Goal: Task Accomplishment & Management: Complete application form

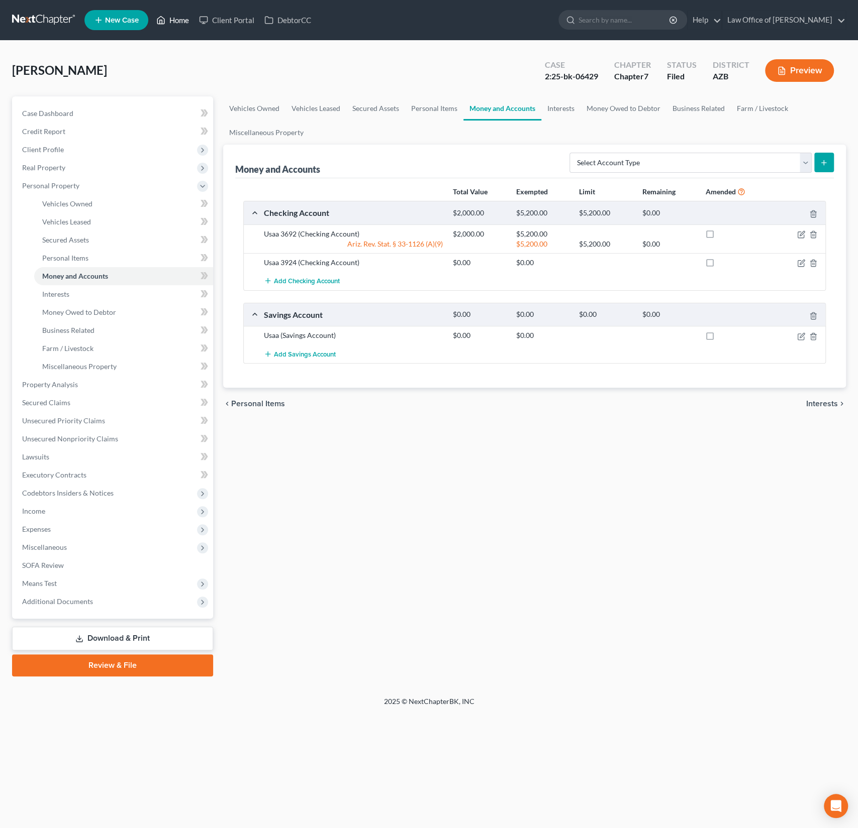
click at [184, 13] on link "Home" at bounding box center [172, 20] width 43 height 18
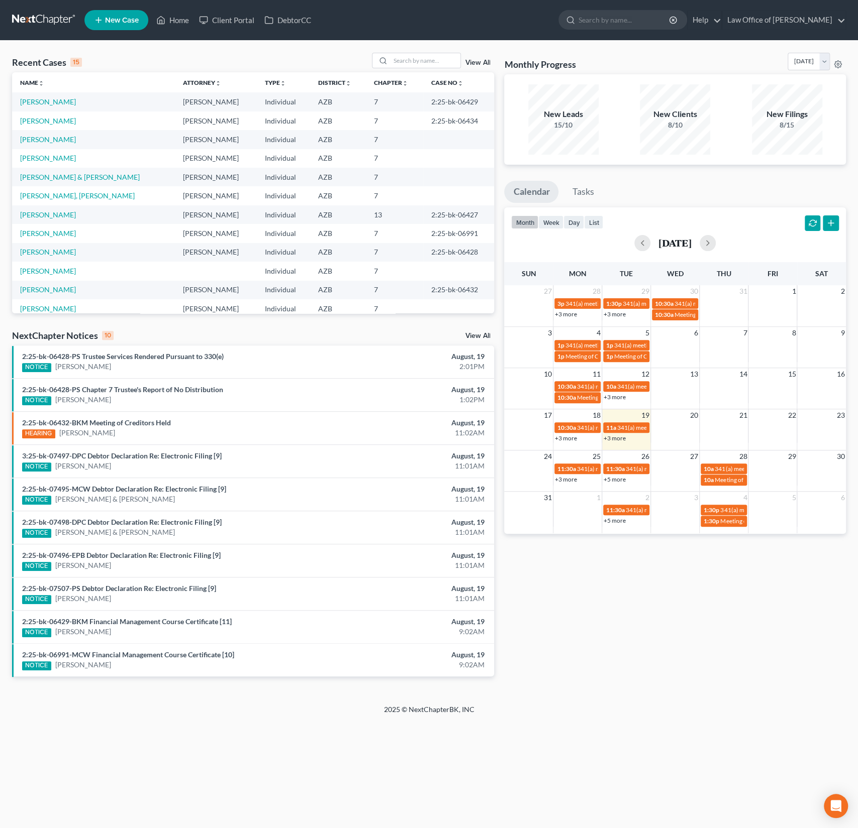
click at [128, 60] on div "Recent Cases 15 View All" at bounding box center [253, 63] width 482 height 20
click at [401, 25] on ul "New Case Home Client Portal DebtorCC - No Result - See all results Or Press Ent…" at bounding box center [464, 20] width 761 height 26
click at [404, 62] on input "search" at bounding box center [425, 60] width 70 height 15
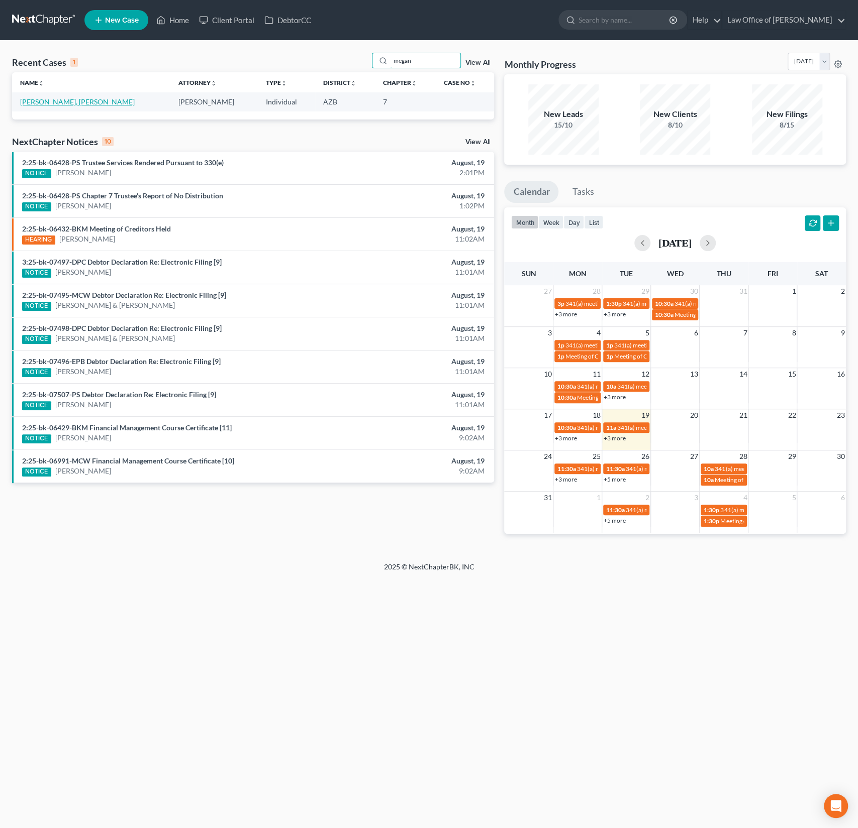
type input "megan"
click at [52, 100] on link "[PERSON_NAME], [PERSON_NAME]" at bounding box center [77, 101] width 115 height 9
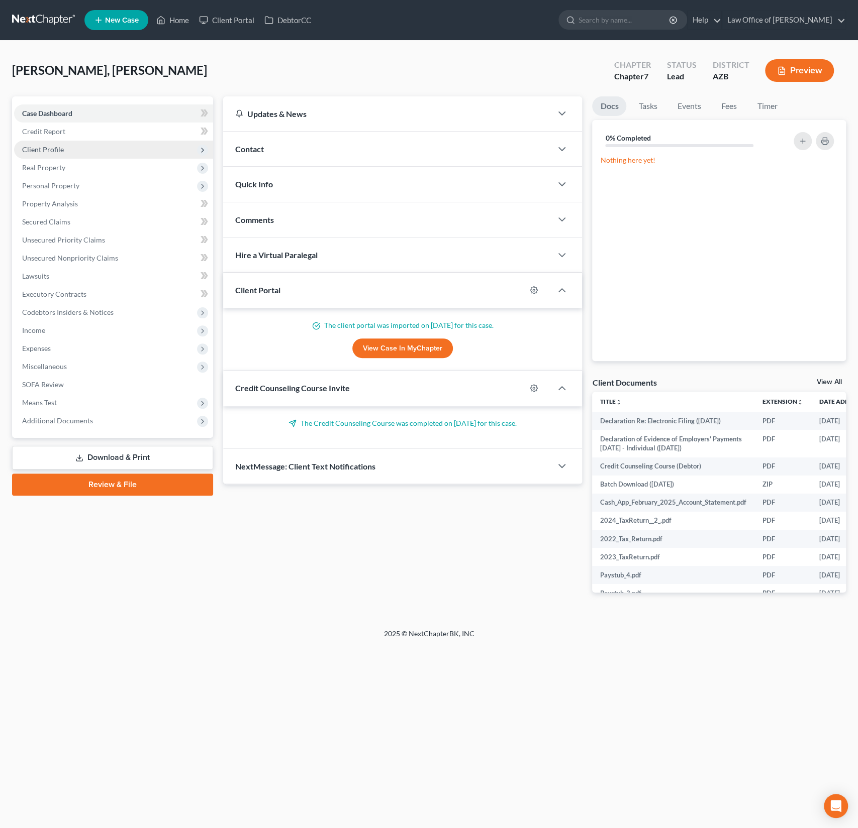
click at [48, 150] on span "Client Profile" at bounding box center [43, 149] width 42 height 9
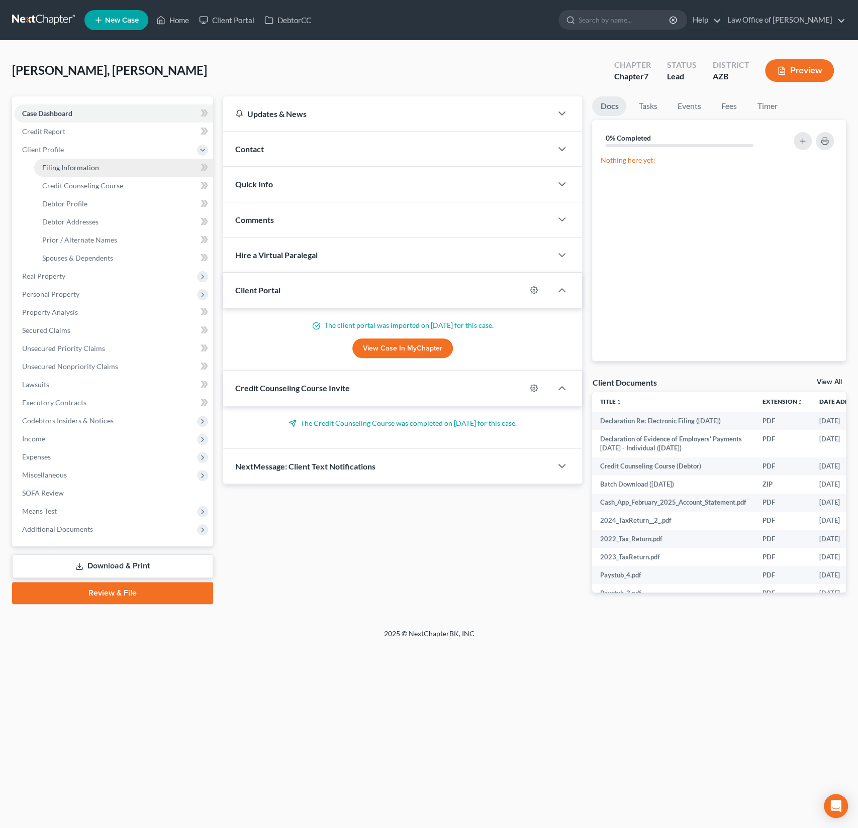
click at [74, 173] on link "Filing Information" at bounding box center [123, 168] width 179 height 18
select select "1"
select select "0"
select select "4"
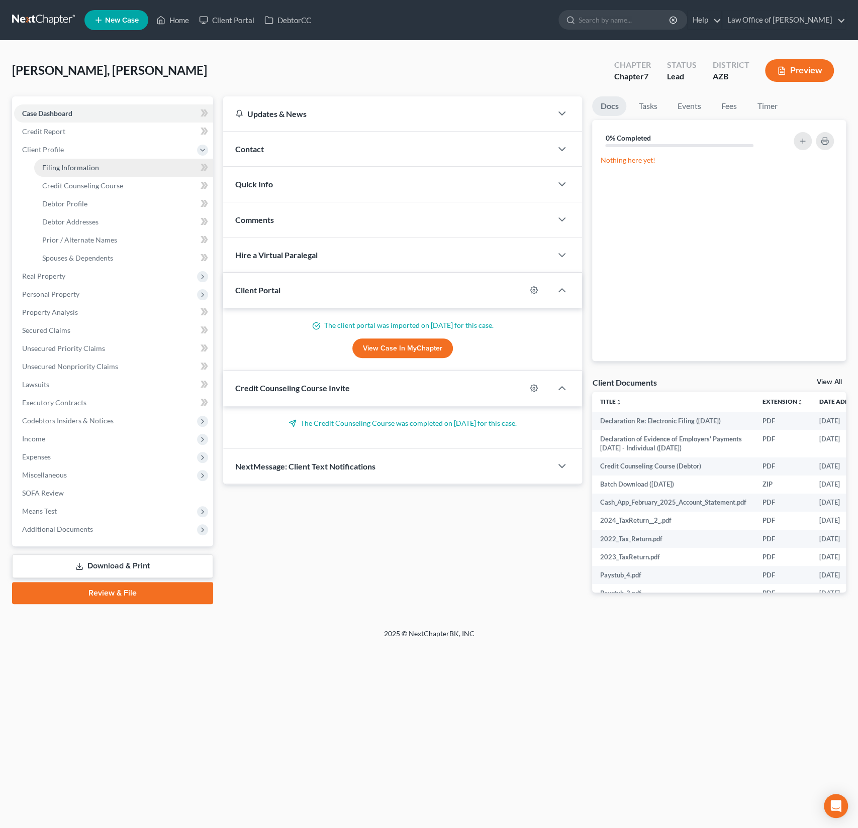
select select "0"
select select "3"
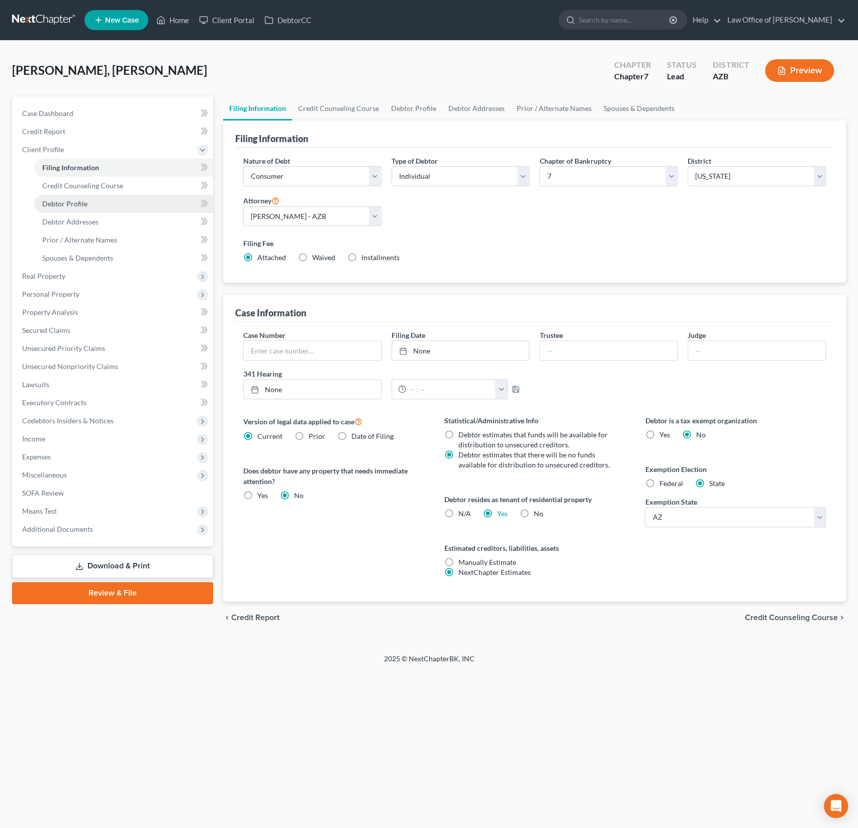
click at [70, 201] on span "Debtor Profile" at bounding box center [64, 203] width 45 height 9
select select "0"
select select "2"
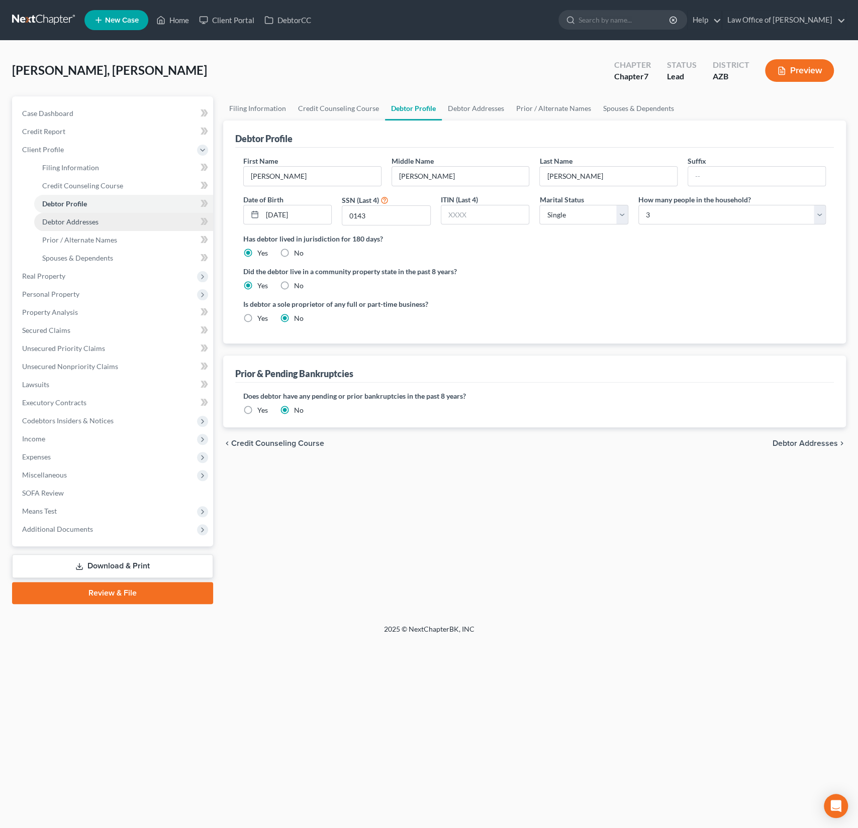
click at [76, 223] on span "Debtor Addresses" at bounding box center [70, 222] width 56 height 9
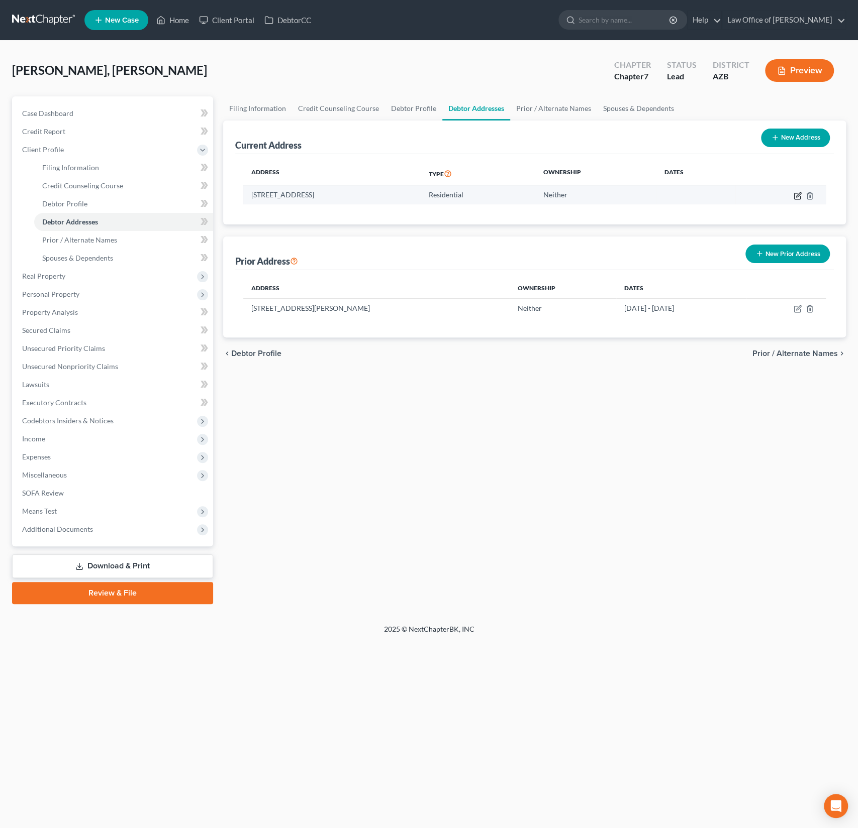
click at [798, 193] on icon "button" at bounding box center [798, 194] width 5 height 5
select select "3"
select select "0"
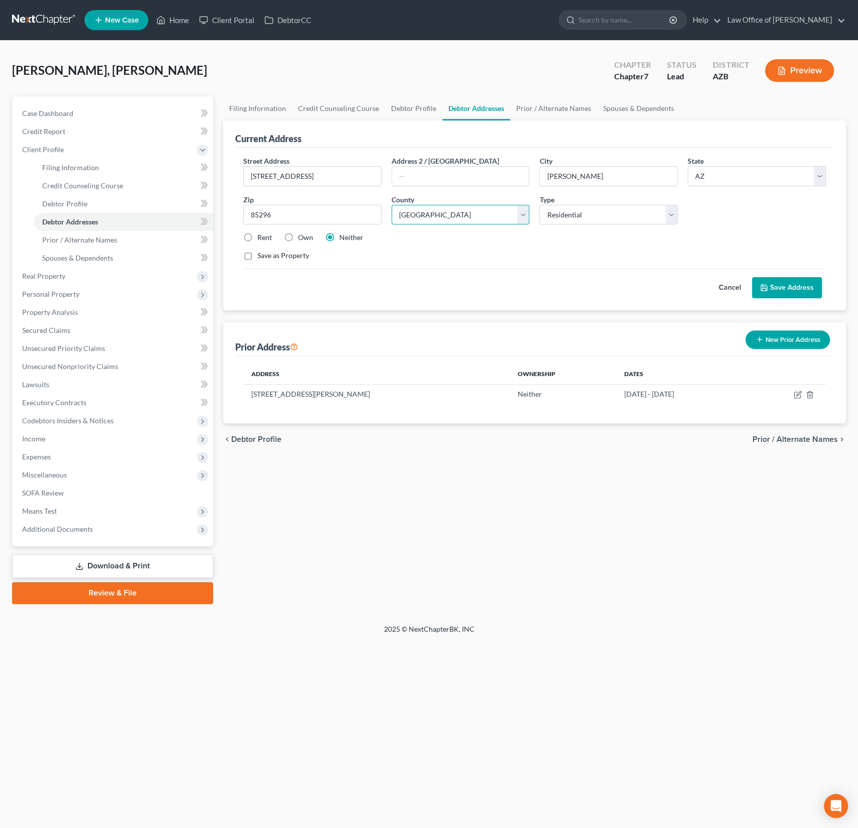
click at [472, 214] on select "County [GEOGRAPHIC_DATA] [GEOGRAPHIC_DATA] [GEOGRAPHIC_DATA] [GEOGRAPHIC_DATA] …" at bounding box center [460, 215] width 138 height 20
select select "7"
click at [391, 205] on select "County [GEOGRAPHIC_DATA] [GEOGRAPHIC_DATA] [GEOGRAPHIC_DATA] [GEOGRAPHIC_DATA] …" at bounding box center [460, 215] width 138 height 20
click at [783, 283] on button "Save Address" at bounding box center [787, 287] width 70 height 21
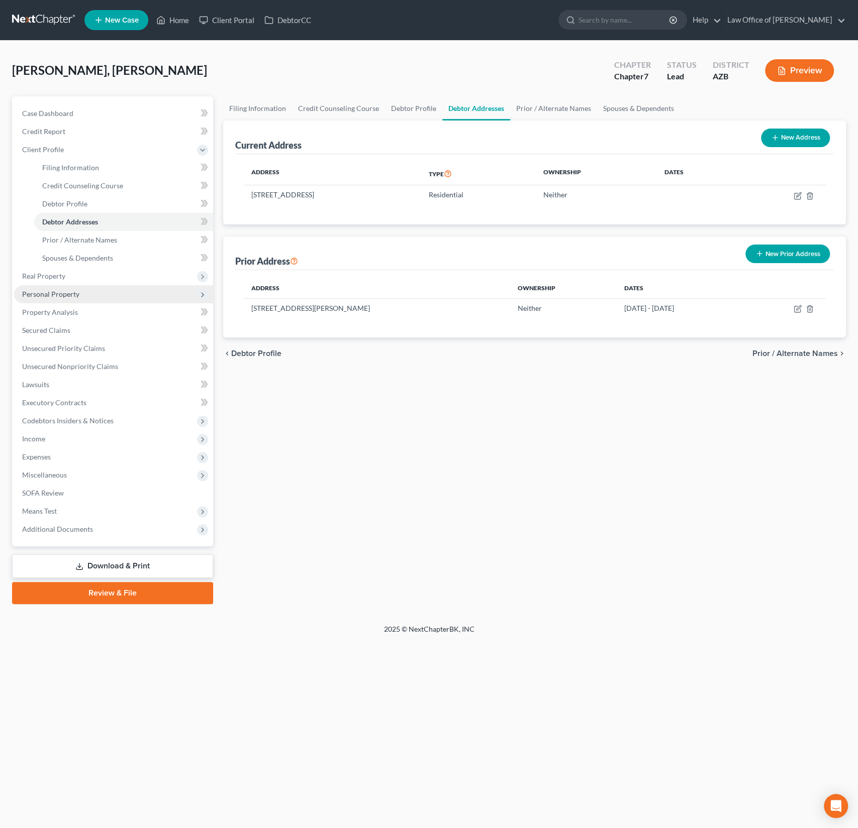
click at [63, 293] on span "Personal Property" at bounding box center [50, 294] width 57 height 9
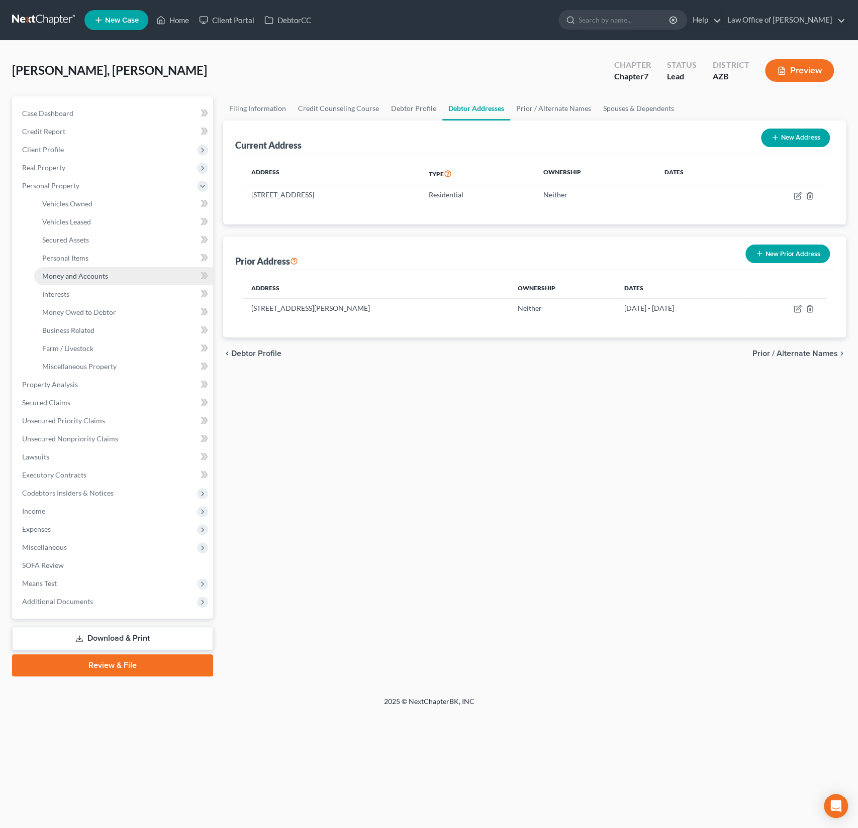
click at [67, 274] on span "Money and Accounts" at bounding box center [75, 276] width 66 height 9
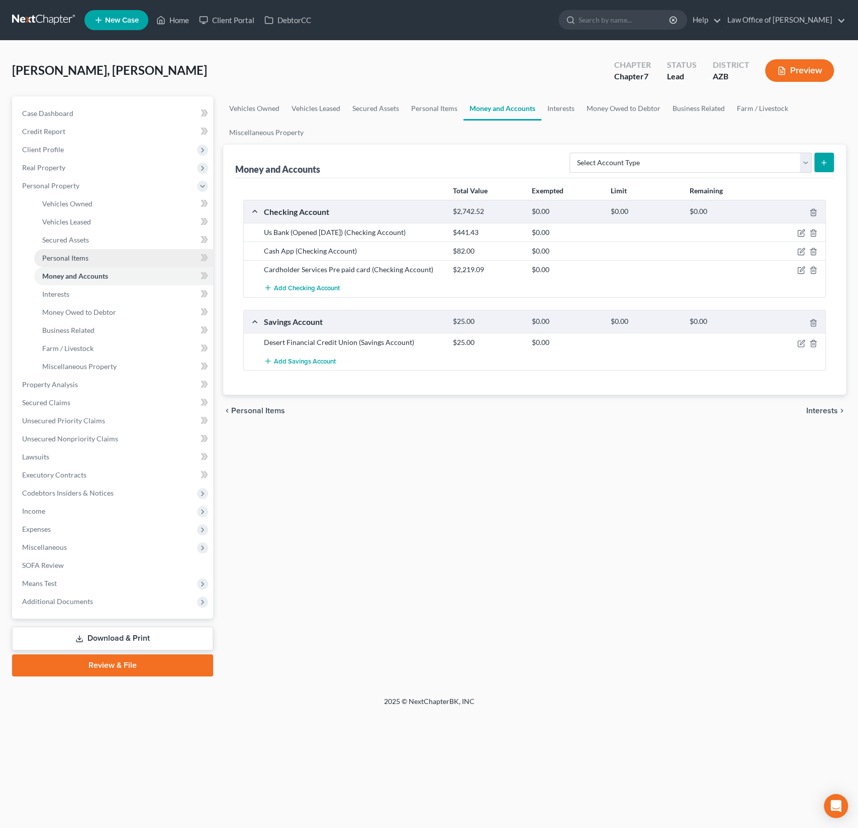
click at [66, 266] on link "Personal Items" at bounding box center [123, 258] width 179 height 18
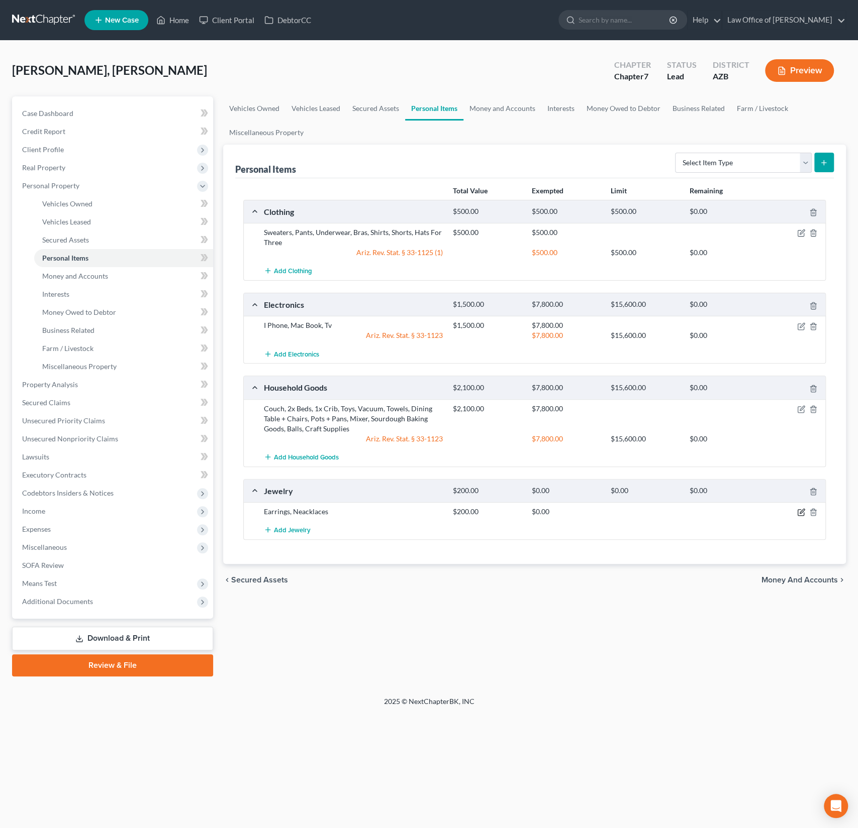
click at [800, 511] on icon "button" at bounding box center [801, 511] width 5 height 5
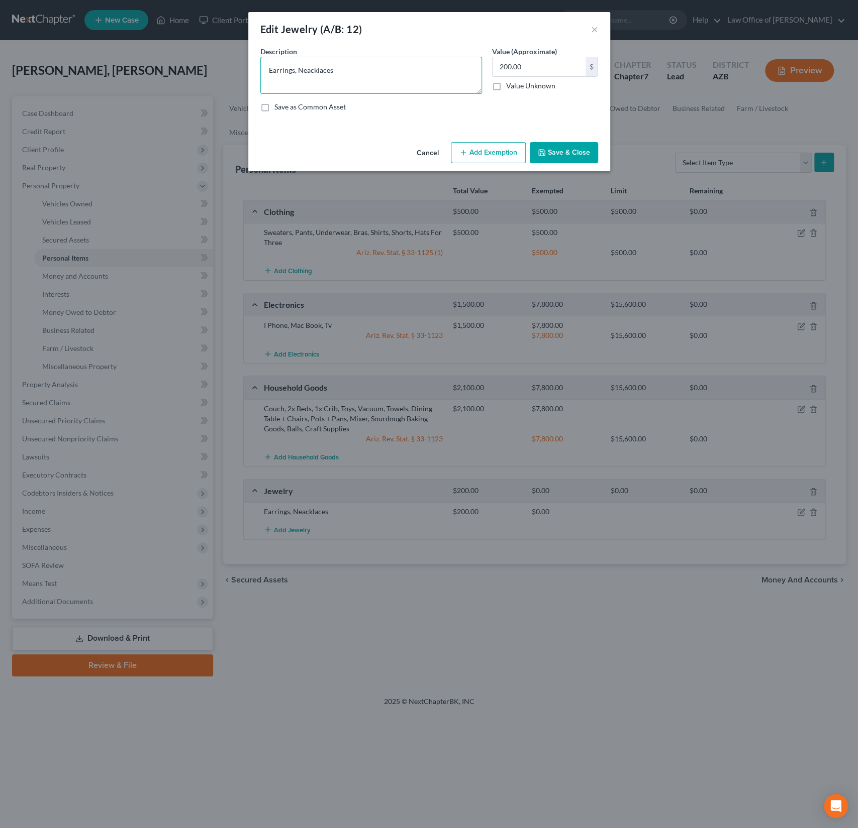
drag, startPoint x: 342, startPoint y: 70, endPoint x: 261, endPoint y: 66, distance: 80.5
click at [261, 66] on textarea "Earrings, Neacklaces" at bounding box center [371, 75] width 222 height 37
click at [371, 68] on textarea "Earrings, Neacklaces" at bounding box center [371, 75] width 222 height 37
click at [310, 71] on textarea "Earrings, Neacklaces" at bounding box center [371, 75] width 222 height 37
drag, startPoint x: 538, startPoint y: 65, endPoint x: 507, endPoint y: 59, distance: 31.7
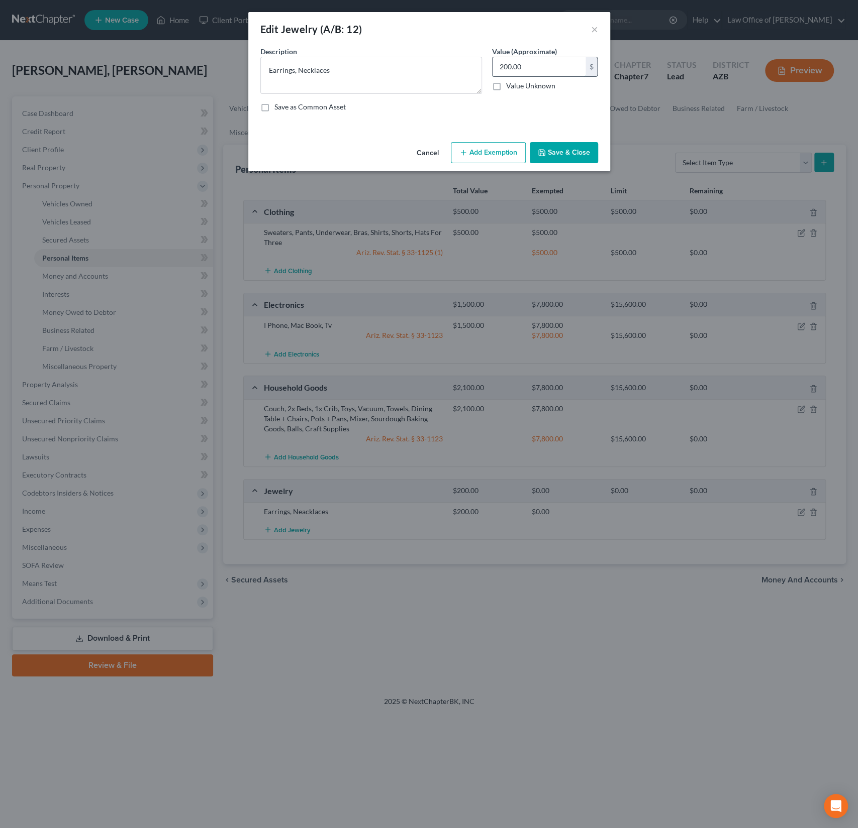
click at [507, 59] on input "200.00" at bounding box center [538, 66] width 93 height 19
click at [529, 69] on input "200.00" at bounding box center [538, 66] width 93 height 19
drag, startPoint x: 538, startPoint y: 70, endPoint x: 496, endPoint y: 63, distance: 42.4
click at [496, 63] on input "200.00" at bounding box center [538, 66] width 93 height 19
click at [328, 72] on textarea "Earrings, Necklaces" at bounding box center [371, 75] width 222 height 37
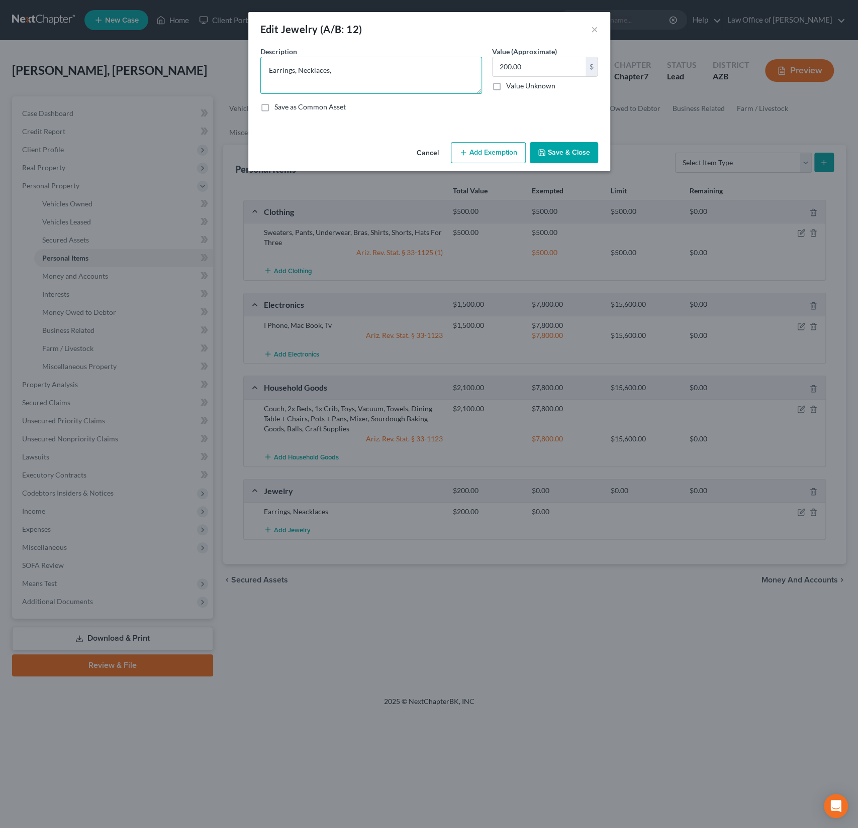
click at [292, 69] on textarea "Earrings, Necklaces," at bounding box center [371, 75] width 222 height 37
click at [358, 69] on textarea "Earrings (costume), Necklaces," at bounding box center [371, 75] width 222 height 37
type textarea "Earrings (costume), Necklaces ([PERSON_NAME]), one ring"
click at [572, 155] on button "Save & Close" at bounding box center [564, 152] width 68 height 21
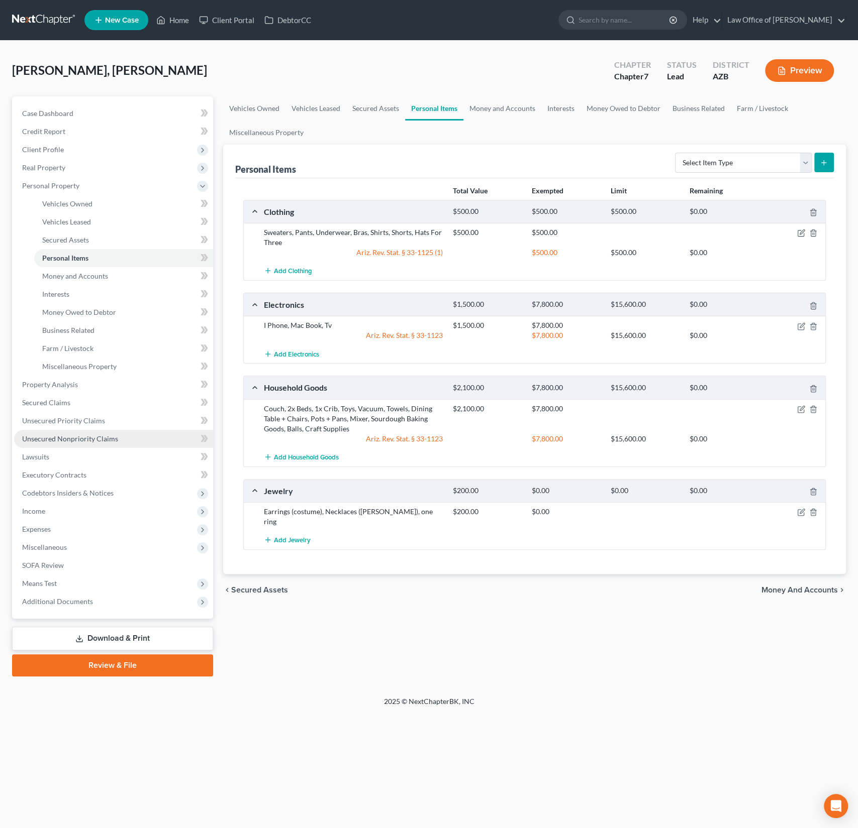
click at [65, 439] on span "Unsecured Nonpriority Claims" at bounding box center [70, 439] width 96 height 9
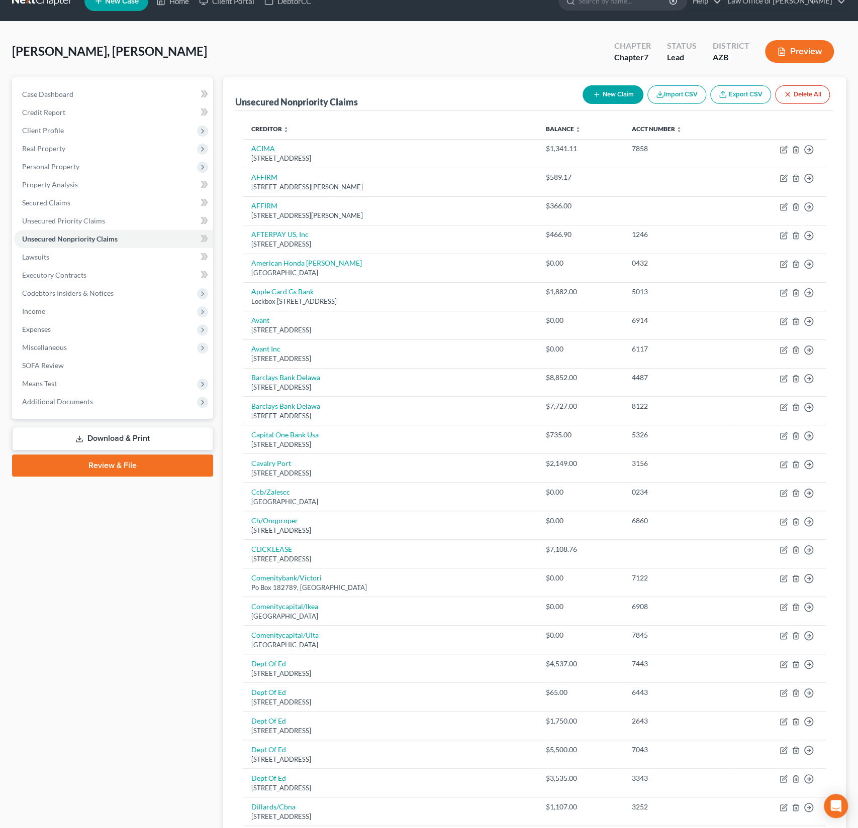
scroll to position [21, 0]
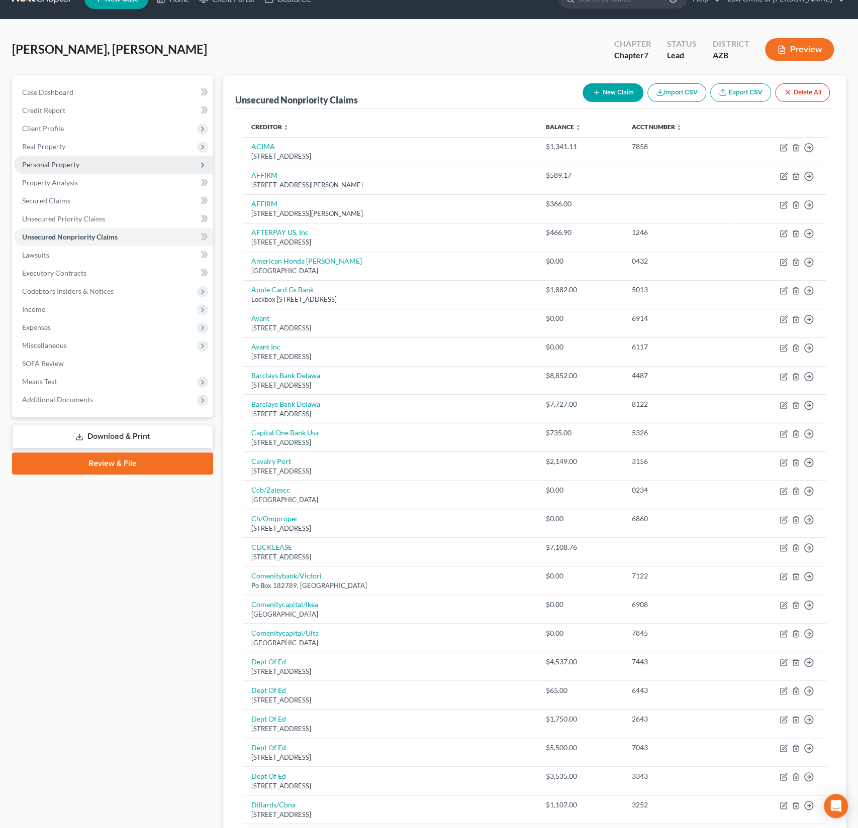
click at [48, 165] on span "Personal Property" at bounding box center [50, 164] width 57 height 9
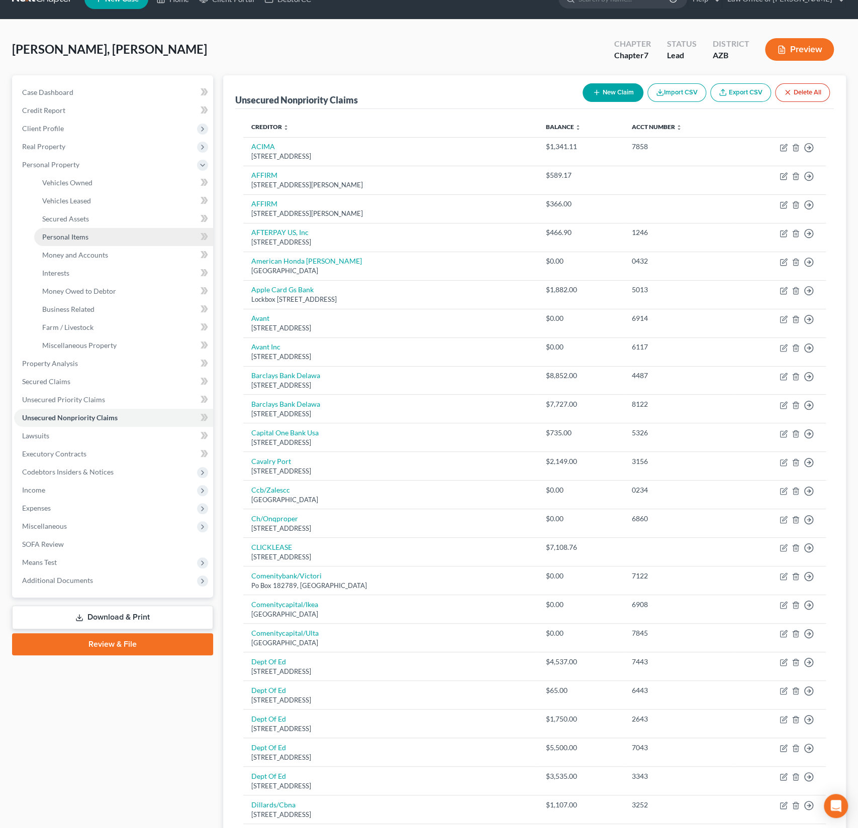
click at [74, 231] on link "Personal Items" at bounding box center [123, 237] width 179 height 18
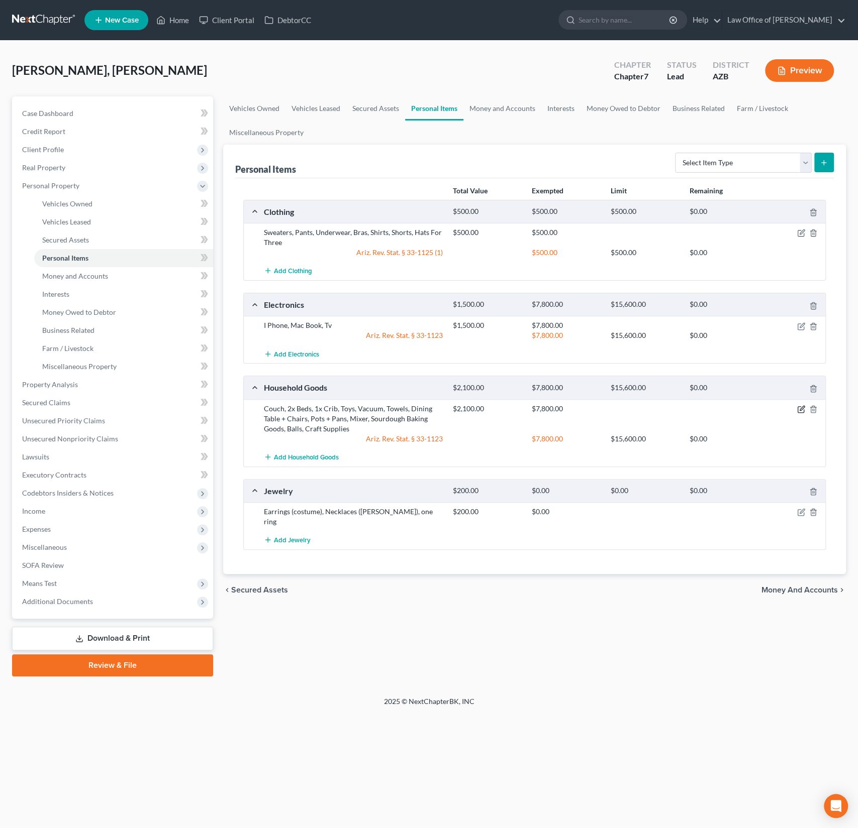
click at [802, 406] on icon "button" at bounding box center [801, 408] width 5 height 5
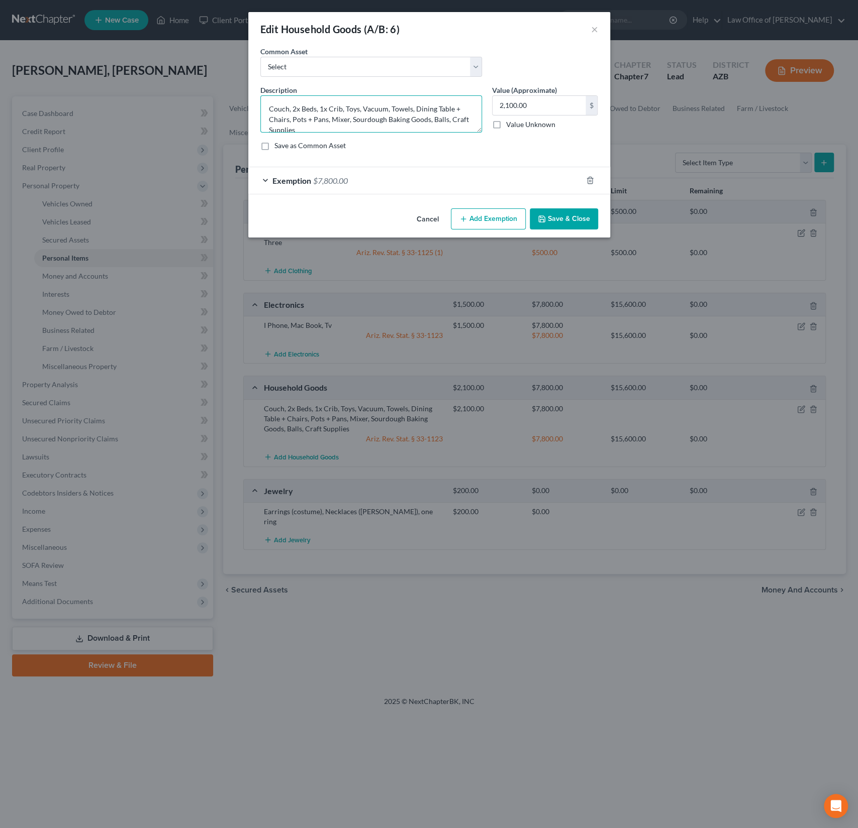
click at [327, 130] on textarea "Couch, 2x Beds, 1x Crib, Toys, Vacuum, Towels, Dining Table + Chairs, Pots + Pa…" at bounding box center [371, 113] width 222 height 37
type textarea "Couch, 2x Beds, 1x Crib, Toys, Vacuum, Towels, Dining Table + Chairs, Pots + Pa…"
drag, startPoint x: 543, startPoint y: 107, endPoint x: 477, endPoint y: 104, distance: 65.4
click at [477, 104] on div "Description * Couch, 2x Beds, 1x Crib, Toys, Vacuum, Towels, Dining Table + Cha…" at bounding box center [429, 122] width 348 height 74
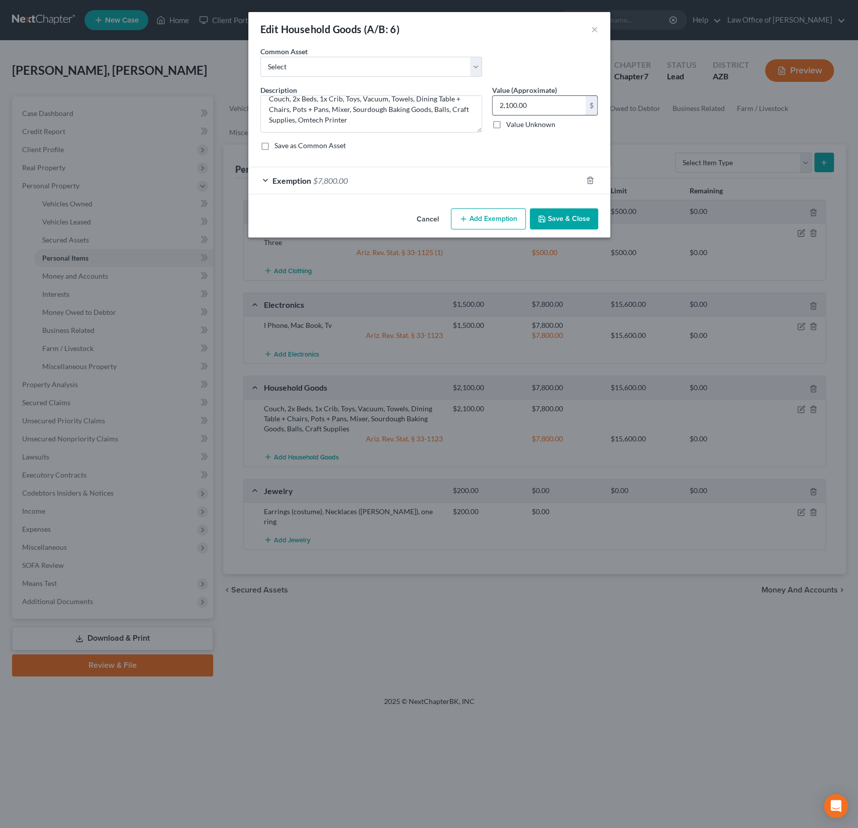
click at [528, 109] on input "2,100.00" at bounding box center [538, 105] width 93 height 19
drag, startPoint x: 541, startPoint y: 110, endPoint x: 485, endPoint y: 103, distance: 55.6
click at [485, 103] on div "Description * Couch, 2x Beds, 1x Crib, Toys, Vacuum, Towels, Dining Table + Cha…" at bounding box center [429, 122] width 348 height 74
drag, startPoint x: 527, startPoint y: 108, endPoint x: 489, endPoint y: 100, distance: 38.9
click at [489, 100] on div "Value (Approximate) 3,200.00 $ Value Unknown Balance Undetermined 3,200 $ Value…" at bounding box center [545, 109] width 116 height 48
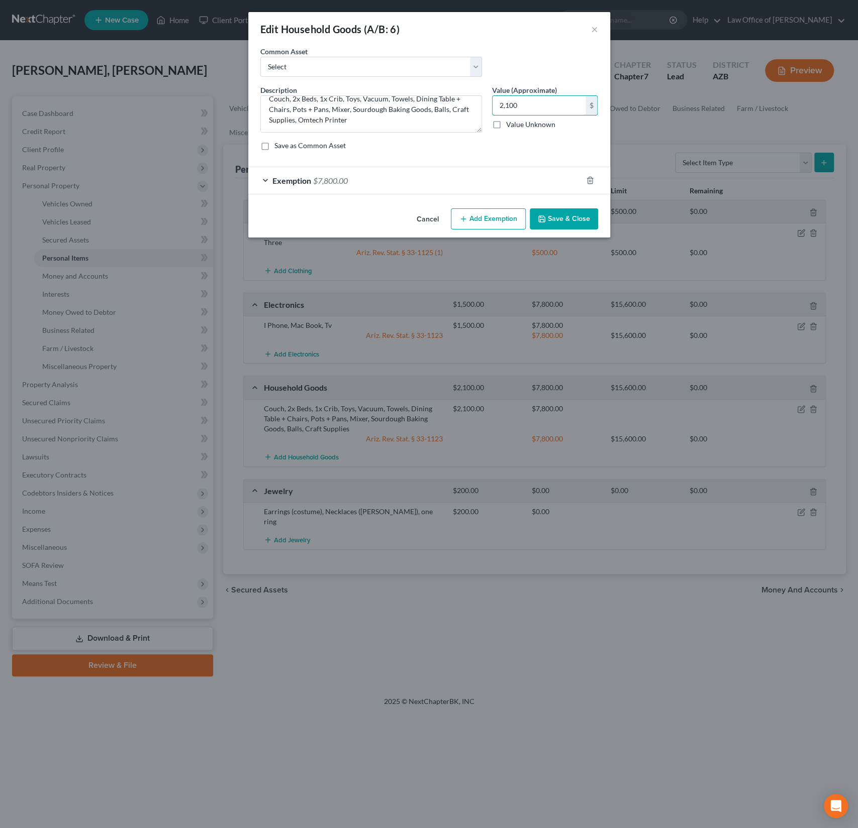
type input "2,100"
click at [572, 215] on button "Save & Close" at bounding box center [564, 218] width 68 height 21
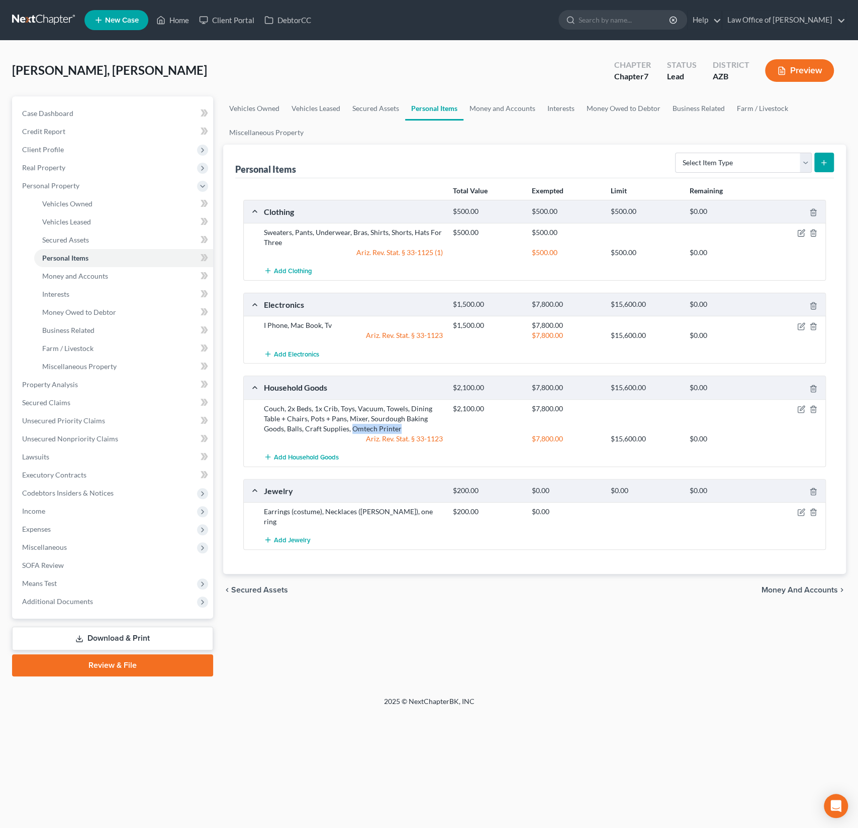
drag, startPoint x: 400, startPoint y: 429, endPoint x: 352, endPoint y: 426, distance: 47.9
click at [352, 426] on div "Couch, 2x Beds, 1x Crib, Toys, Vacuum, Towels, Dining Table + Chairs, Pots + Pa…" at bounding box center [353, 419] width 189 height 30
copy div "Omtech Printer"
click at [797, 324] on icon "button" at bounding box center [800, 327] width 6 height 6
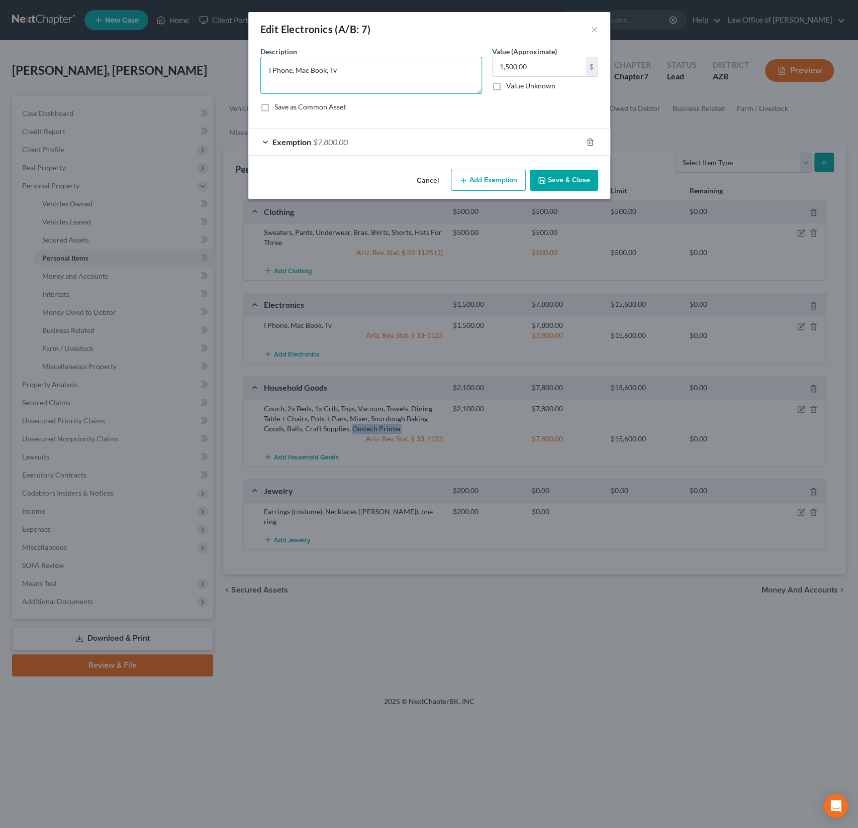
click at [356, 78] on textarea "I Phone, Mac Book, Tv" at bounding box center [371, 75] width 222 height 37
paste textarea "Omtech Printer"
type textarea "I Phone, Mac Book, Tv, Omtech Printer"
drag, startPoint x: 549, startPoint y: 70, endPoint x: 475, endPoint y: 61, distance: 74.0
click at [475, 61] on div "Description * I Phone, Mac Book, Tv, Omtech Printer Value (Approximate) 1,500.0…" at bounding box center [429, 83] width 348 height 74
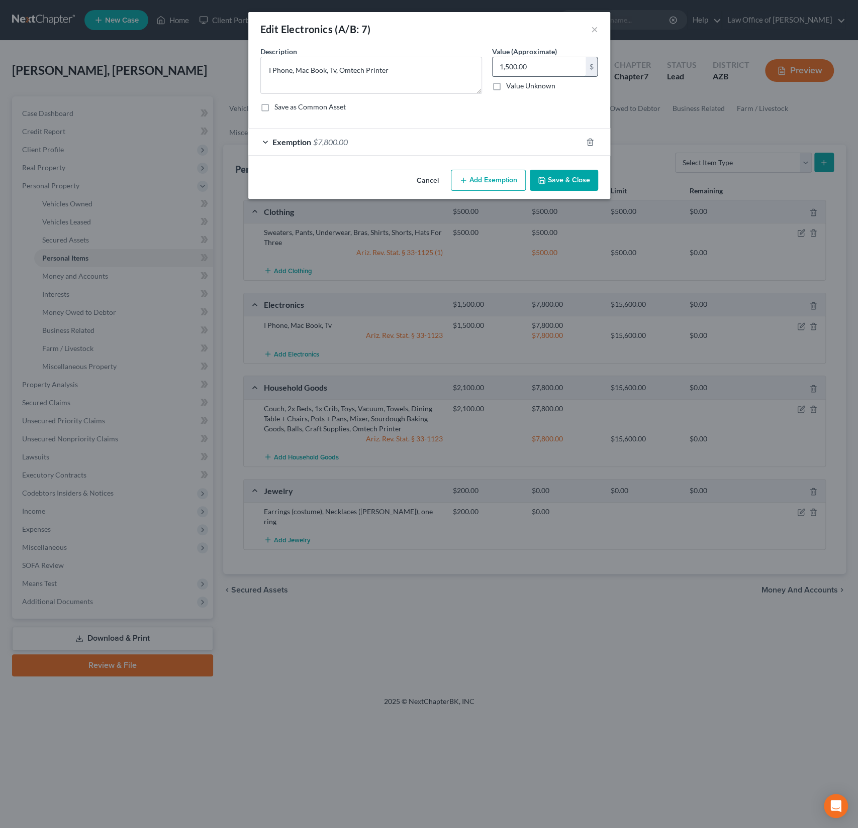
drag, startPoint x: 539, startPoint y: 69, endPoint x: 495, endPoint y: 63, distance: 43.6
click at [495, 63] on input "1,500.00" at bounding box center [538, 66] width 93 height 19
type input "2,600"
click at [572, 173] on button "Save & Close" at bounding box center [564, 180] width 68 height 21
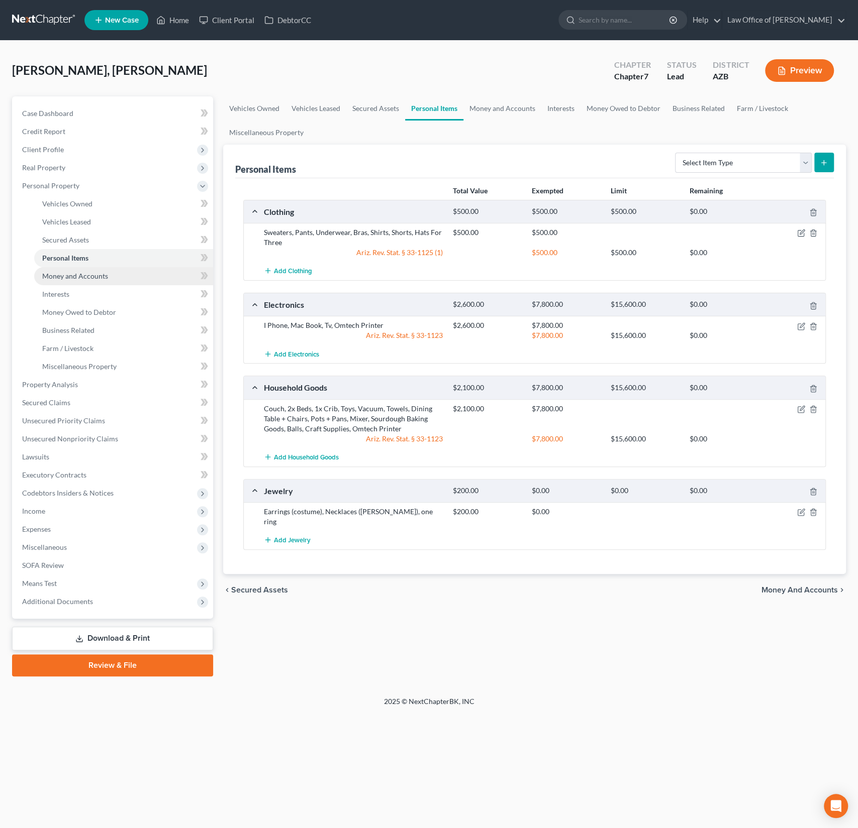
click at [90, 278] on span "Money and Accounts" at bounding box center [75, 276] width 66 height 9
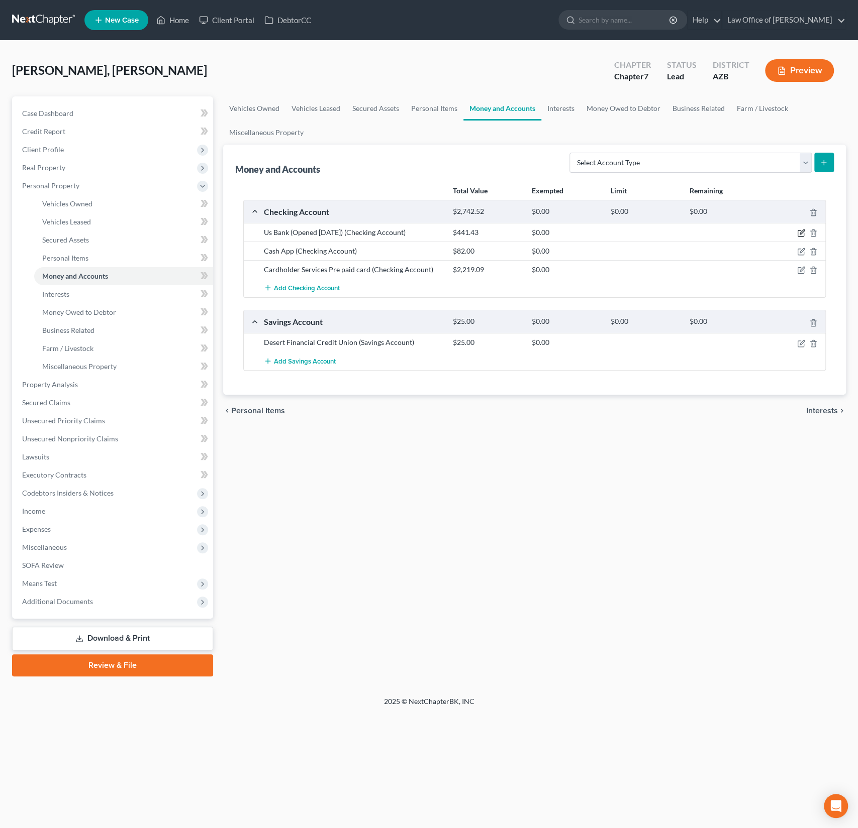
click at [802, 232] on icon "button" at bounding box center [801, 232] width 5 height 5
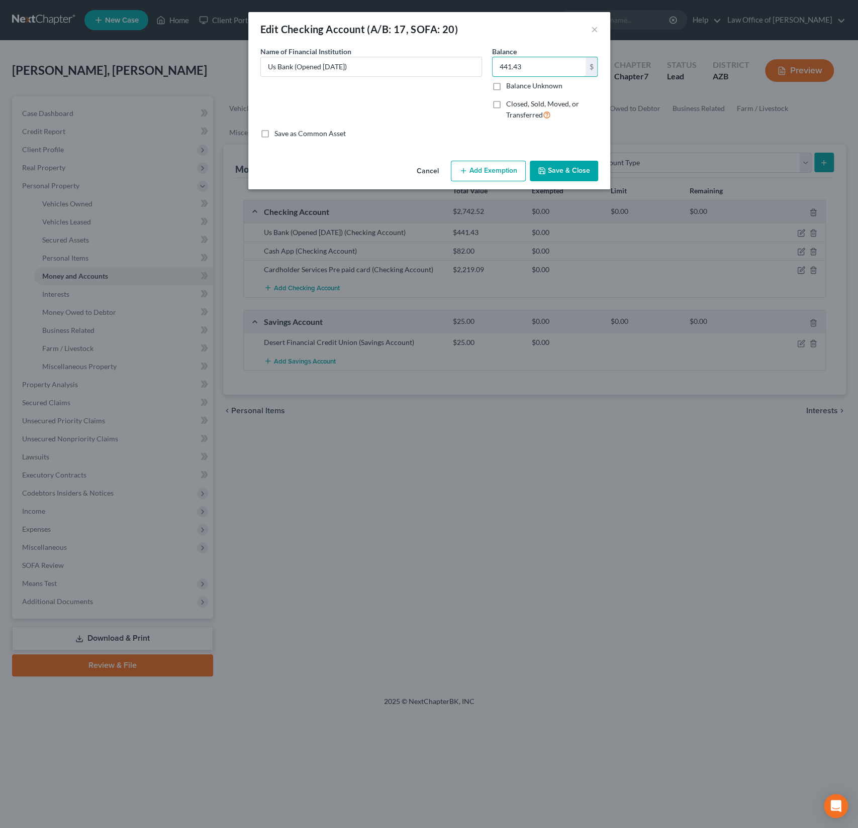
drag, startPoint x: 533, startPoint y: 68, endPoint x: 479, endPoint y: 49, distance: 57.7
click at [479, 49] on div "Name of Financial Institution * Us Bank (Opened [DATE]) Balance 441.43 $ Balanc…" at bounding box center [429, 87] width 348 height 82
drag, startPoint x: 533, startPoint y: 70, endPoint x: 486, endPoint y: 53, distance: 49.6
click at [487, 54] on div "Balance 441.43 $ Balance Unknown Balance Undetermined 441.43 $ Balance Unknown …" at bounding box center [545, 87] width 116 height 82
type input "3,300"
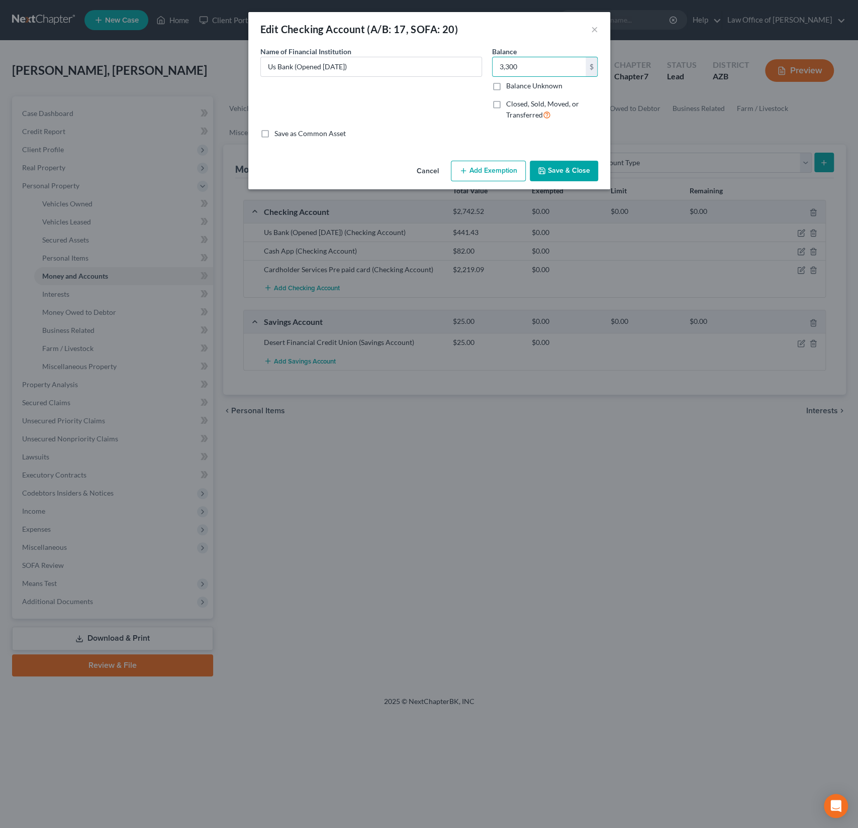
click at [489, 173] on button "Add Exemption" at bounding box center [488, 171] width 75 height 21
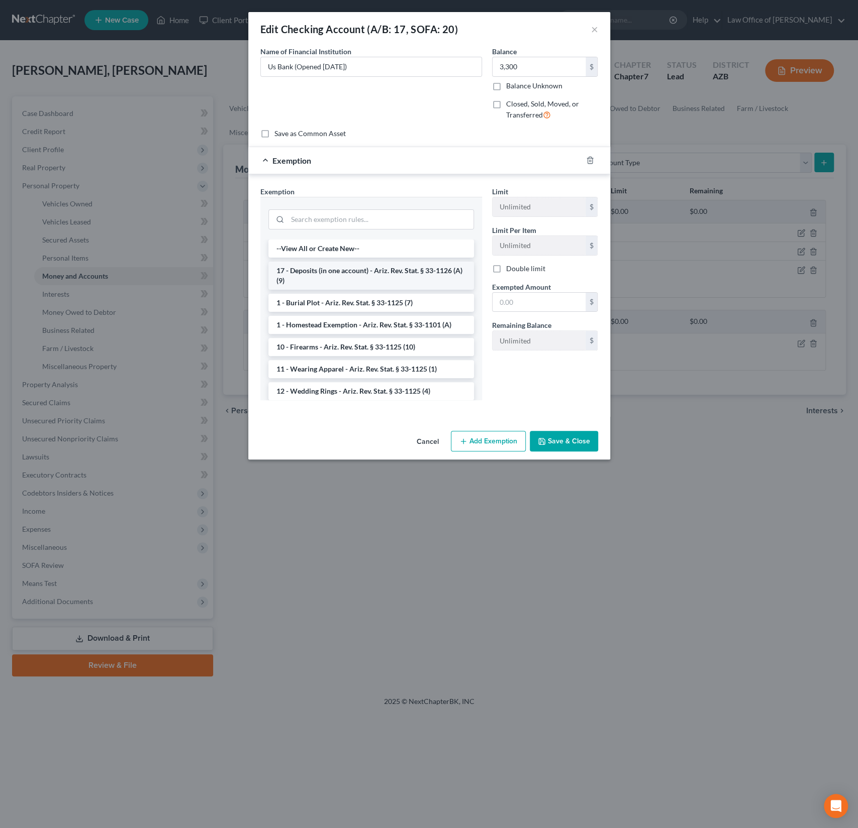
click at [337, 272] on li "17 - Deposits (in one account) - Ariz. Rev. Stat. § 33-1126 (A)(9)" at bounding box center [370, 276] width 205 height 28
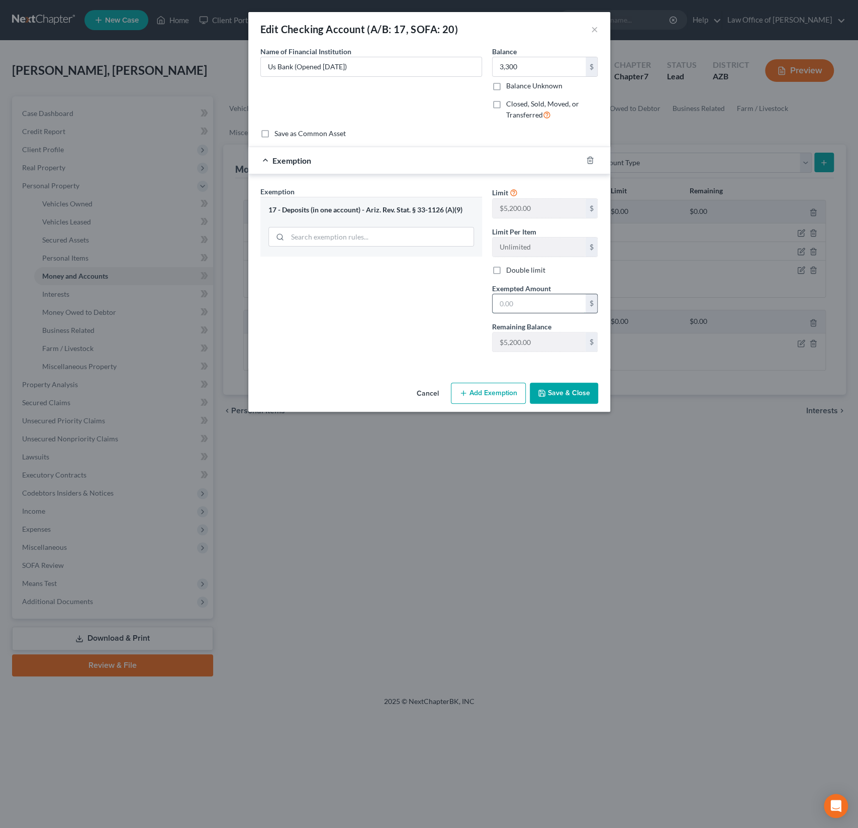
click at [497, 294] on input "text" at bounding box center [538, 303] width 93 height 19
type input "5,200"
click at [581, 398] on button "Save & Close" at bounding box center [564, 393] width 68 height 21
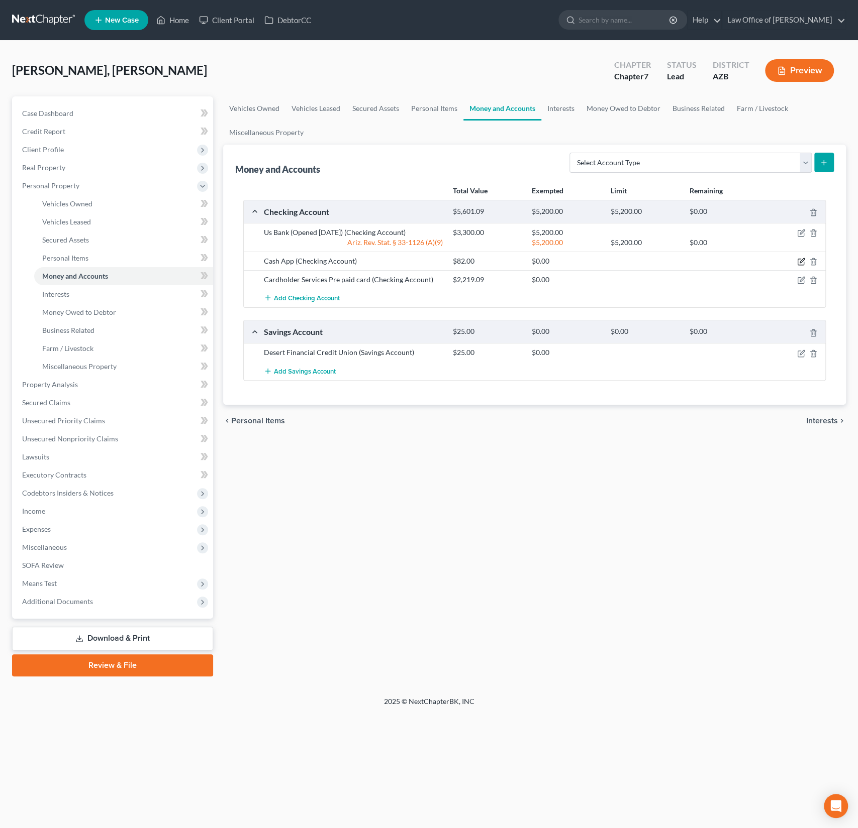
click at [801, 261] on icon "button" at bounding box center [801, 261] width 5 height 5
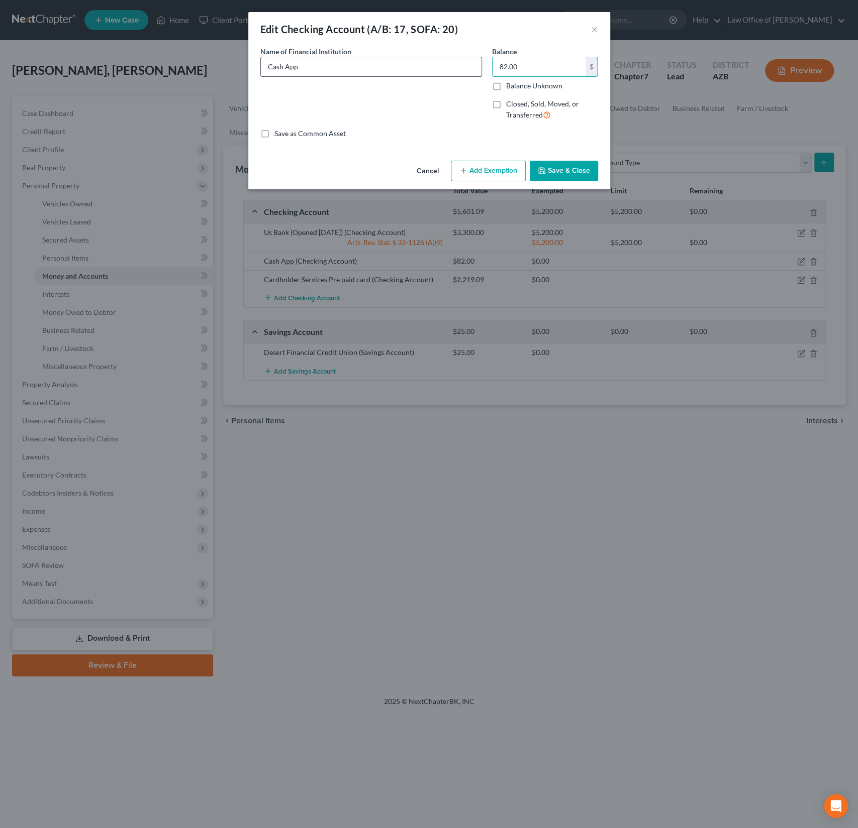
drag, startPoint x: 542, startPoint y: 72, endPoint x: 472, endPoint y: 58, distance: 70.7
click at [472, 58] on div "Name of Financial Institution * Cash App Balance 82.00 $ Balance Unknown Balanc…" at bounding box center [429, 87] width 348 height 82
drag, startPoint x: 542, startPoint y: 66, endPoint x: 473, endPoint y: 55, distance: 69.3
click at [473, 55] on div "Name of Financial Institution * Cash App Balance 82.00 $ Balance Unknown Balanc…" at bounding box center [429, 87] width 348 height 82
type input "0"
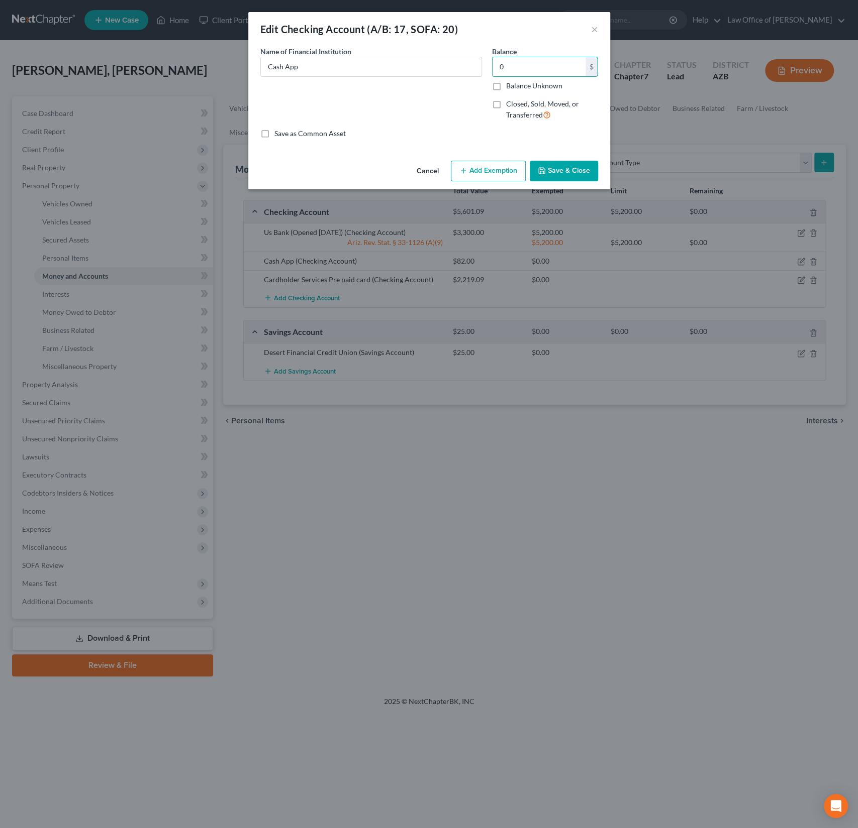
click at [564, 172] on button "Save & Close" at bounding box center [564, 171] width 68 height 21
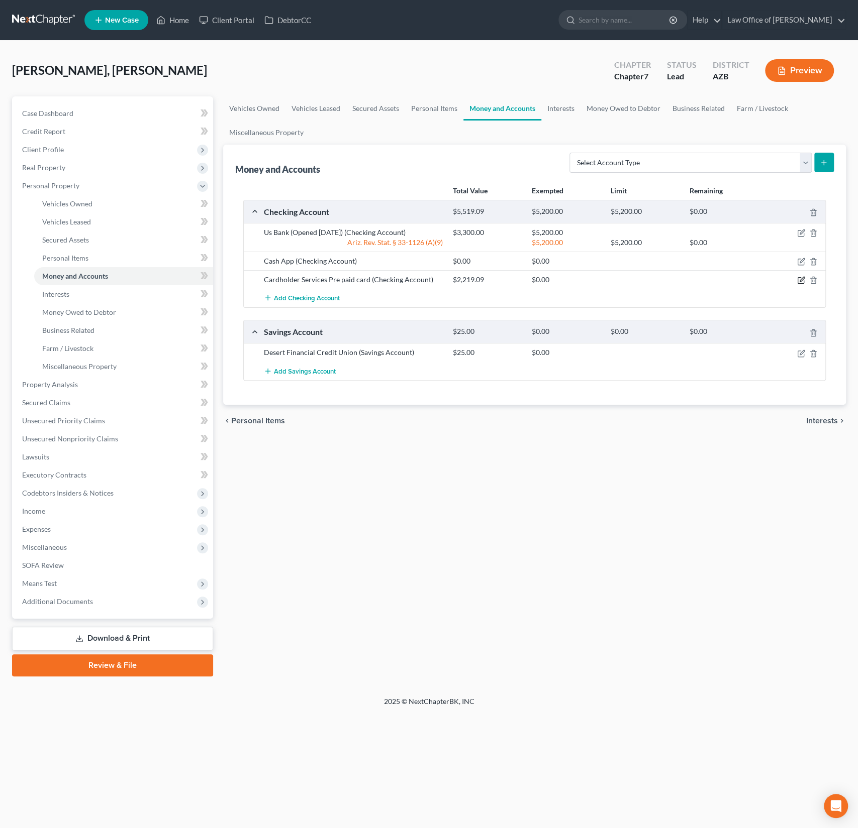
click at [799, 281] on icon "button" at bounding box center [801, 280] width 8 height 8
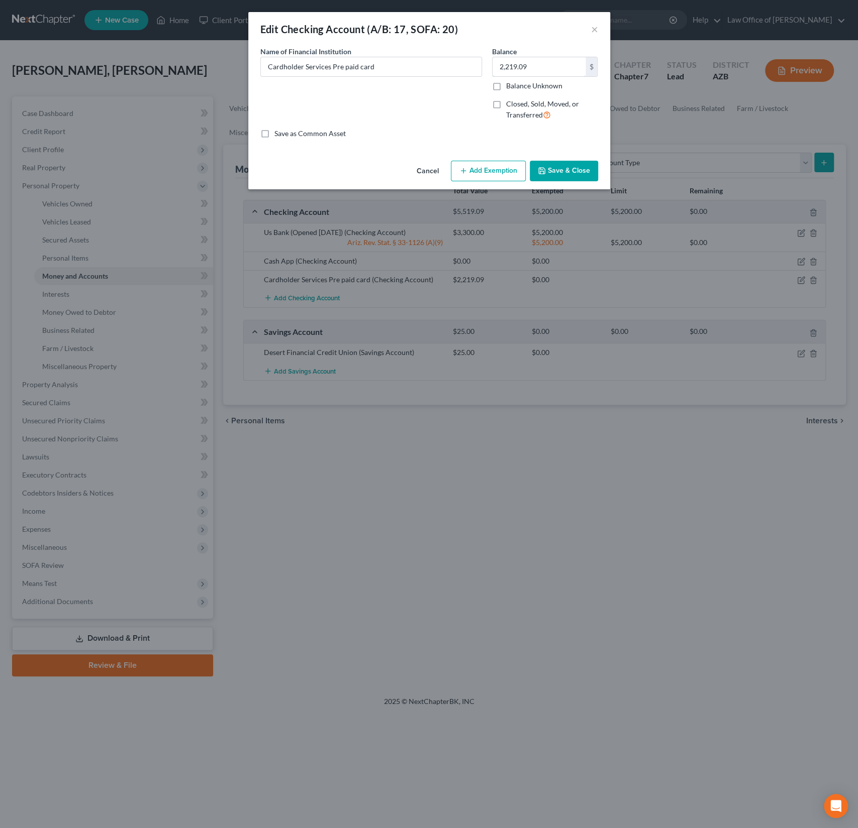
drag, startPoint x: 552, startPoint y: 71, endPoint x: 494, endPoint y: 53, distance: 60.1
click at [494, 53] on div "Balance 2,219.09 $ Balance Unknown Balance Undetermined 2,219.09 $ Balance Unkn…" at bounding box center [545, 68] width 106 height 45
drag, startPoint x: 544, startPoint y: 66, endPoint x: 477, endPoint y: 58, distance: 67.2
click at [477, 58] on div "Name of Financial Institution * Cardholder Services Pre paid card Balance 2,219…" at bounding box center [429, 87] width 348 height 82
type input "0"
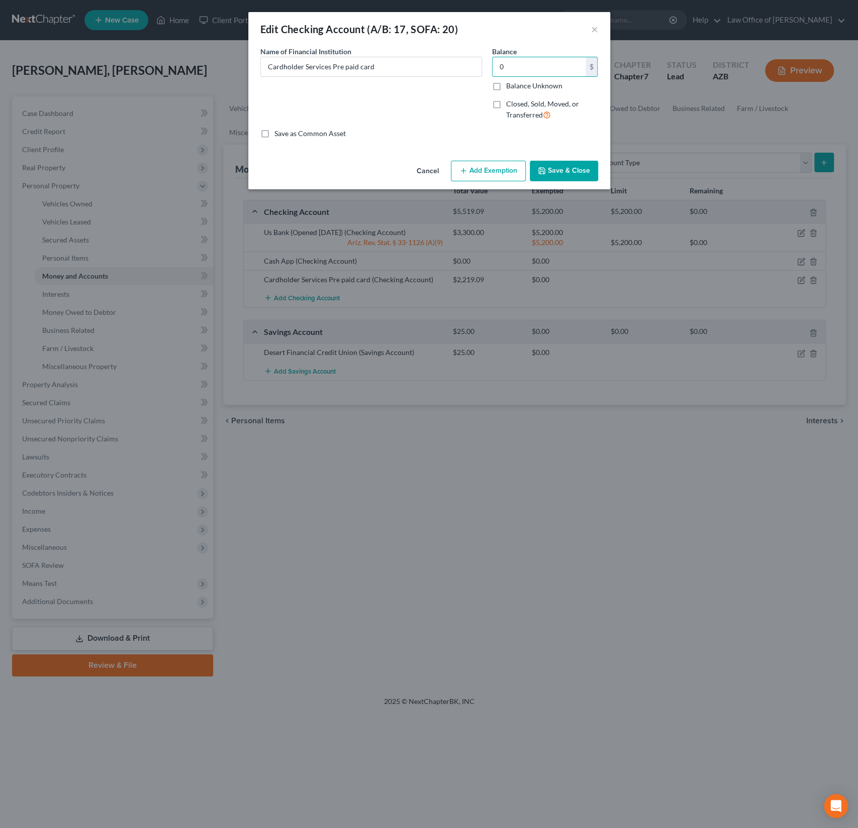
click at [560, 170] on button "Save & Close" at bounding box center [564, 171] width 68 height 21
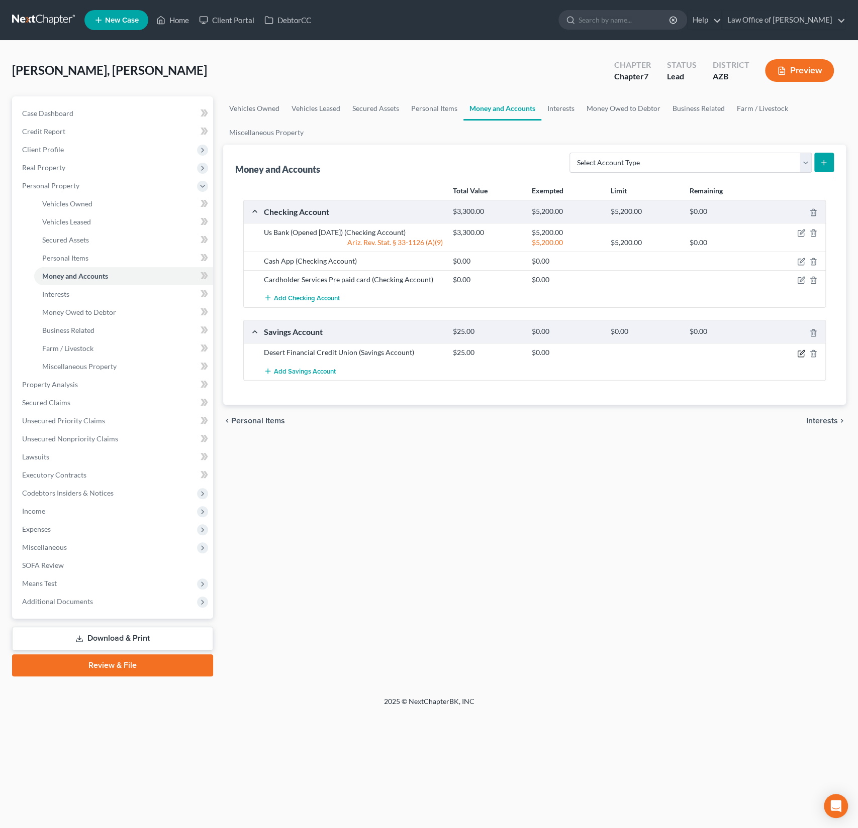
click at [801, 353] on icon "button" at bounding box center [801, 354] width 8 height 8
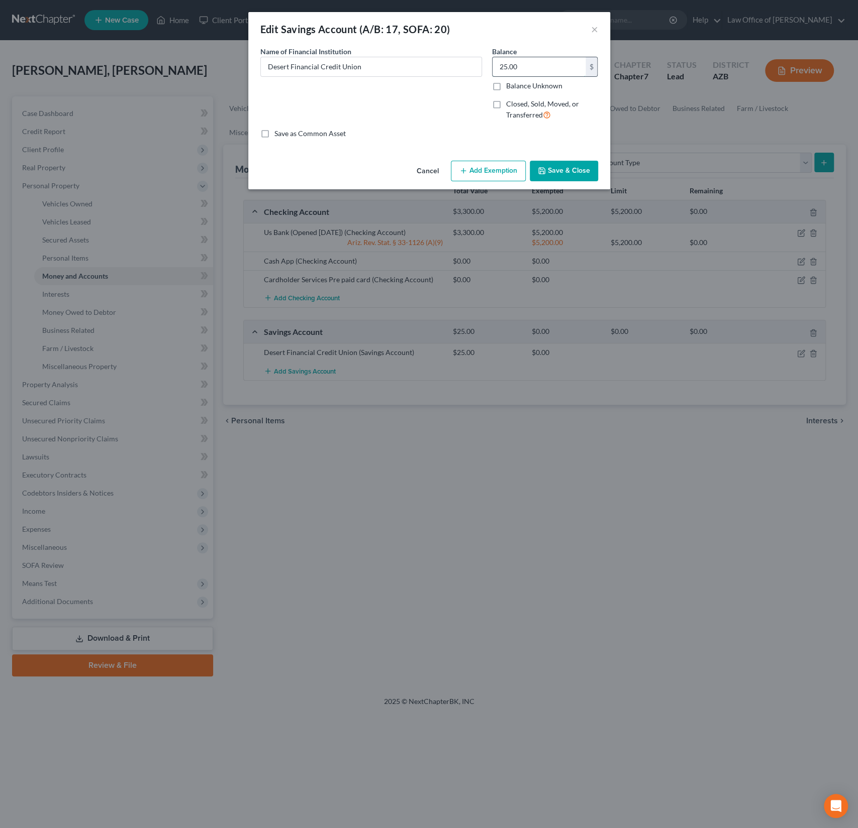
drag, startPoint x: 528, startPoint y: 68, endPoint x: 502, endPoint y: 67, distance: 25.2
click at [505, 67] on input "25.00" at bounding box center [538, 66] width 93 height 19
click at [590, 166] on button "Save & Close" at bounding box center [564, 171] width 68 height 21
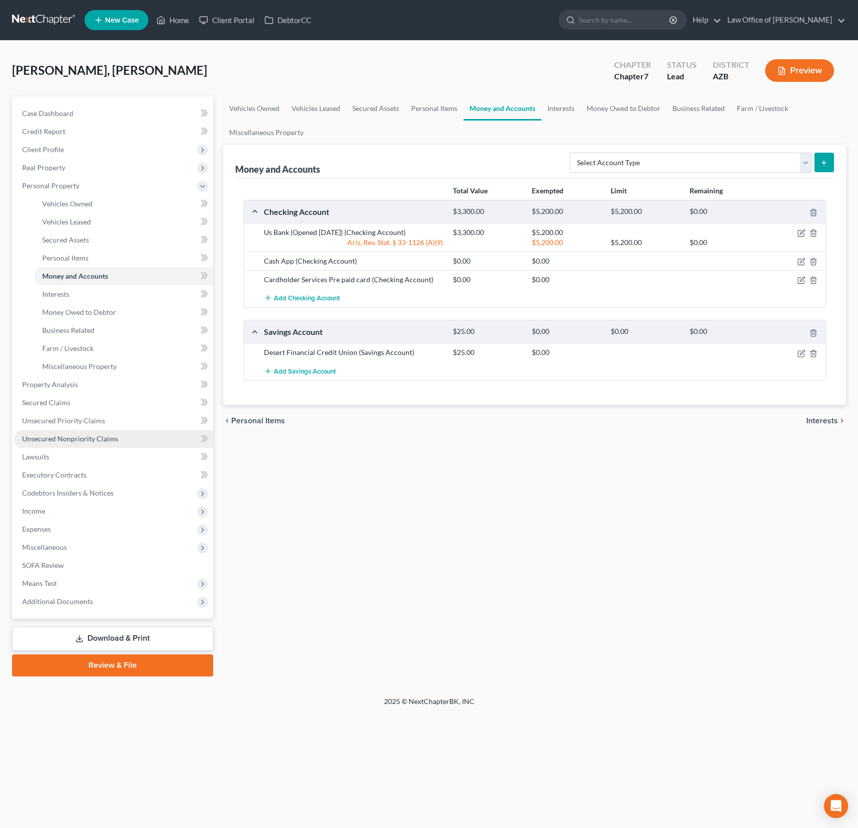
click at [94, 433] on link "Unsecured Nonpriority Claims" at bounding box center [113, 439] width 199 height 18
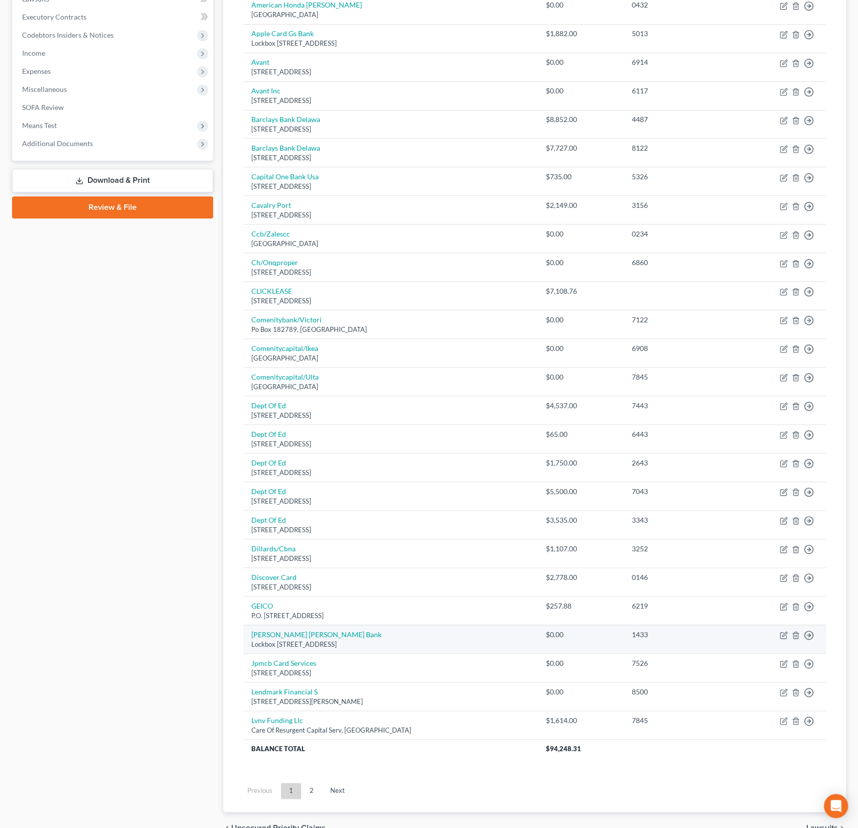
scroll to position [326, 0]
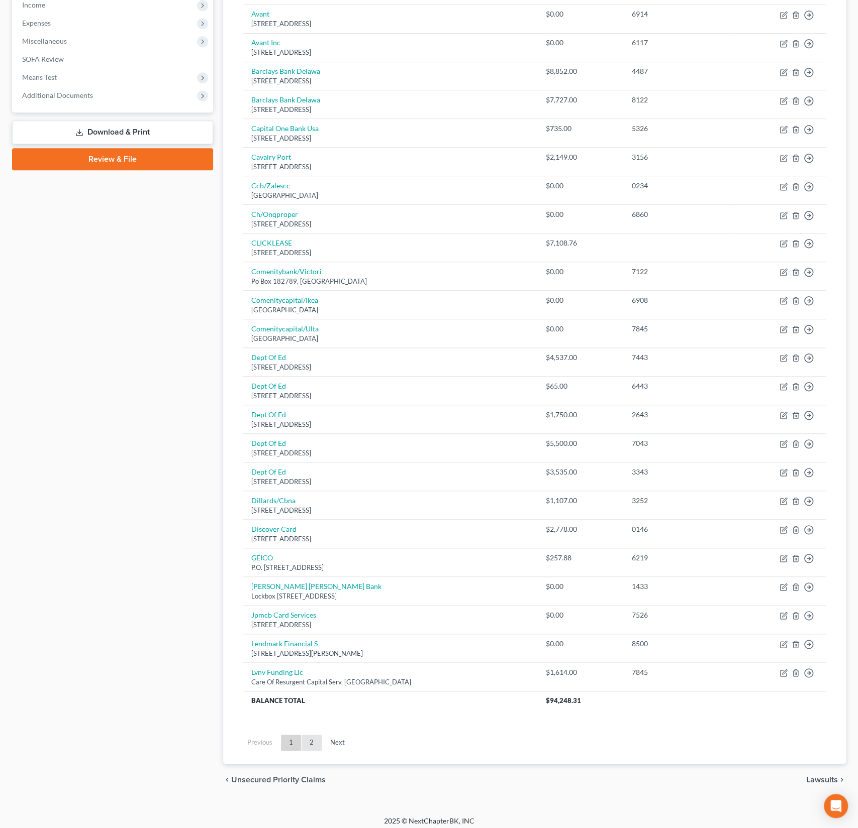
click at [309, 740] on link "2" at bounding box center [311, 743] width 20 height 16
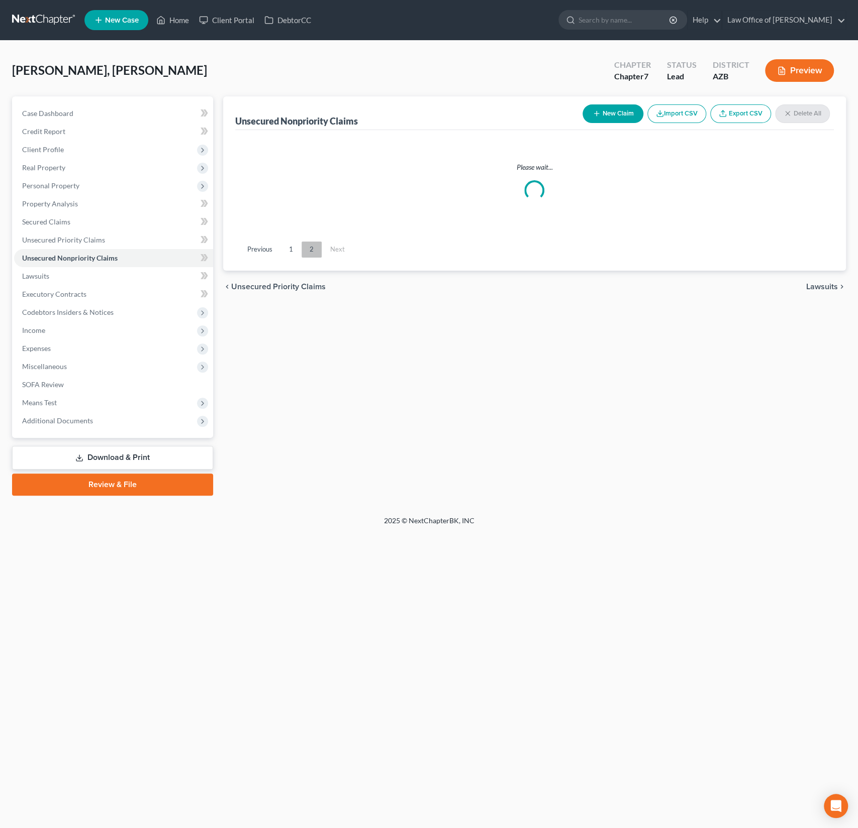
scroll to position [0, 0]
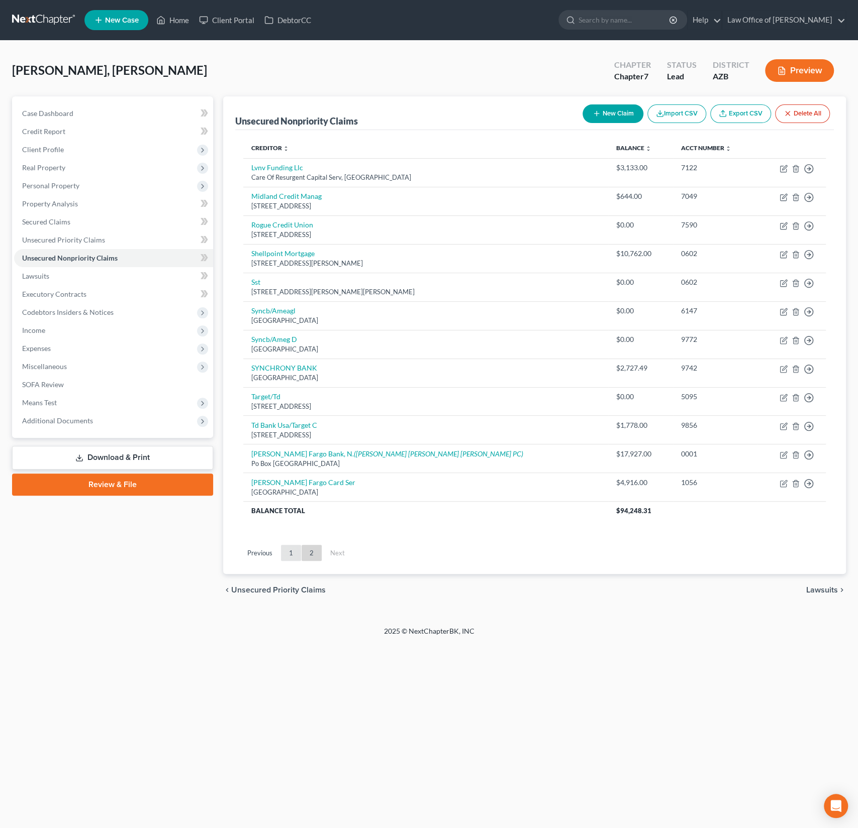
click at [294, 552] on link "1" at bounding box center [291, 553] width 20 height 16
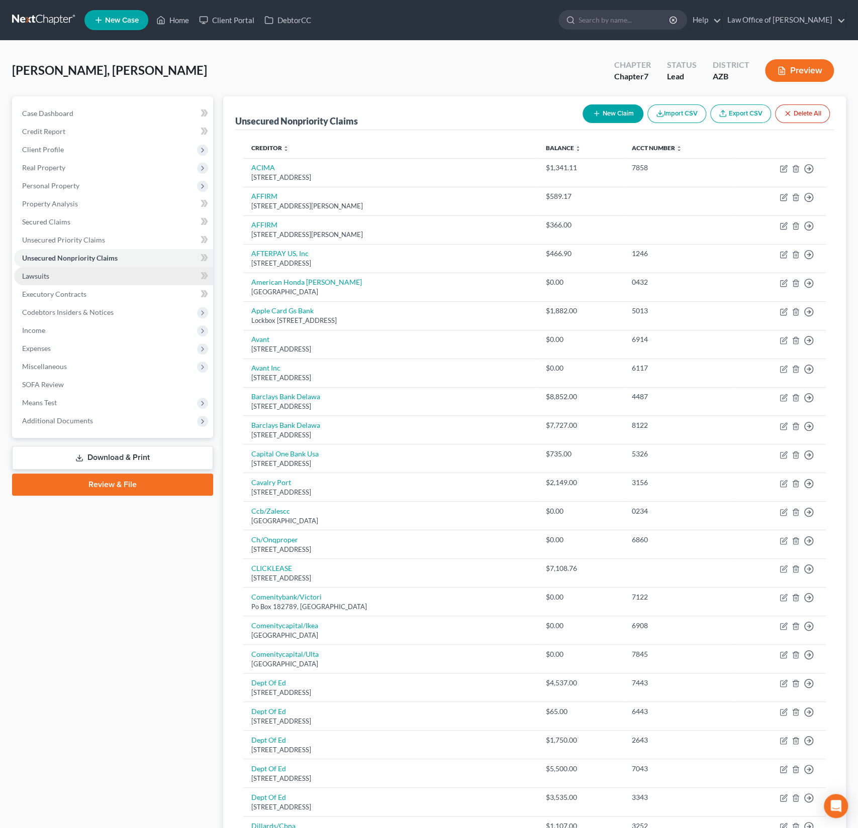
click at [54, 274] on link "Lawsuits" at bounding box center [113, 276] width 199 height 18
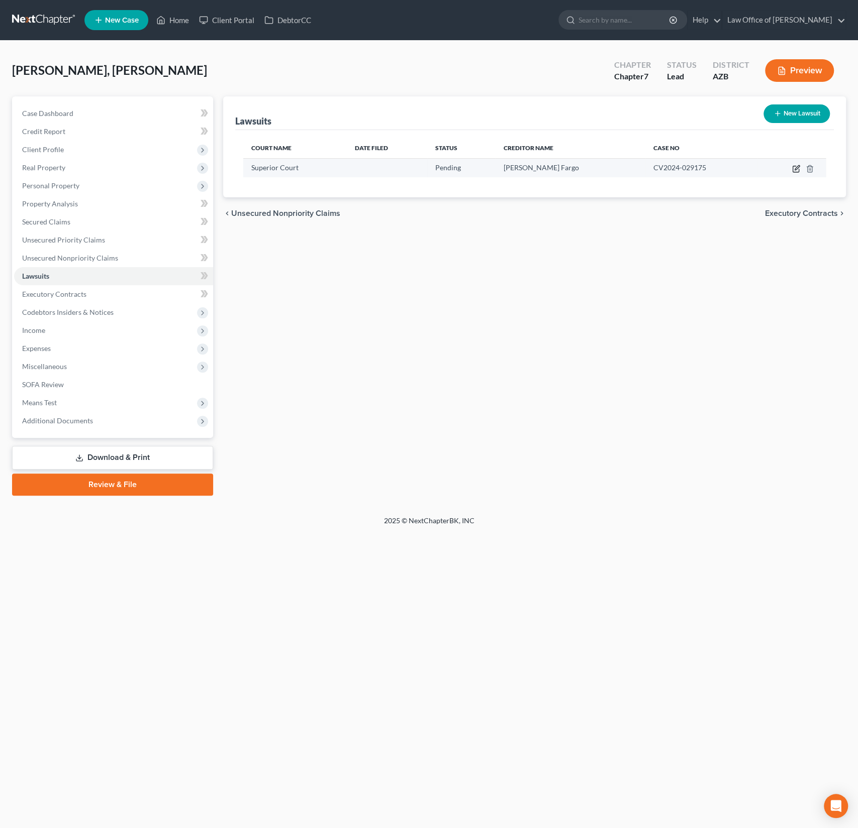
click at [795, 168] on icon "button" at bounding box center [796, 167] width 5 height 5
select select "3"
select select "0"
select select "1"
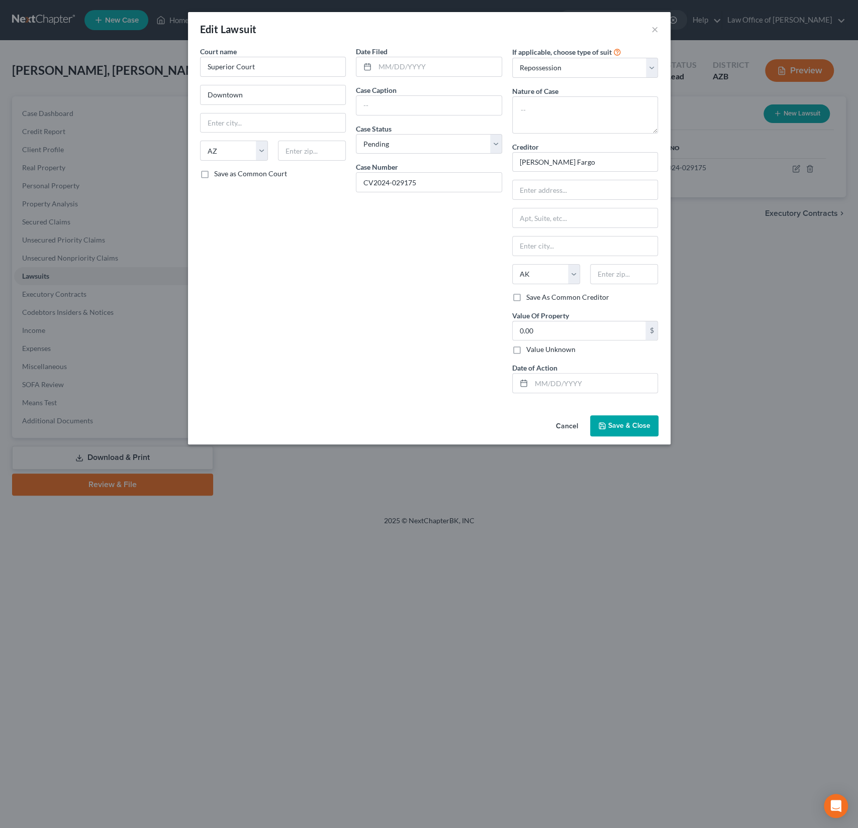
click at [194, 545] on div "Edit Lawsuit × Court name * Superior Court Downtown State [US_STATE] AK AR AZ C…" at bounding box center [429, 414] width 858 height 828
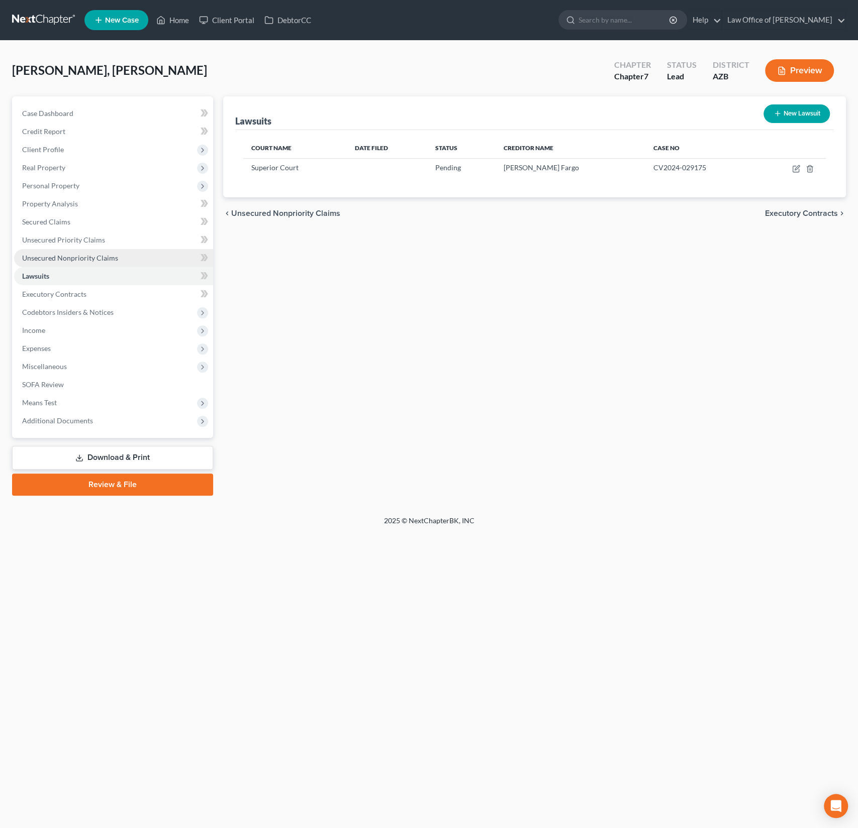
click at [86, 259] on span "Unsecured Nonpriority Claims" at bounding box center [70, 258] width 96 height 9
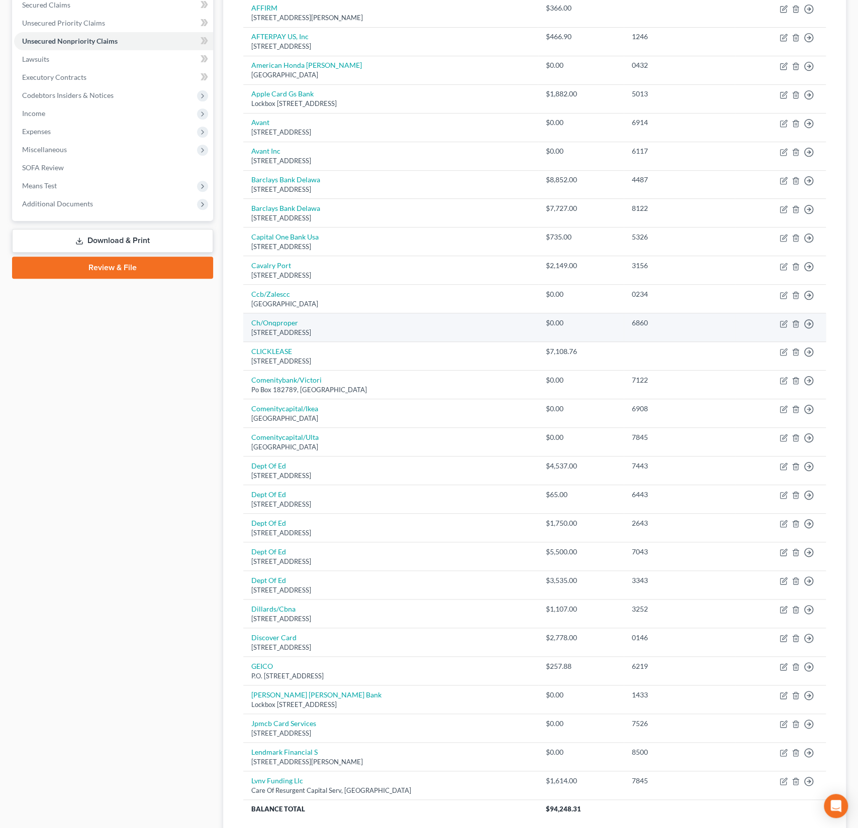
scroll to position [326, 0]
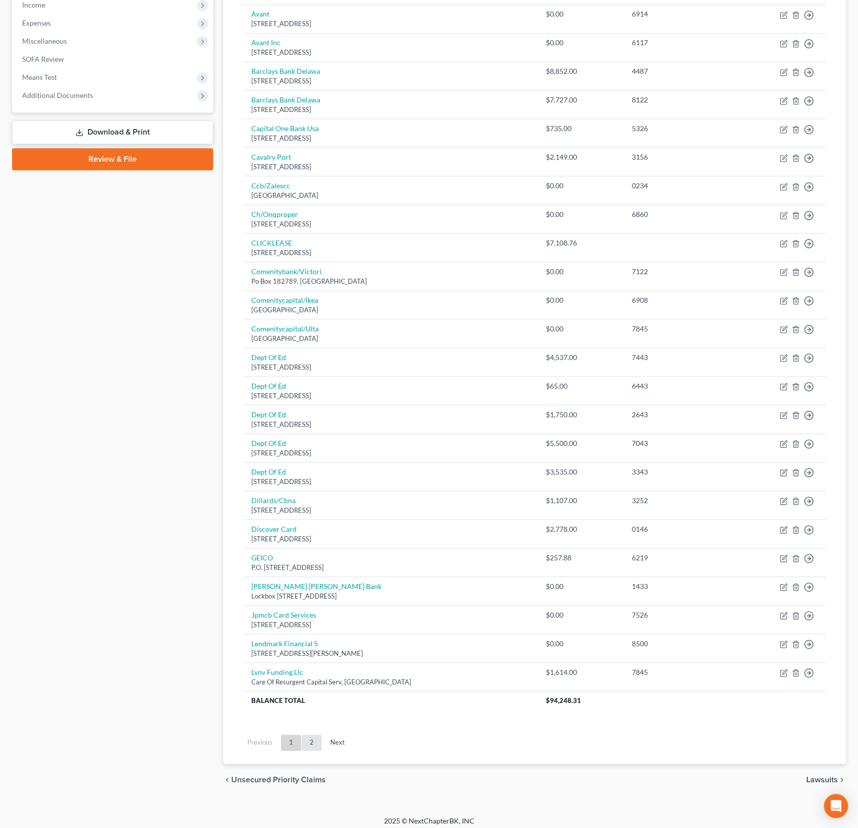
click at [308, 739] on link "2" at bounding box center [311, 743] width 20 height 16
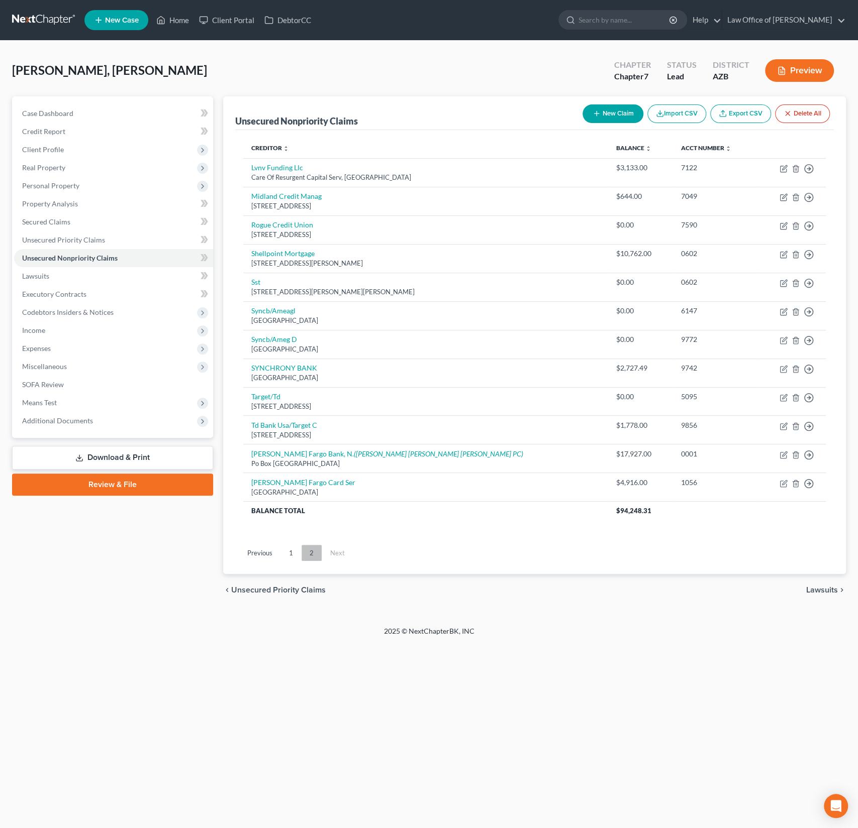
scroll to position [0, 0]
click at [42, 280] on link "Lawsuits" at bounding box center [113, 276] width 199 height 18
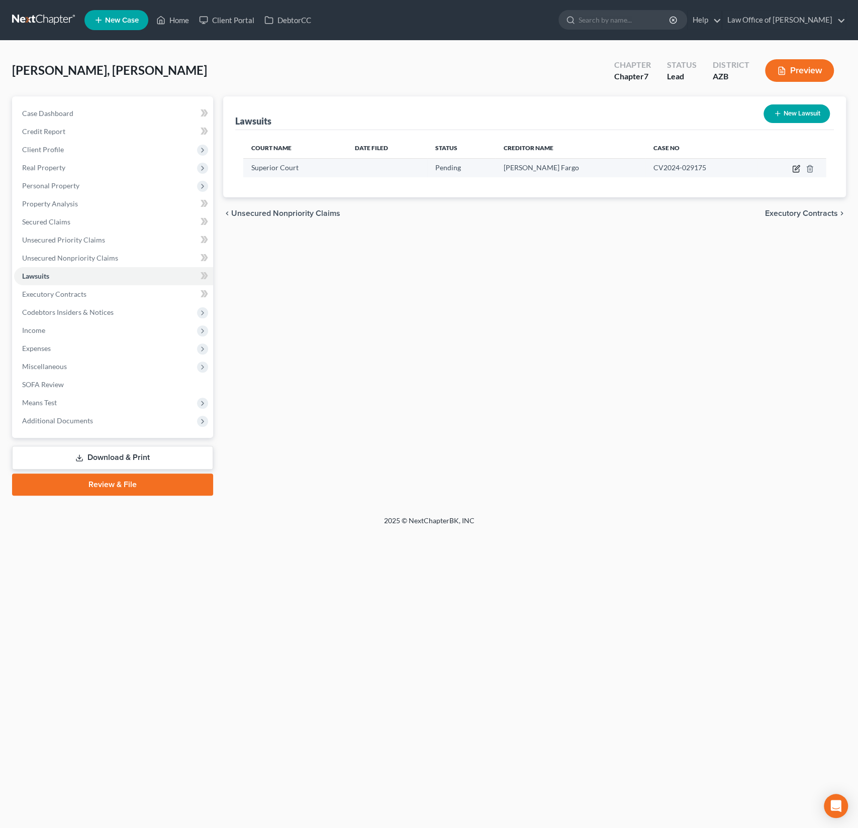
click at [794, 170] on icon "button" at bounding box center [796, 169] width 8 height 8
select select "3"
select select "0"
select select "1"
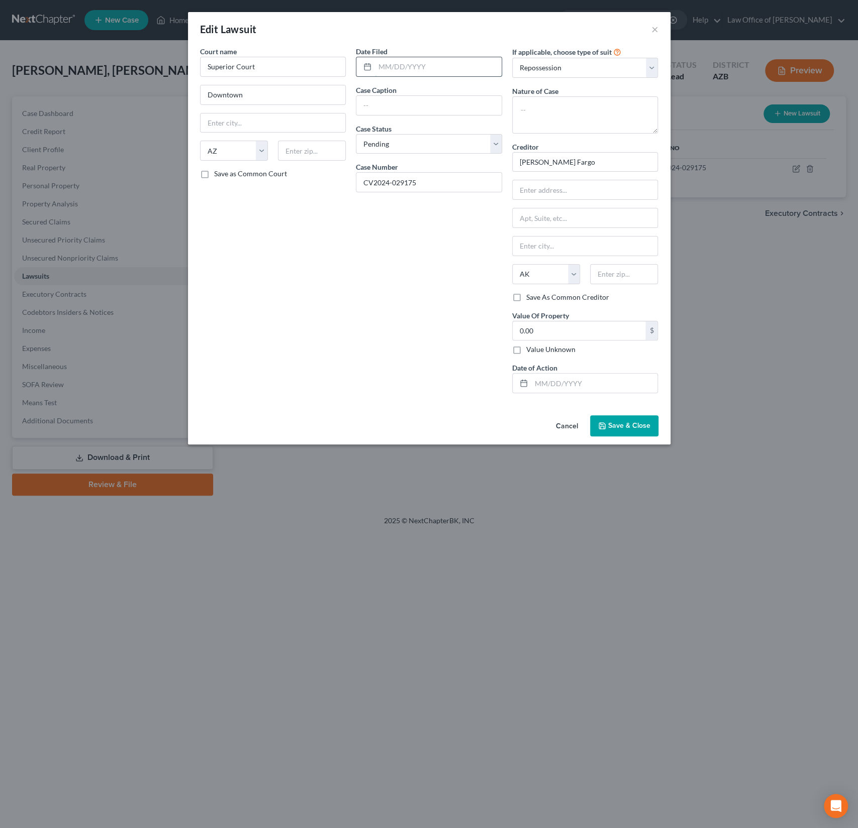
click at [401, 76] on input "text" at bounding box center [438, 66] width 127 height 19
click at [11, 284] on div "Edit Lawsuit × Court name * Superior Court Downtown State [US_STATE] AK AR AZ C…" at bounding box center [429, 414] width 858 height 828
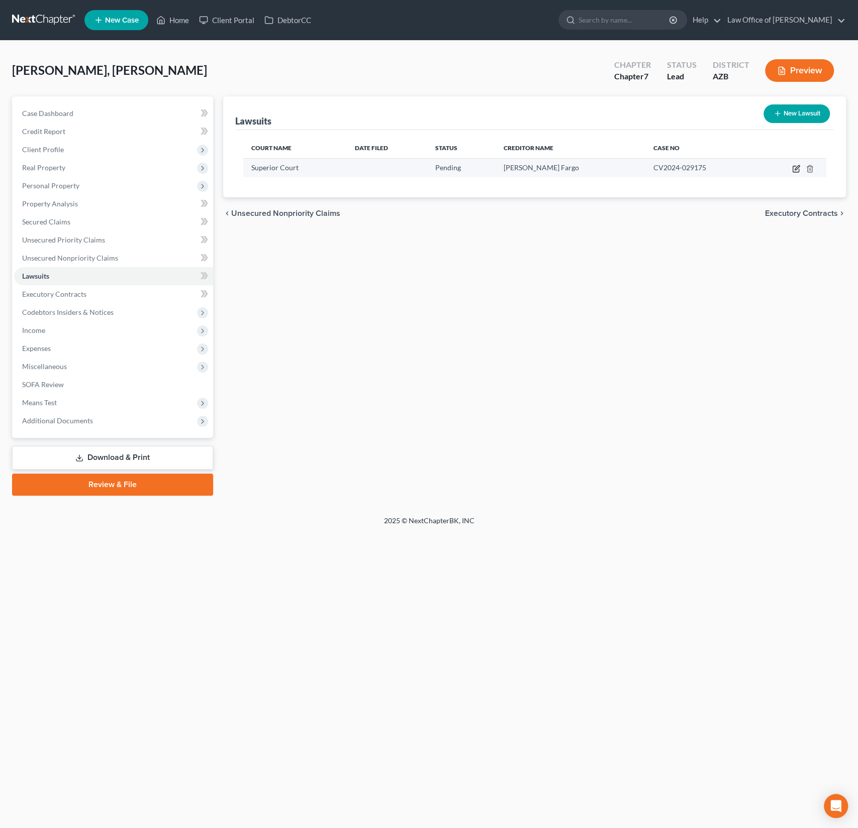
click at [796, 167] on icon "button" at bounding box center [796, 169] width 8 height 8
select select "3"
select select "0"
select select "1"
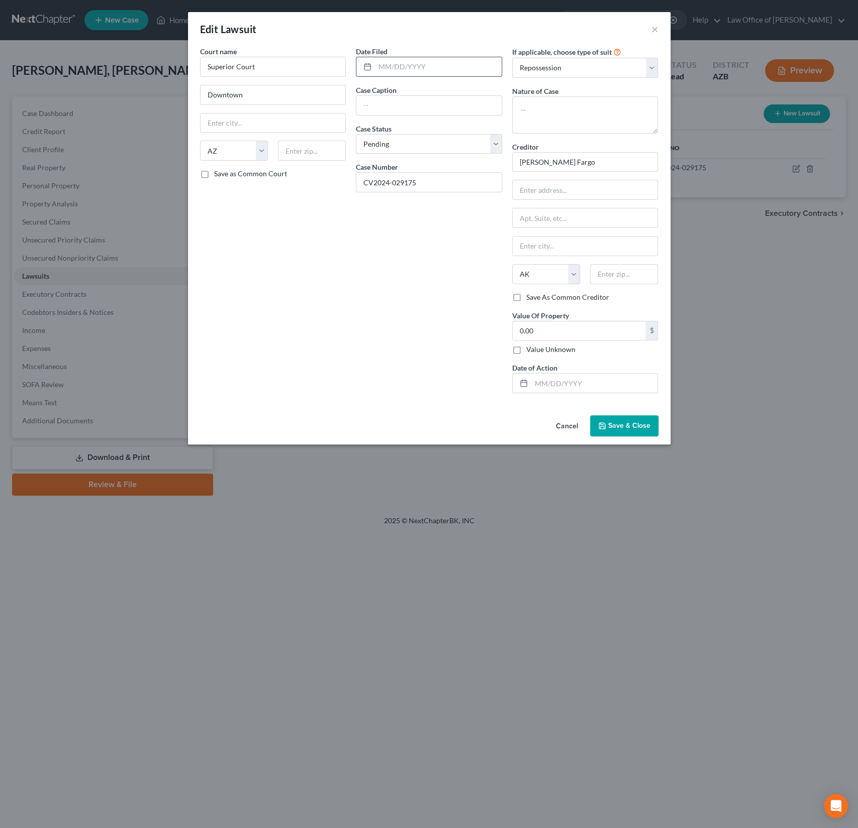
click at [388, 62] on input "text" at bounding box center [438, 66] width 127 height 19
type input "[DATE]"
click at [387, 108] on input "text" at bounding box center [428, 105] width 145 height 19
type input "[PERSON_NAME] Fargo v Debtor"
click at [564, 63] on select "Select Repossession Garnishment Foreclosure Attached, Seized, Or Levied Other" at bounding box center [585, 68] width 146 height 20
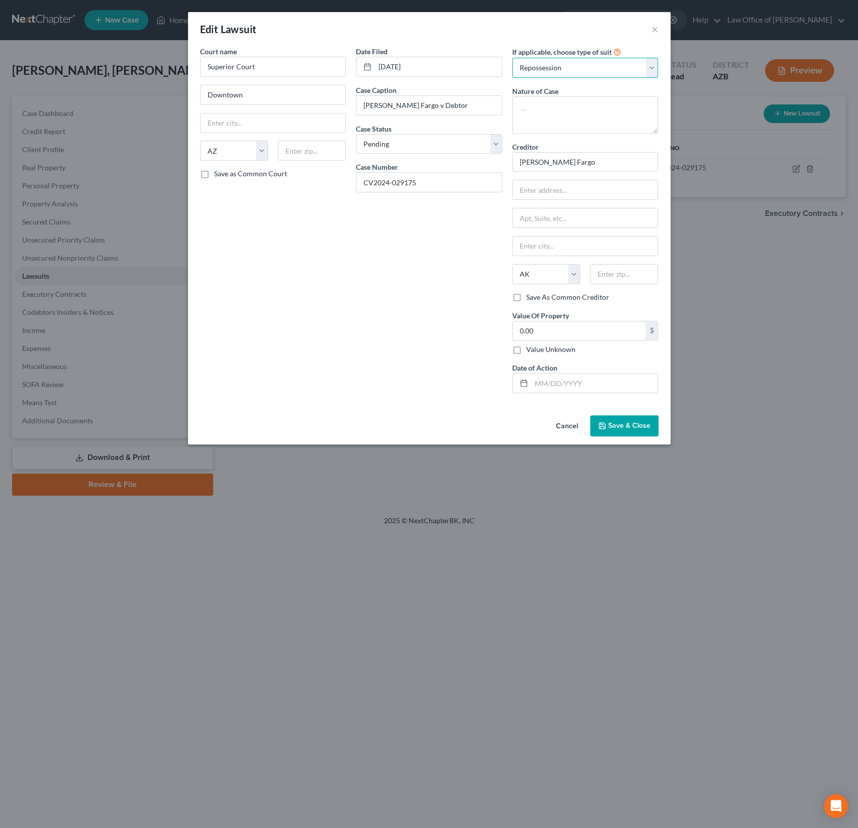
select select
click at [512, 58] on select "Select Repossession Garnishment Foreclosure Attached, Seized, Or Levied Other" at bounding box center [585, 68] width 146 height 20
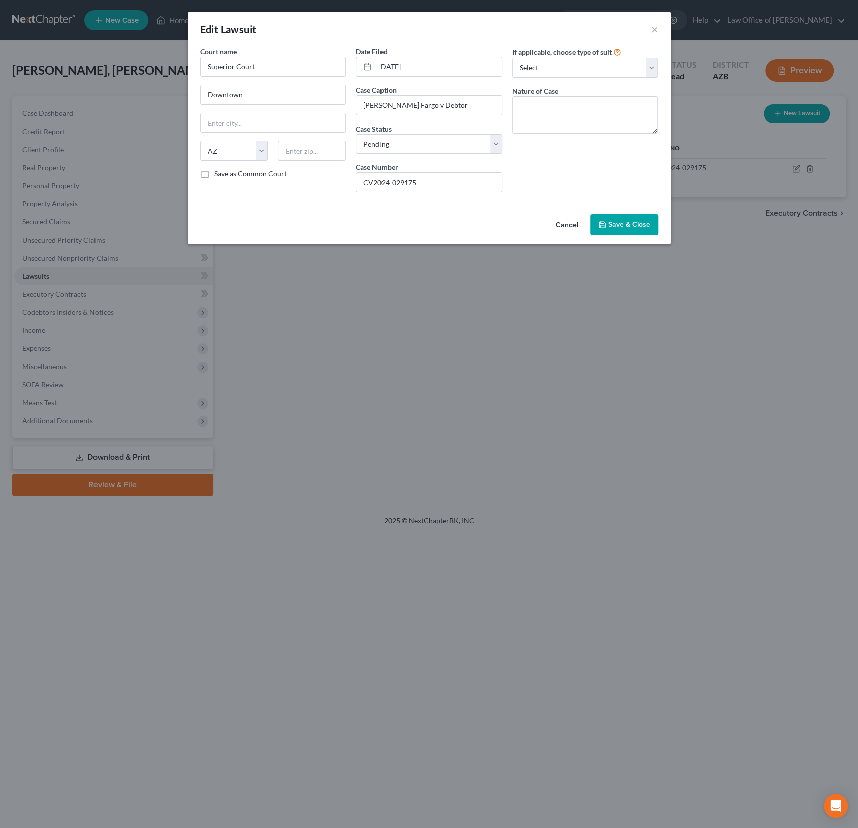
click at [622, 223] on span "Save & Close" at bounding box center [629, 225] width 42 height 9
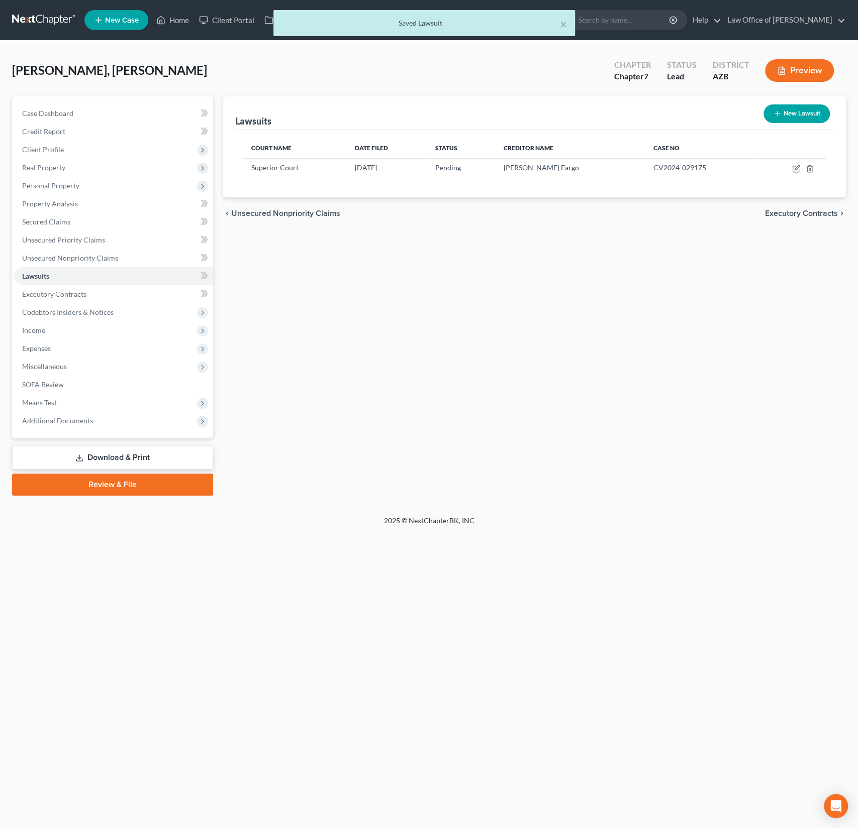
click at [797, 112] on button "New Lawsuit" at bounding box center [796, 114] width 66 height 19
select select "0"
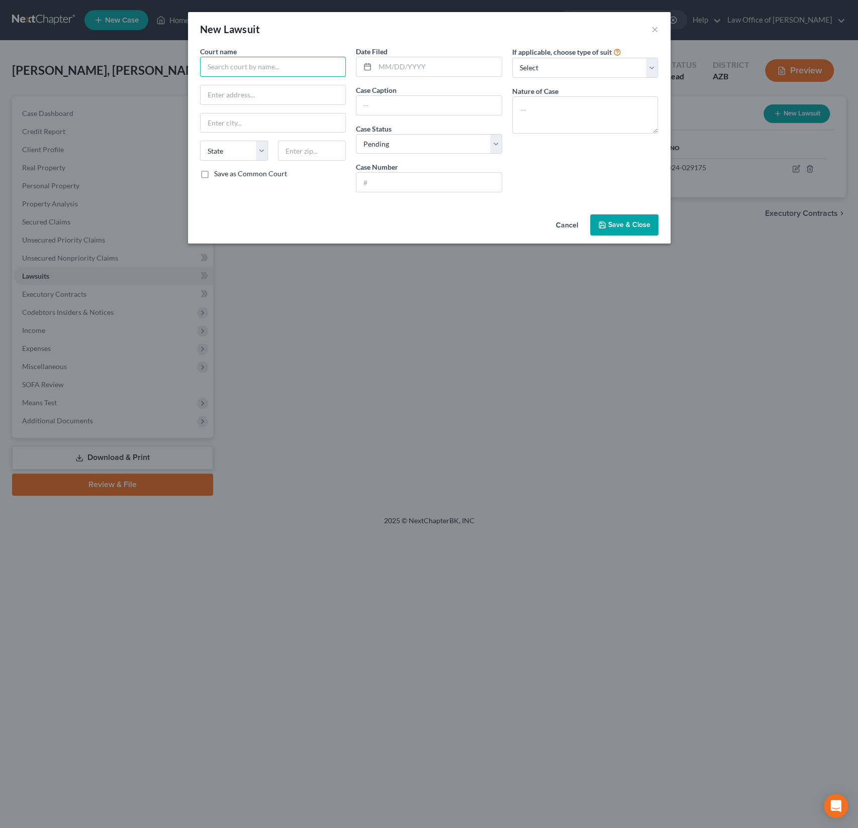
click at [231, 67] on input "text" at bounding box center [273, 67] width 146 height 20
type input "Highland Justice Court"
type input "[DATE]"
click at [431, 116] on div "Date Filed [DATE] Case Caption Discover Bank v Case Status * Select Pending On …" at bounding box center [429, 123] width 156 height 154
click at [420, 102] on input "Discover Bank v" at bounding box center [428, 105] width 145 height 19
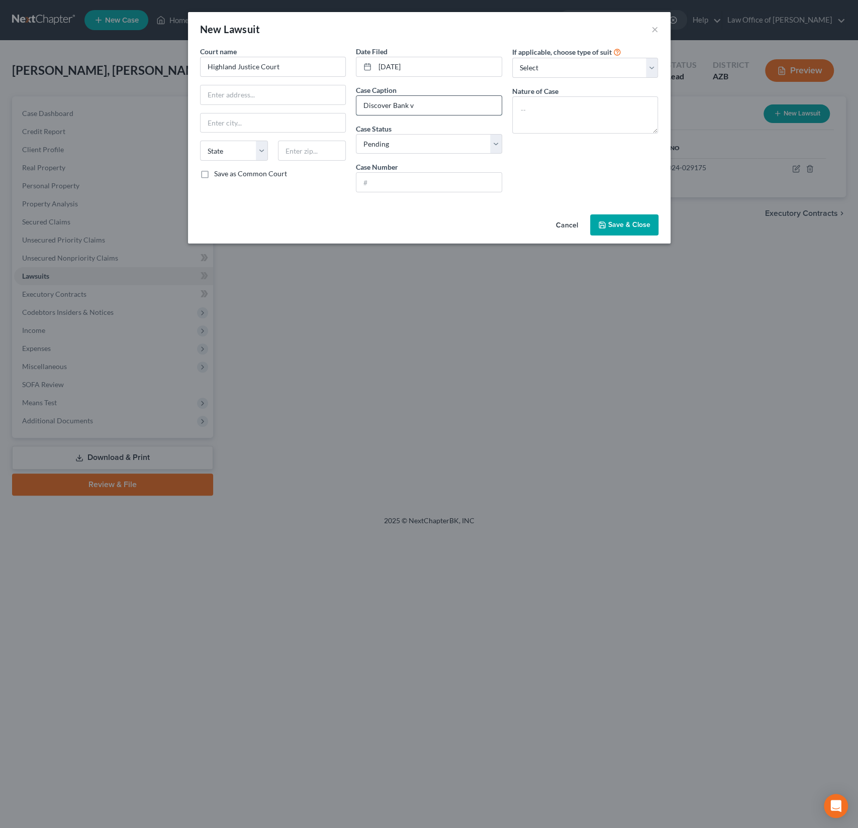
type input "Discover Bank v. Debtor"
click at [398, 179] on input "text" at bounding box center [428, 182] width 145 height 19
click at [398, 148] on select "Select Pending On Appeal Concluded" at bounding box center [429, 144] width 146 height 20
select select "2"
click at [356, 134] on select "Select Pending On Appeal Concluded" at bounding box center [429, 144] width 146 height 20
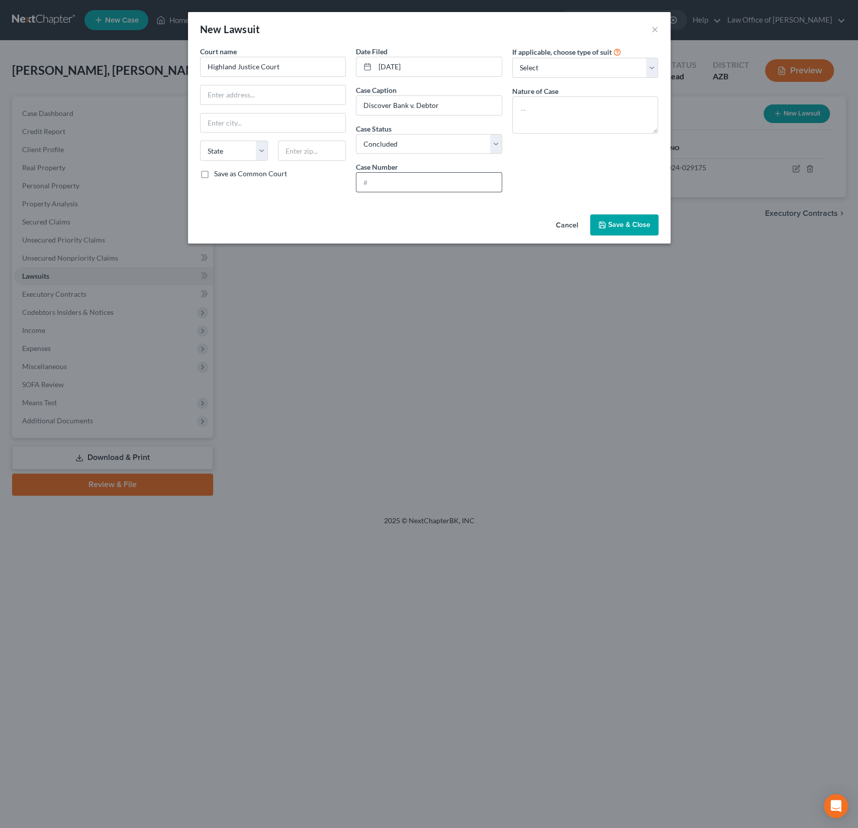
click at [410, 178] on input "text" at bounding box center [428, 182] width 145 height 19
type input "CC2025053650"
click at [622, 231] on button "Save & Close" at bounding box center [624, 225] width 68 height 21
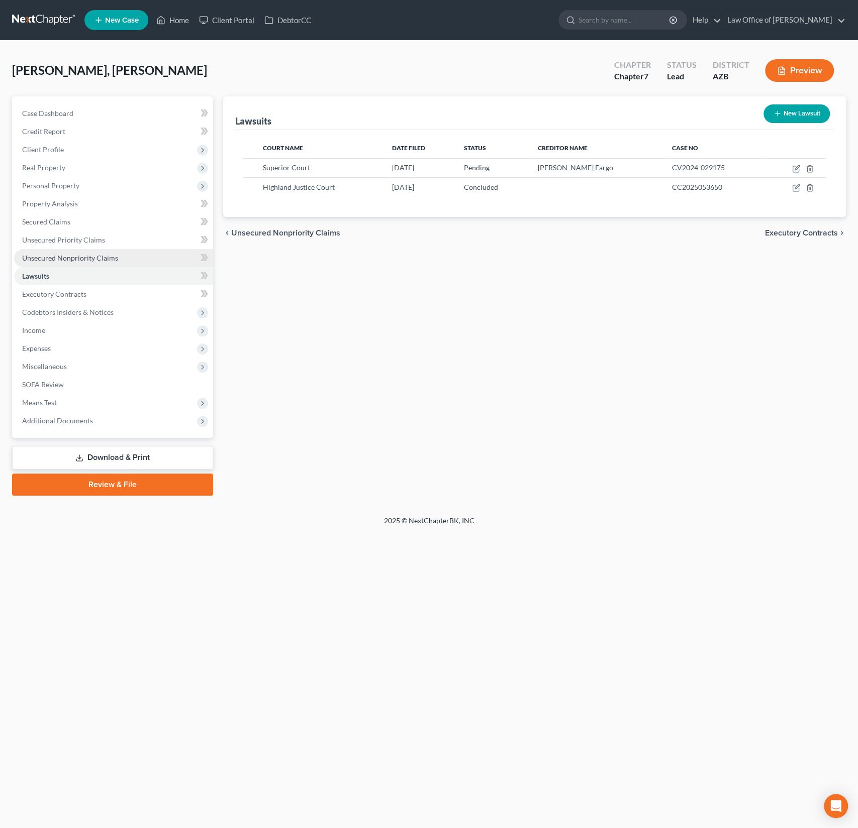
click at [96, 259] on span "Unsecured Nonpriority Claims" at bounding box center [70, 258] width 96 height 9
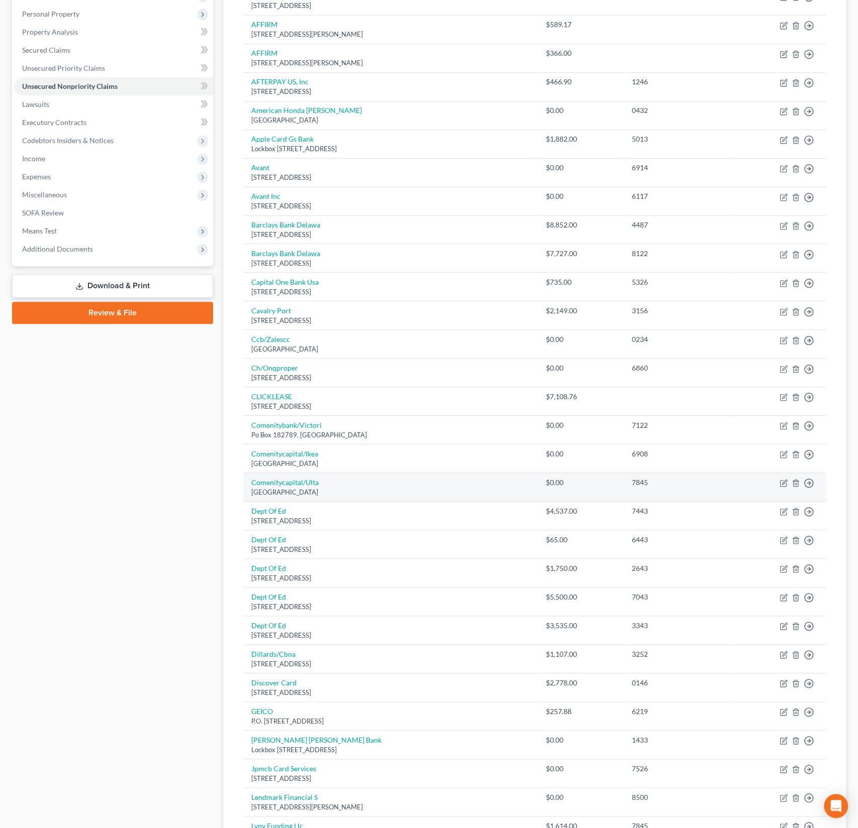
scroll to position [228, 0]
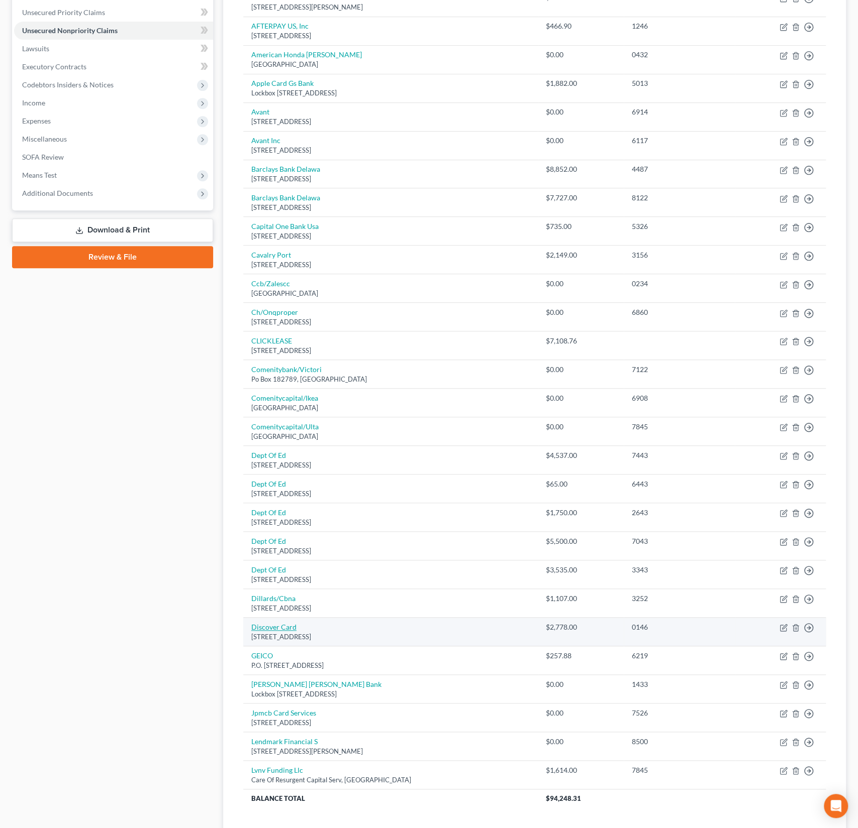
click at [265, 623] on link "Discover Card" at bounding box center [273, 627] width 45 height 9
select select "46"
select select "1"
select select "0"
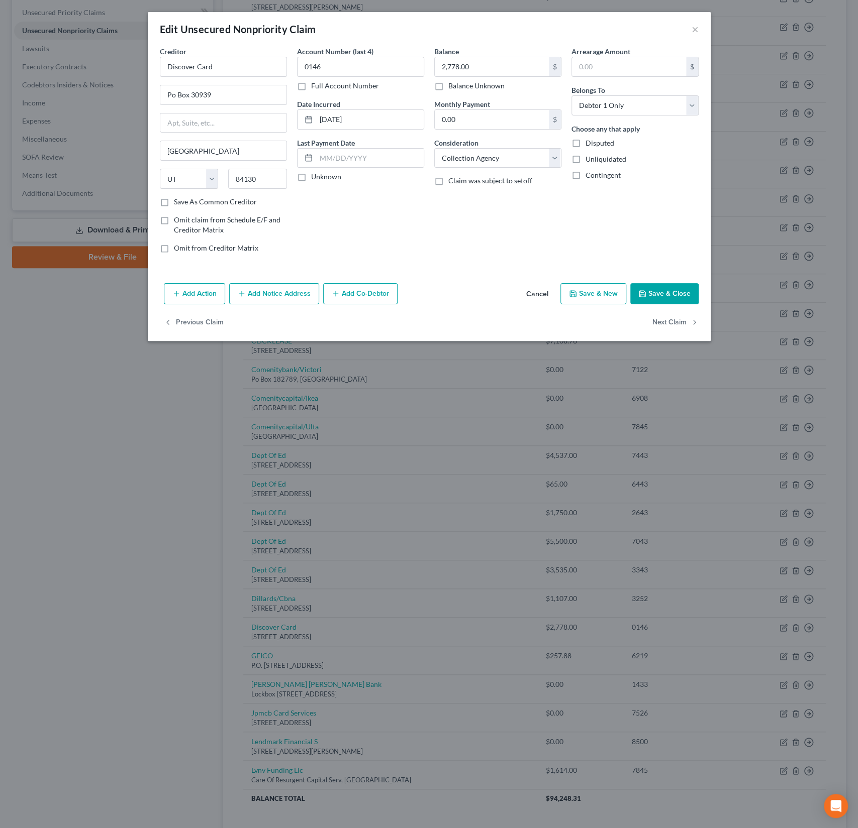
click at [261, 289] on button "Add Notice Address" at bounding box center [274, 293] width 90 height 21
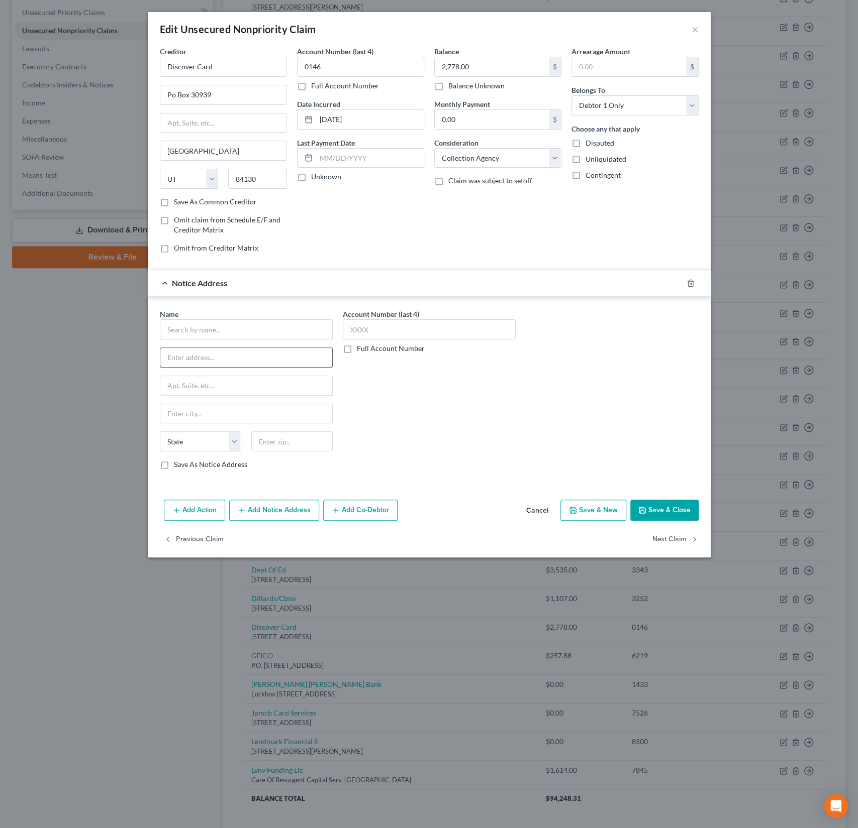
click at [191, 354] on input "text" at bounding box center [246, 357] width 172 height 19
click at [191, 328] on input "text" at bounding box center [246, 330] width 173 height 20
click at [208, 349] on div "[PERSON_NAME] & Associoates, P.C." at bounding box center [226, 347] width 116 height 10
type input "[PERSON_NAME] & Associoates, P.C."
type input "80 Minuteman Rd."
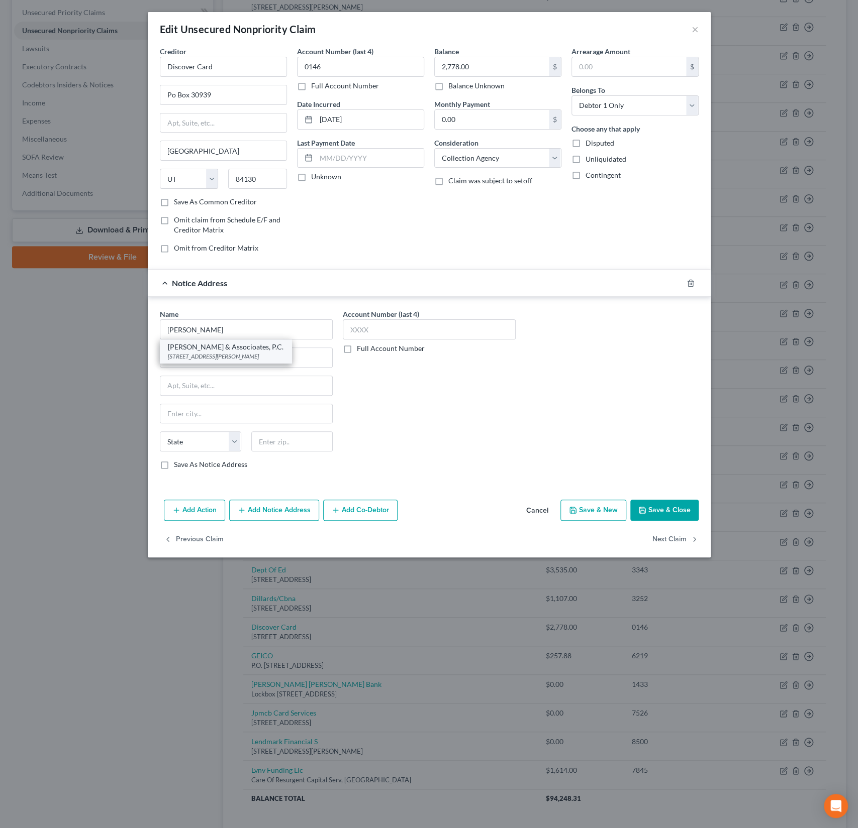
type input "Andover"
select select "22"
type input "01810-1008"
click at [669, 510] on button "Save & Close" at bounding box center [664, 510] width 68 height 21
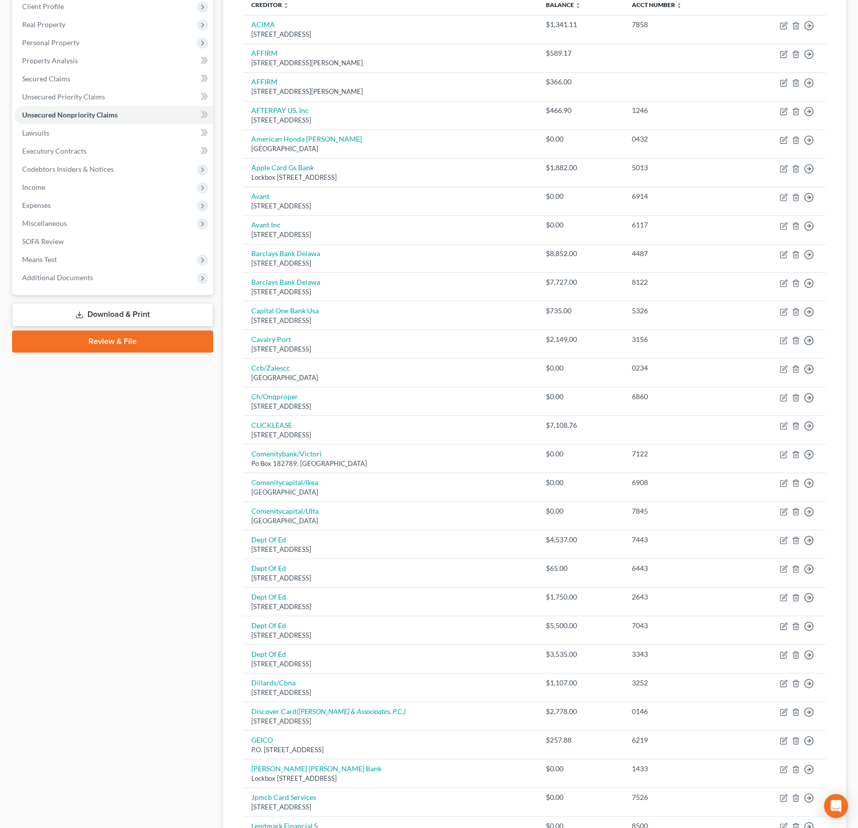
scroll to position [128, 0]
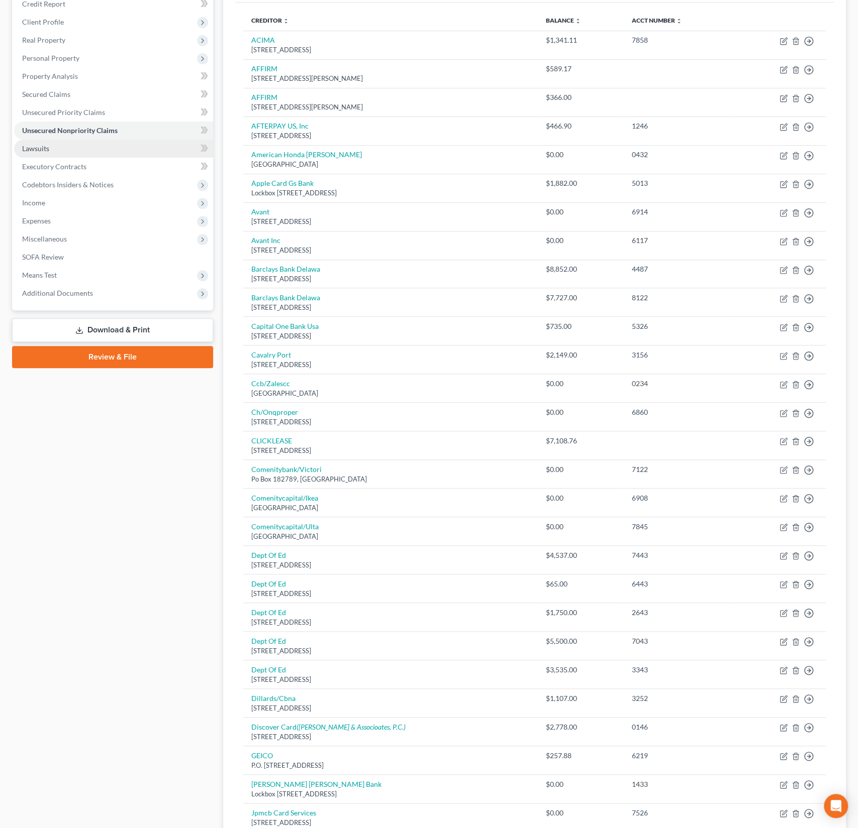
click at [45, 144] on span "Lawsuits" at bounding box center [35, 148] width 27 height 9
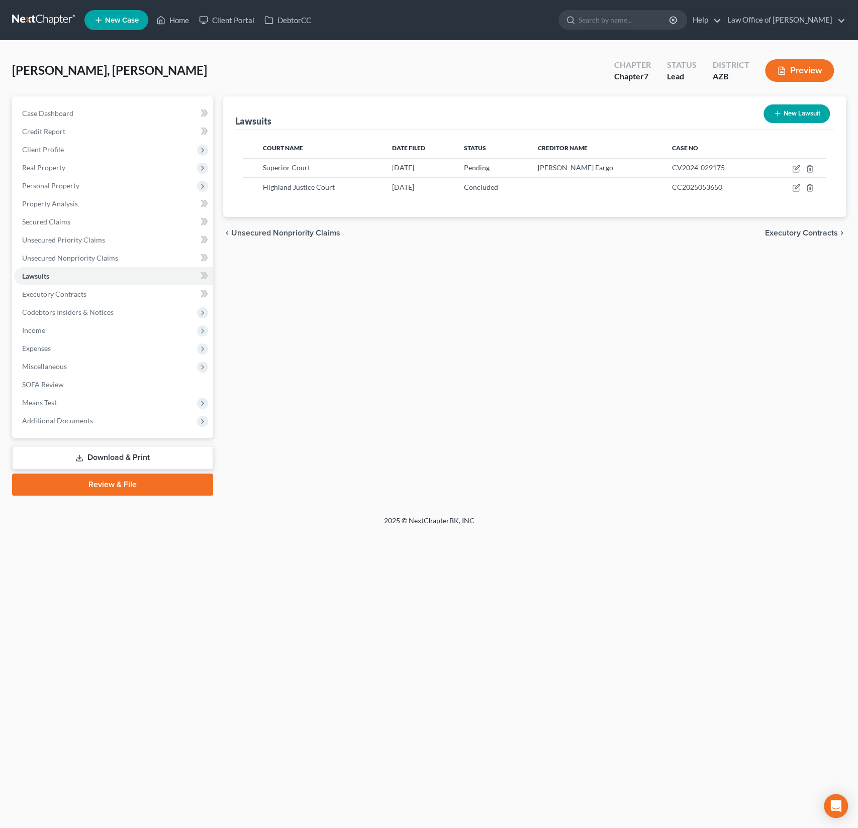
click at [801, 114] on button "New Lawsuit" at bounding box center [796, 114] width 66 height 19
select select "0"
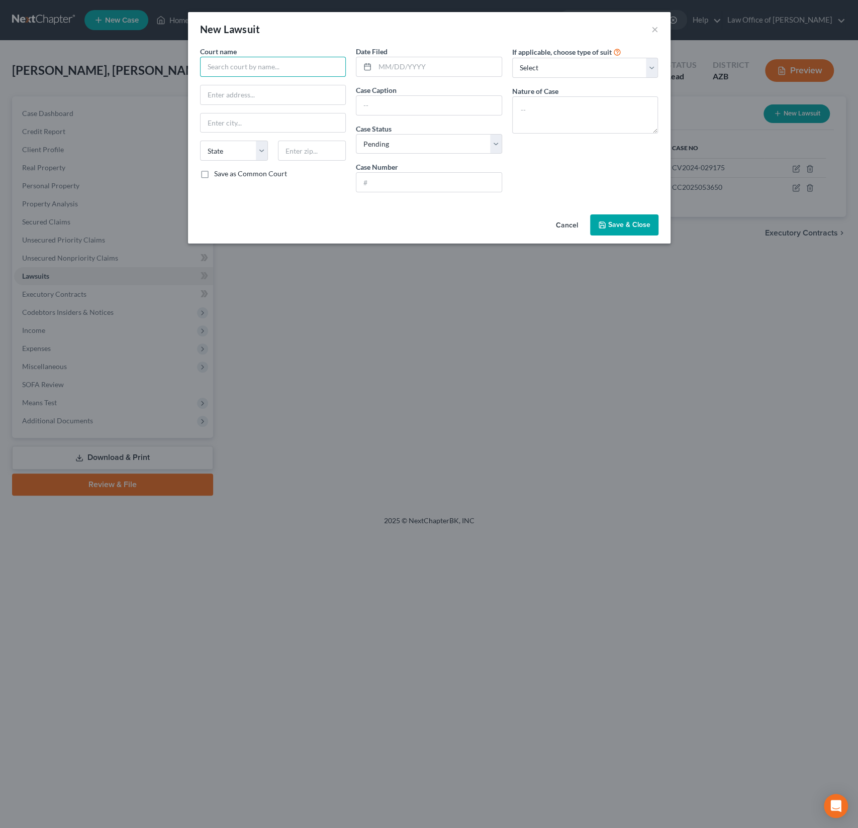
click at [255, 72] on input "text" at bounding box center [273, 67] width 146 height 20
type input "Highland Justice Court"
click at [395, 67] on input "text" at bounding box center [438, 66] width 127 height 19
type input "[DATE]"
type input "Barclays v. Debtor"
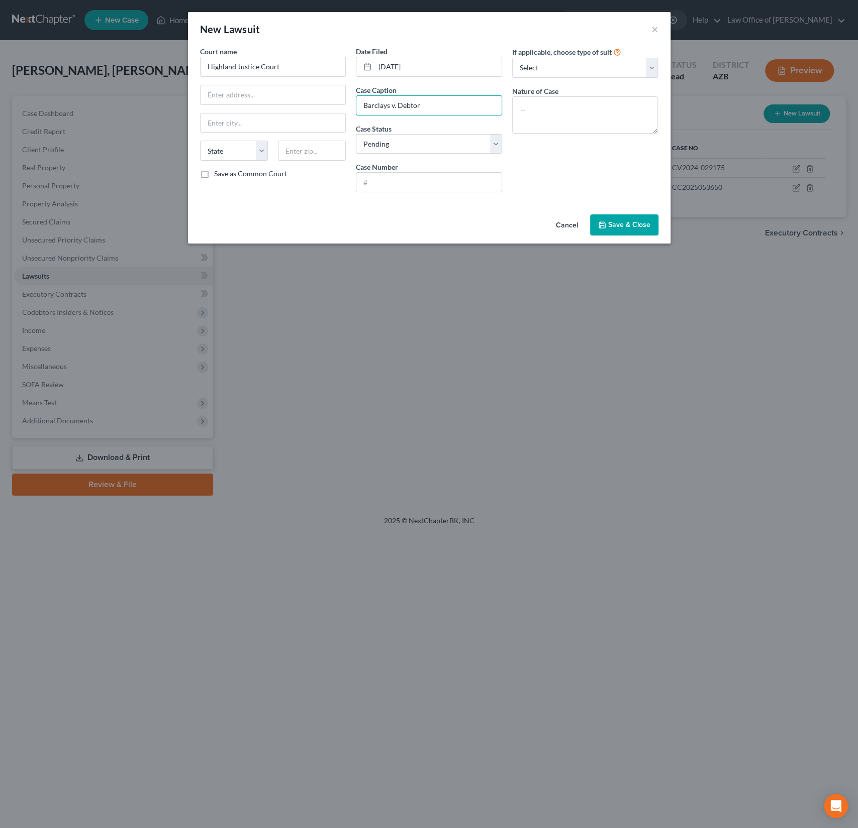
click at [408, 159] on div "Date Filed [DATE] Case Caption Barclays v. Debtor Case Status * Select Pending …" at bounding box center [429, 123] width 156 height 154
click at [407, 147] on select "Select Pending On Appeal Concluded" at bounding box center [429, 144] width 146 height 20
select select "2"
click at [356, 134] on select "Select Pending On Appeal Concluded" at bounding box center [429, 144] width 146 height 20
click at [396, 176] on input "text" at bounding box center [428, 182] width 145 height 19
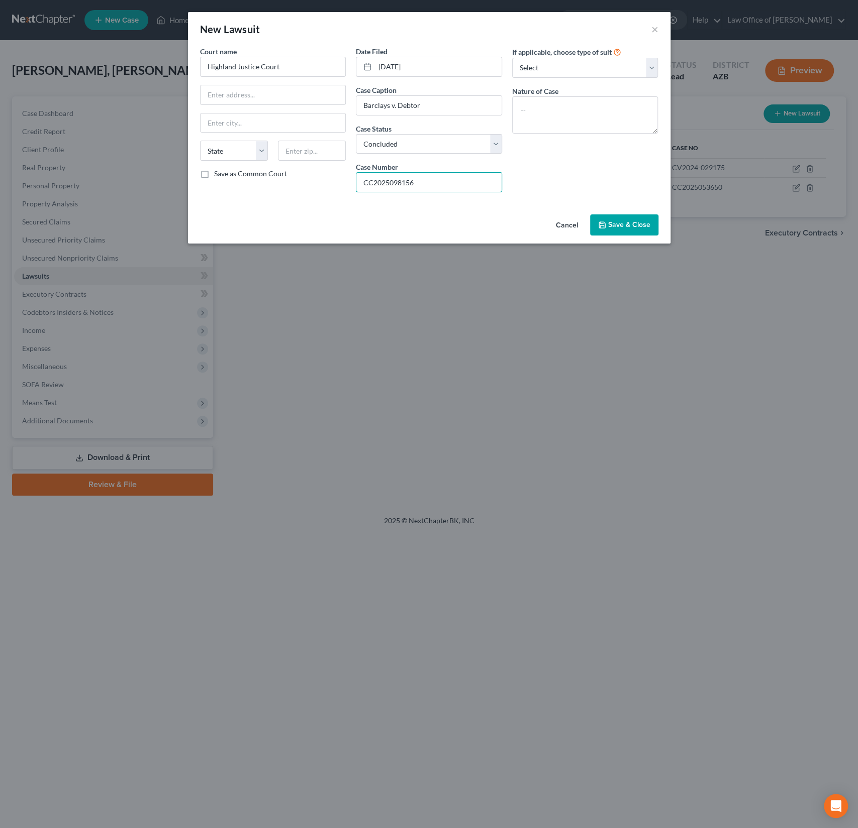
type input "CC2025098156"
click at [633, 225] on span "Save & Close" at bounding box center [629, 225] width 42 height 9
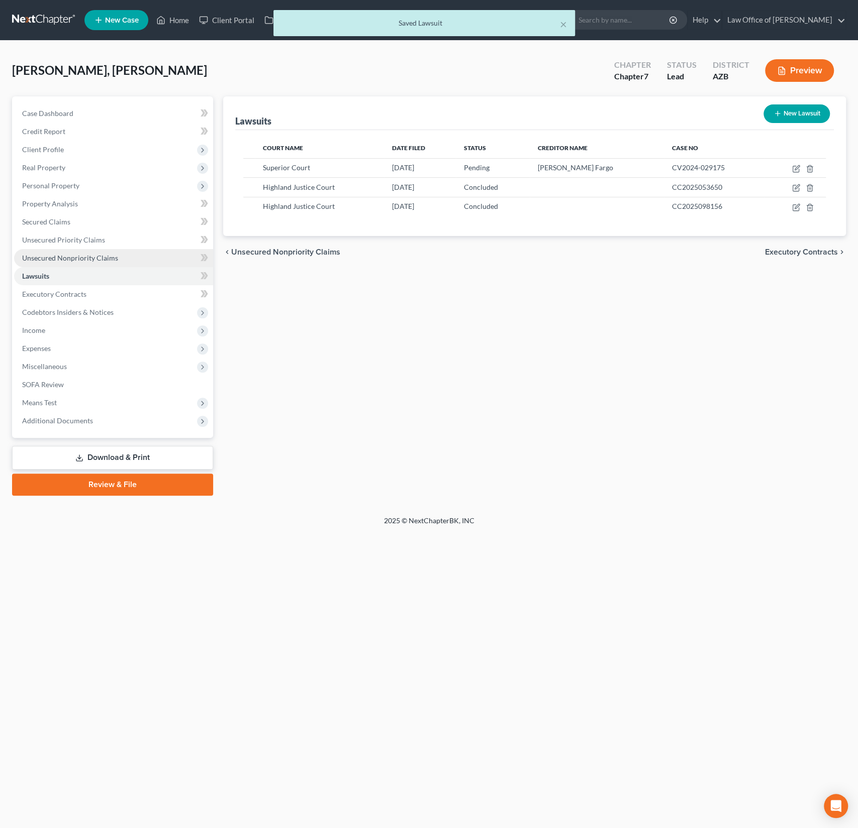
click at [81, 251] on link "Unsecured Nonpriority Claims" at bounding box center [113, 258] width 199 height 18
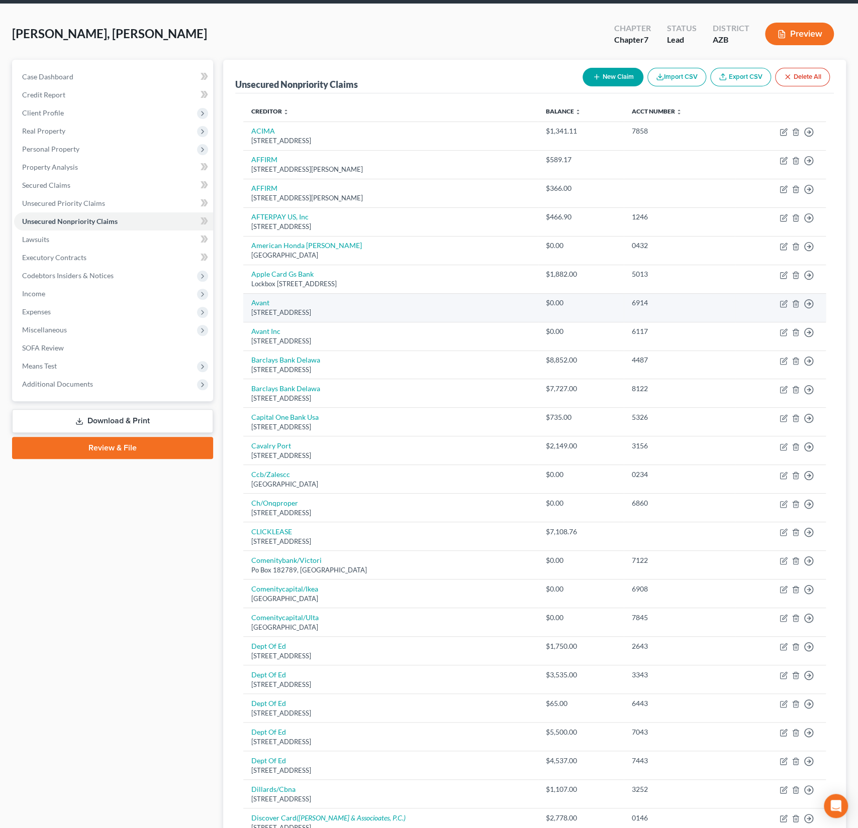
scroll to position [30, 0]
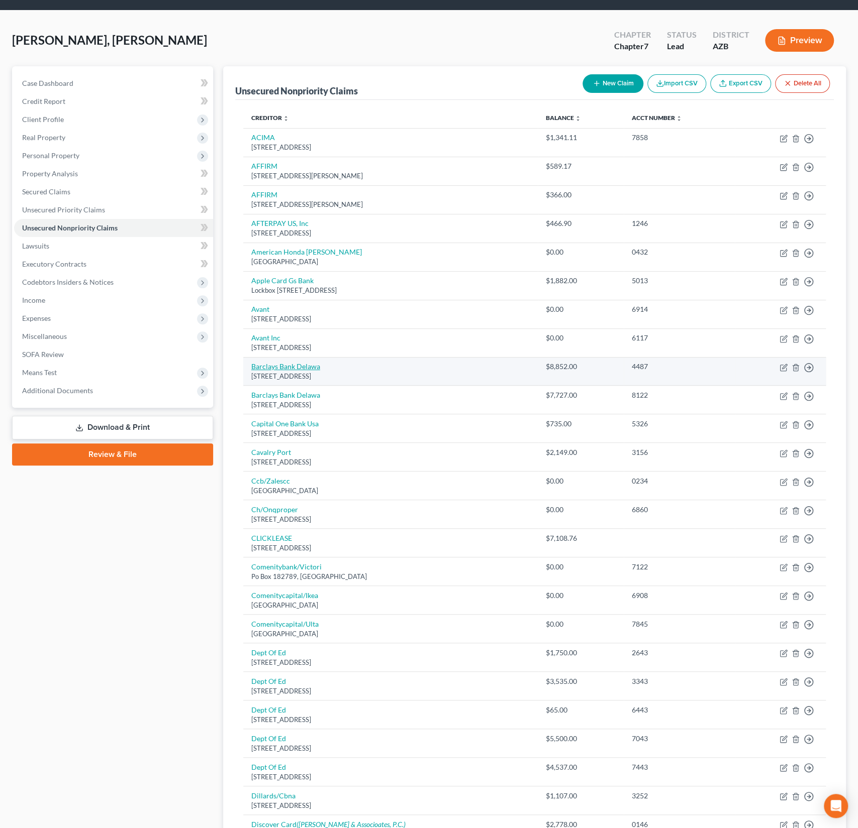
click at [295, 368] on link "Barclays Bank Delawa" at bounding box center [285, 366] width 69 height 9
select select "7"
select select "1"
select select "0"
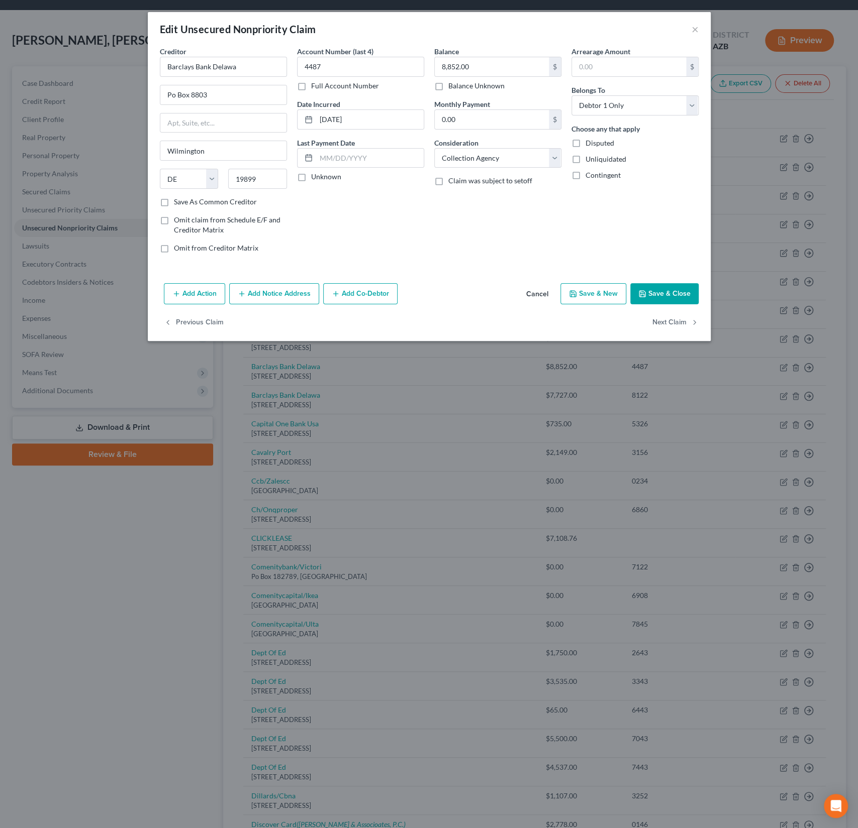
click at [272, 288] on button "Add Notice Address" at bounding box center [274, 293] width 90 height 21
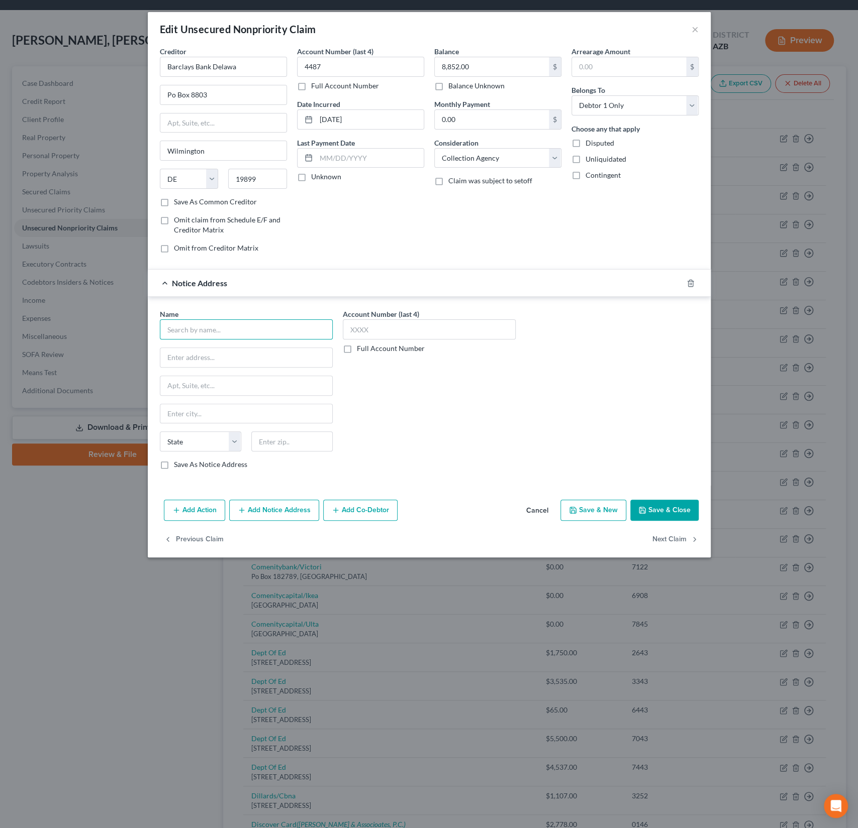
click at [208, 332] on input "text" at bounding box center [246, 330] width 173 height 20
click at [202, 349] on div "Gurstel Law Firm" at bounding box center [220, 347] width 105 height 10
type input "Gurstel Law Firm"
type input "[STREET_ADDRESS]"
type input "Scottsdale"
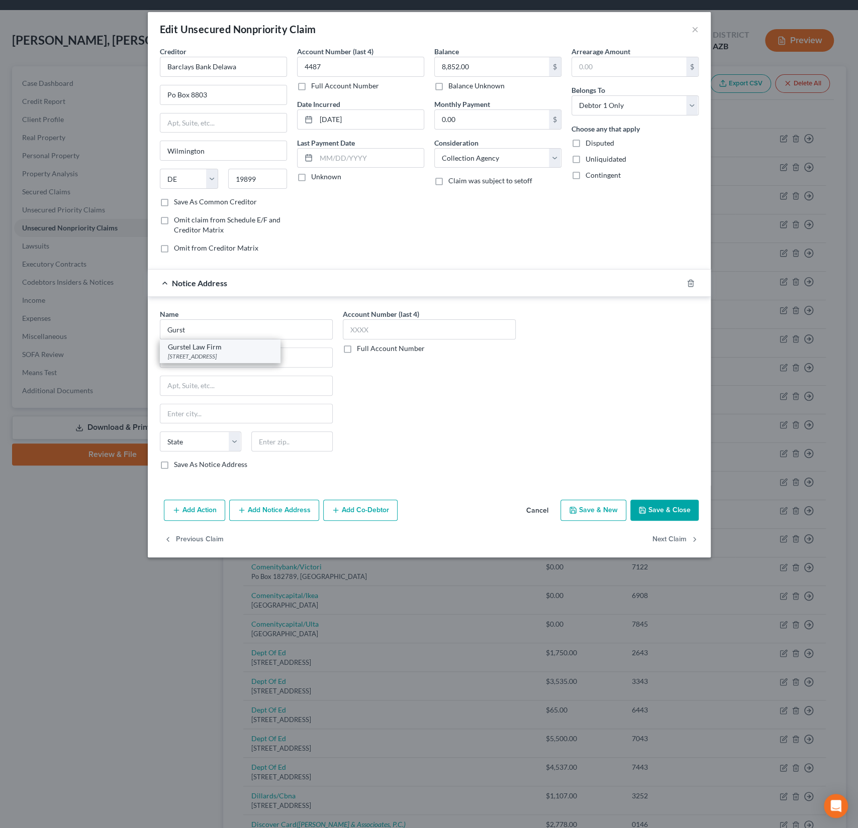
select select "3"
type input "85260"
click at [678, 509] on button "Save & Close" at bounding box center [664, 510] width 68 height 21
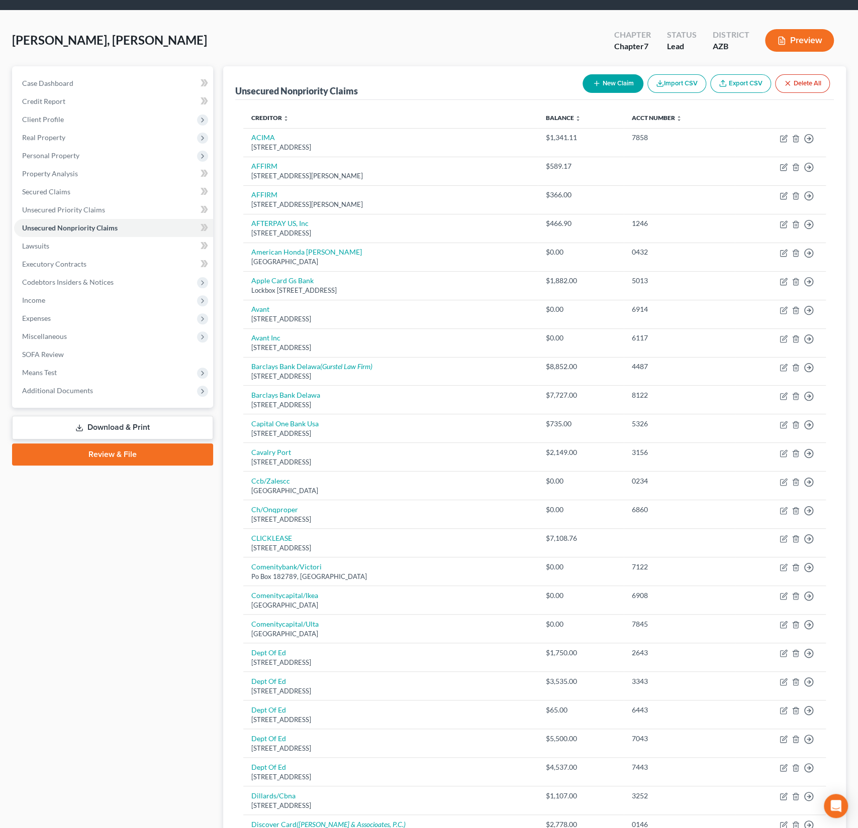
scroll to position [0, 0]
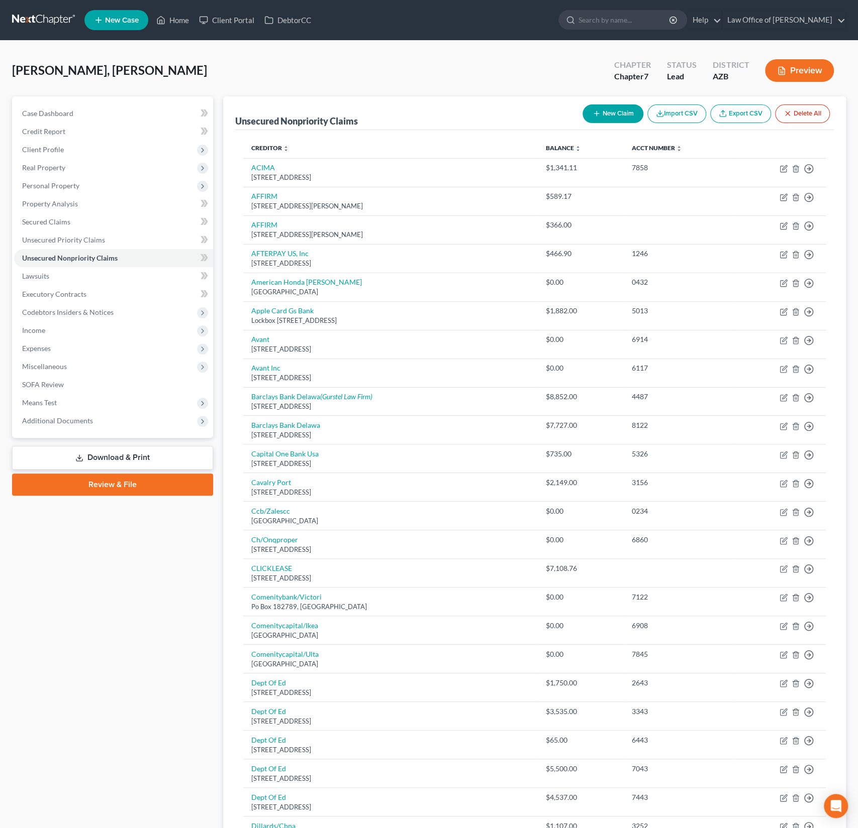
click at [143, 458] on link "Download & Print" at bounding box center [112, 458] width 201 height 24
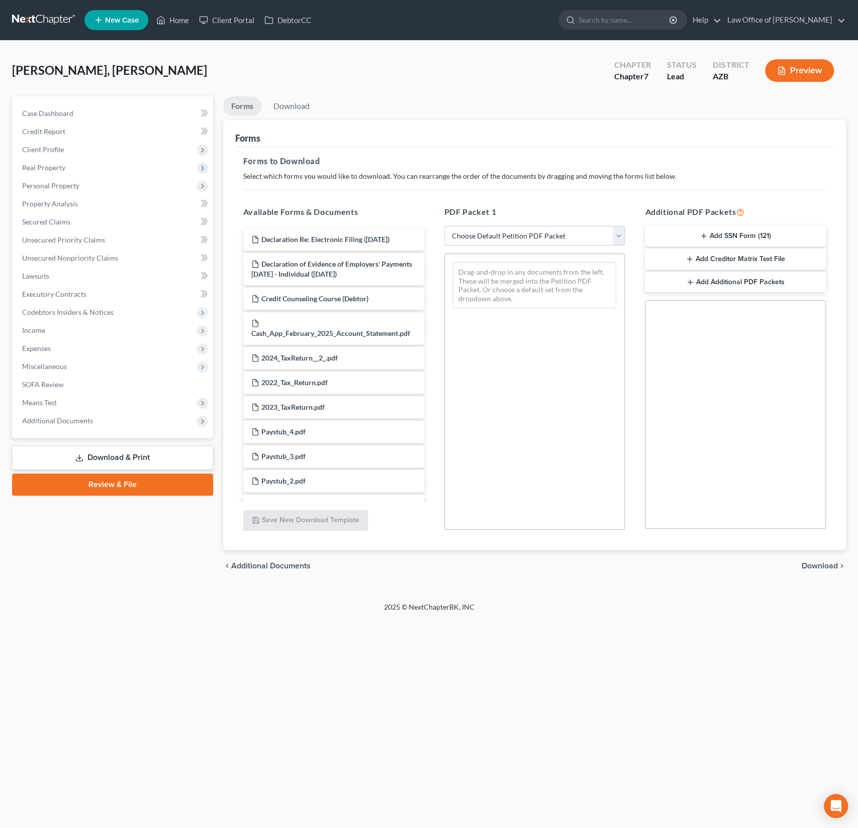
click at [520, 228] on select "Choose Default Petition PDF Packet Complete Bankruptcy Petition (all forms and …" at bounding box center [534, 236] width 181 height 20
select select "0"
click at [444, 226] on select "Choose Default Petition PDF Packet Complete Bankruptcy Petition (all forms and …" at bounding box center [534, 236] width 181 height 20
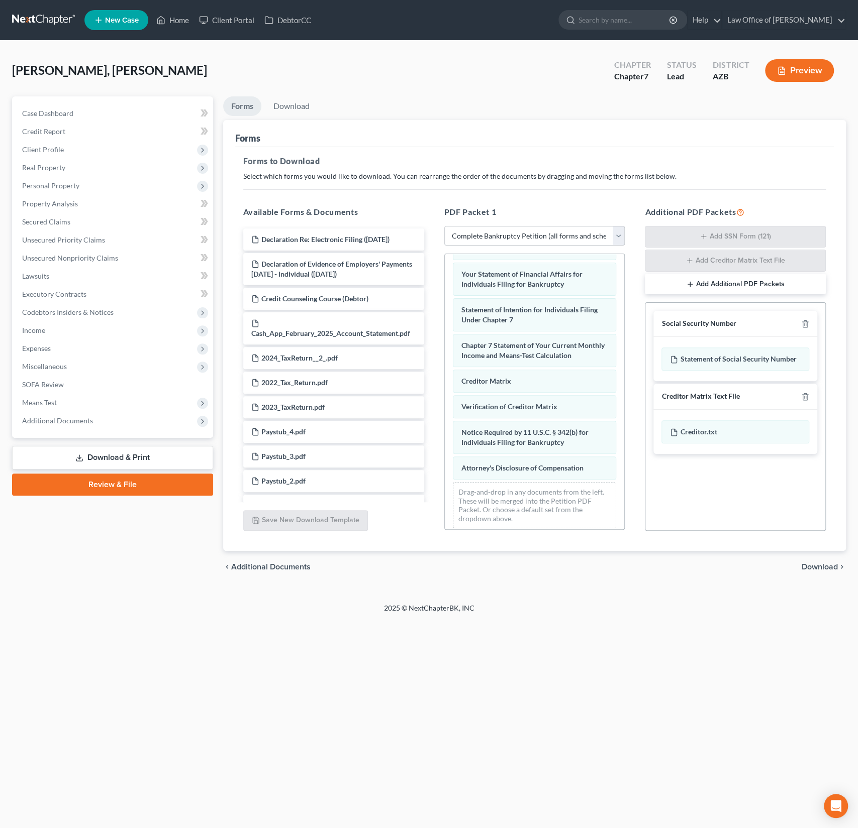
scroll to position [332, 0]
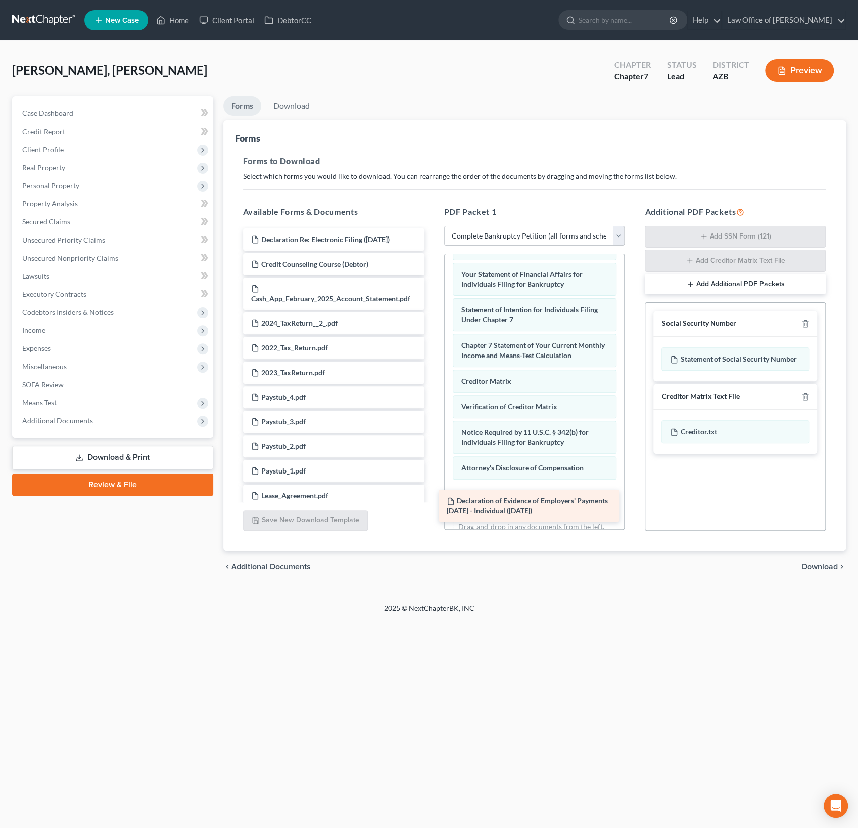
drag, startPoint x: 358, startPoint y: 271, endPoint x: 552, endPoint y: 518, distance: 313.8
click at [432, 518] on div "Declaration of Evidence of Employers' Payments [DATE] - Individual ([DATE]) Dec…" at bounding box center [333, 614] width 197 height 771
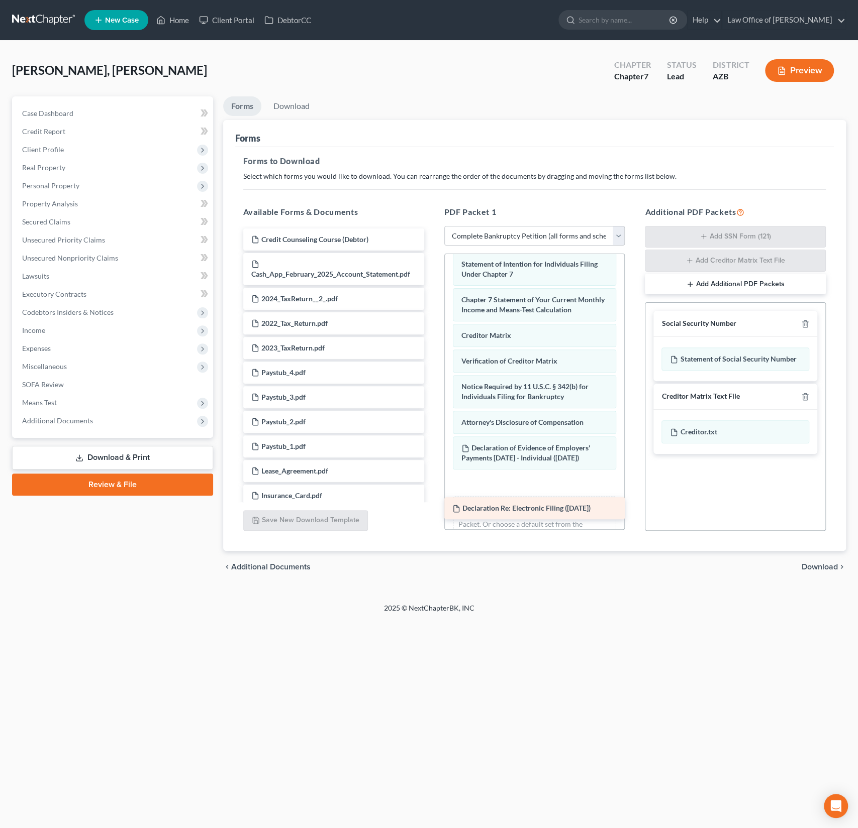
drag, startPoint x: 368, startPoint y: 235, endPoint x: 567, endPoint y: 505, distance: 335.5
click at [432, 505] on div "Declaration Re: Electronic Filing ([DATE]) Declaration Re: Electronic Filing ([…" at bounding box center [333, 602] width 197 height 746
click at [695, 554] on div "chevron_left Additional Documents Download chevron_right" at bounding box center [534, 567] width 622 height 32
click at [812, 568] on span "Download" at bounding box center [819, 567] width 36 height 8
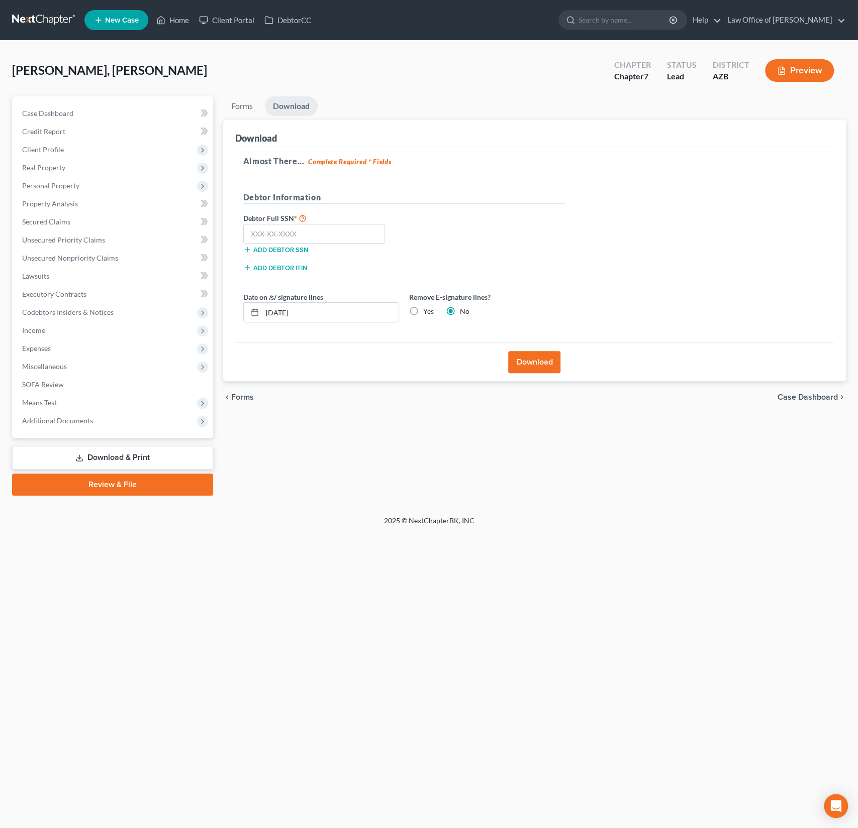
click at [422, 314] on div "Yes" at bounding box center [421, 311] width 25 height 10
click at [423, 310] on label "Yes" at bounding box center [428, 311] width 11 height 10
click at [427, 310] on input "Yes" at bounding box center [430, 309] width 7 height 7
radio input "true"
radio input "false"
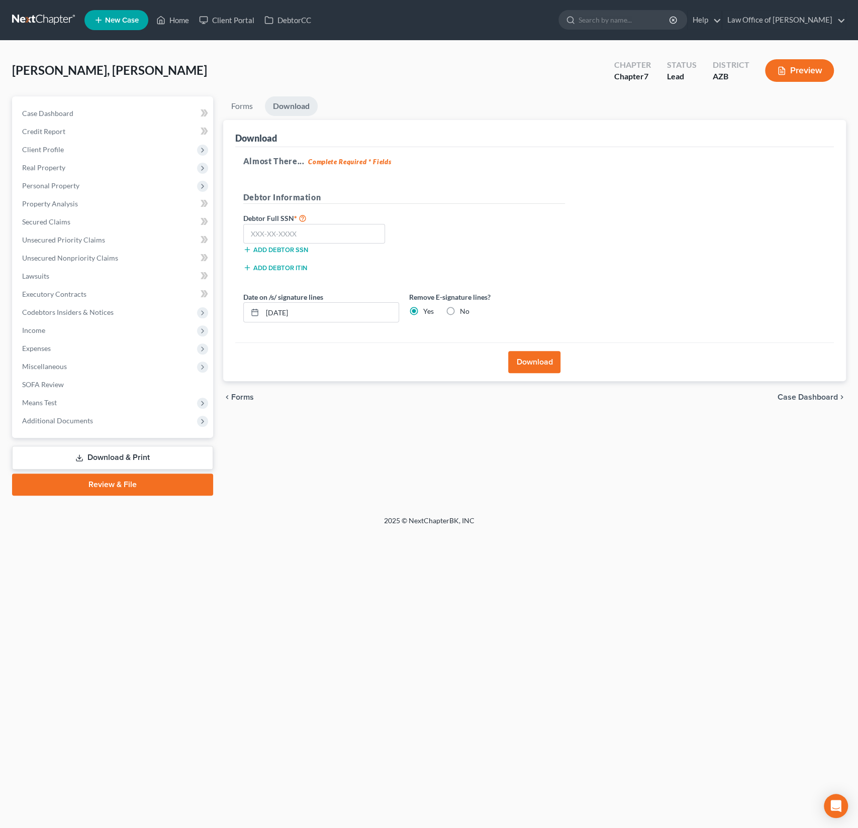
click at [505, 356] on div "Download" at bounding box center [534, 362] width 598 height 39
click at [520, 402] on div "chevron_left Forms Case Dashboard chevron_right" at bounding box center [534, 397] width 622 height 32
click at [540, 363] on button "Download" at bounding box center [534, 362] width 52 height 22
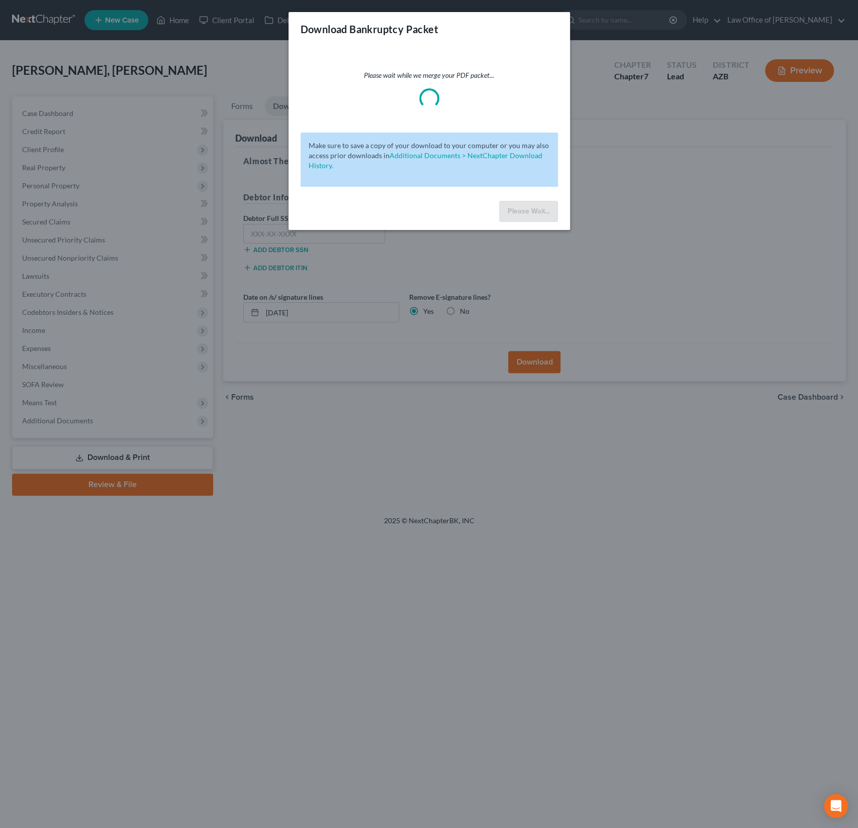
click at [540, 363] on div "Download Bankruptcy Packet Please wait while we merge your PDF packet... Make s…" at bounding box center [429, 414] width 858 height 828
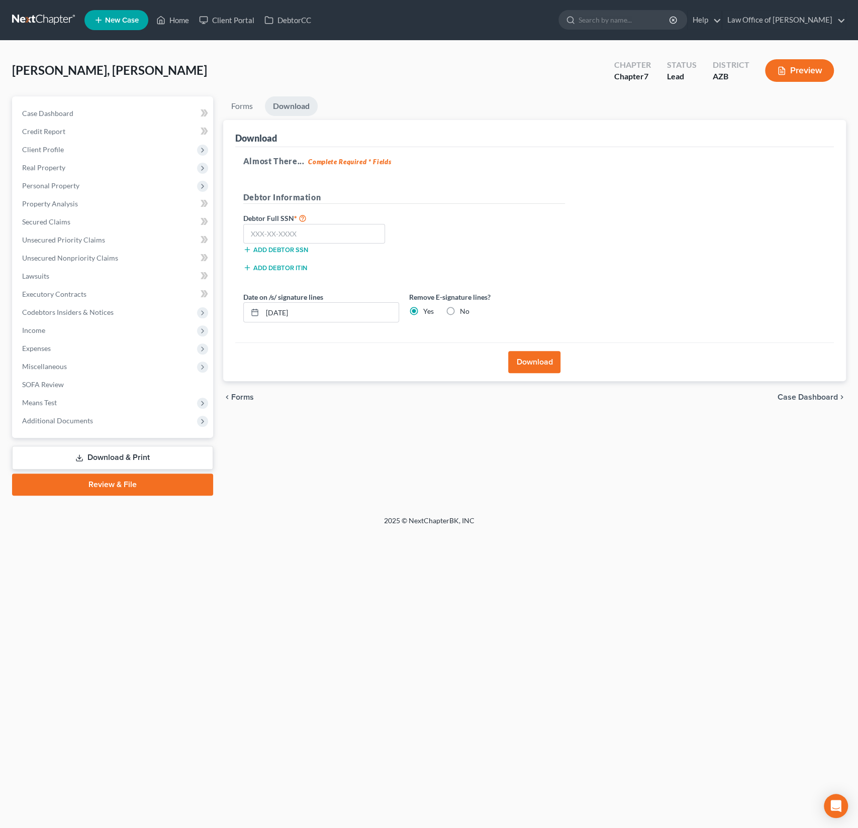
click at [534, 360] on button "Download" at bounding box center [534, 362] width 52 height 22
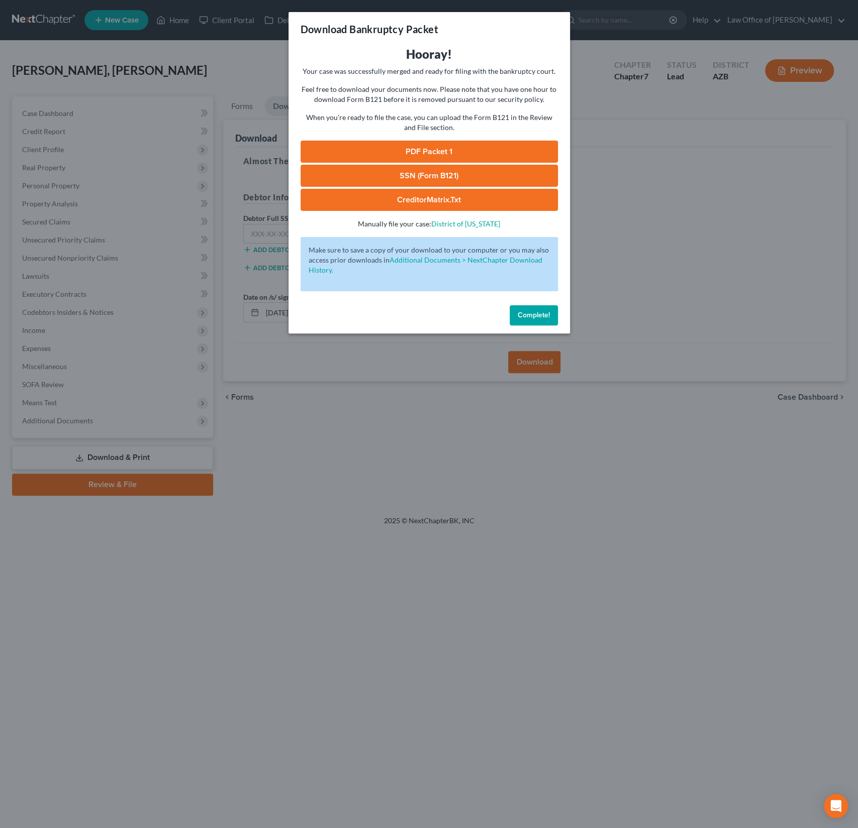
click at [475, 148] on link "PDF Packet 1" at bounding box center [428, 152] width 257 height 22
